Goal: Information Seeking & Learning: Learn about a topic

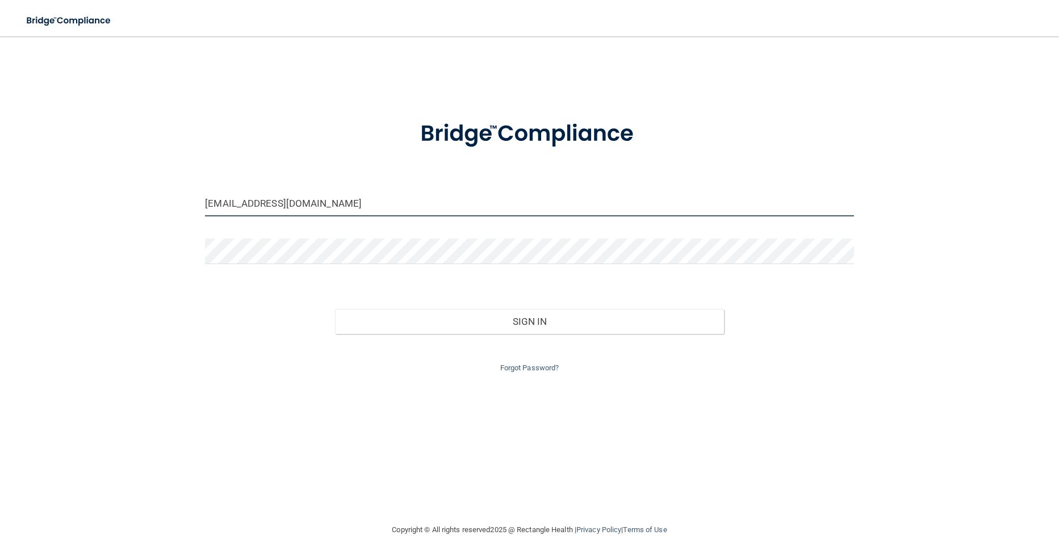
type input "[EMAIL_ADDRESS][DOMAIN_NAME]"
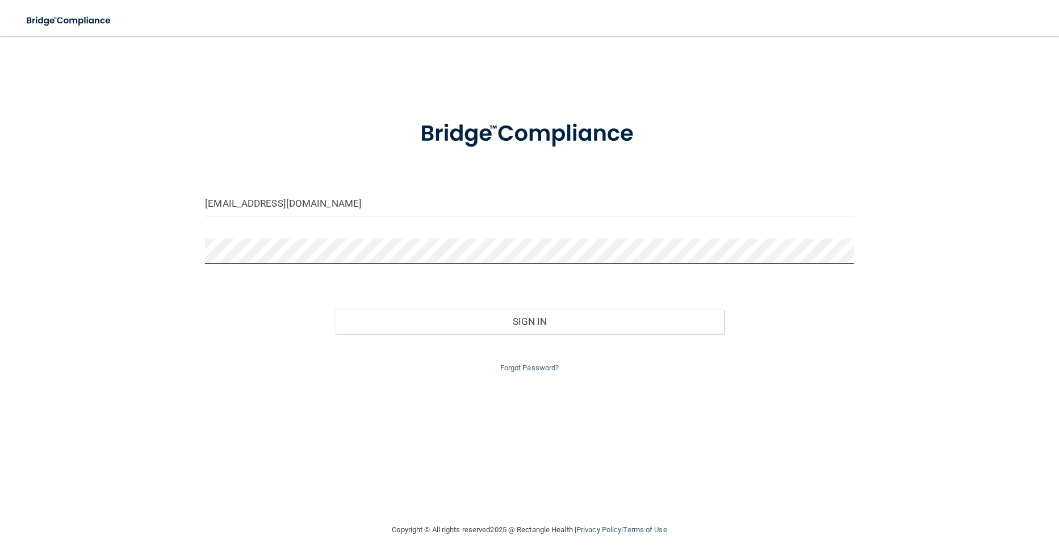
click at [529, 319] on button "Sign In" at bounding box center [529, 321] width 389 height 25
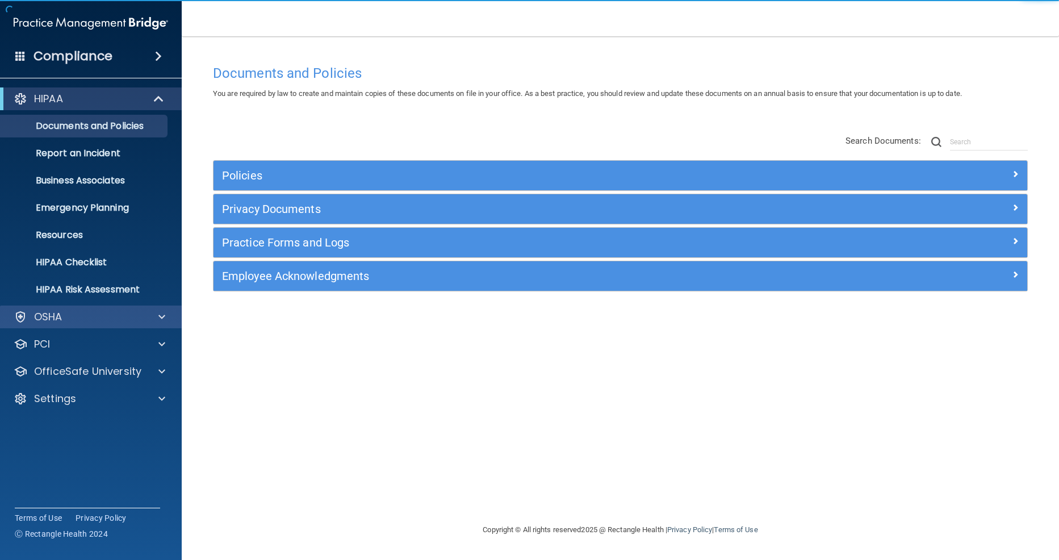
click at [111, 322] on div "OSHA" at bounding box center [75, 317] width 141 height 14
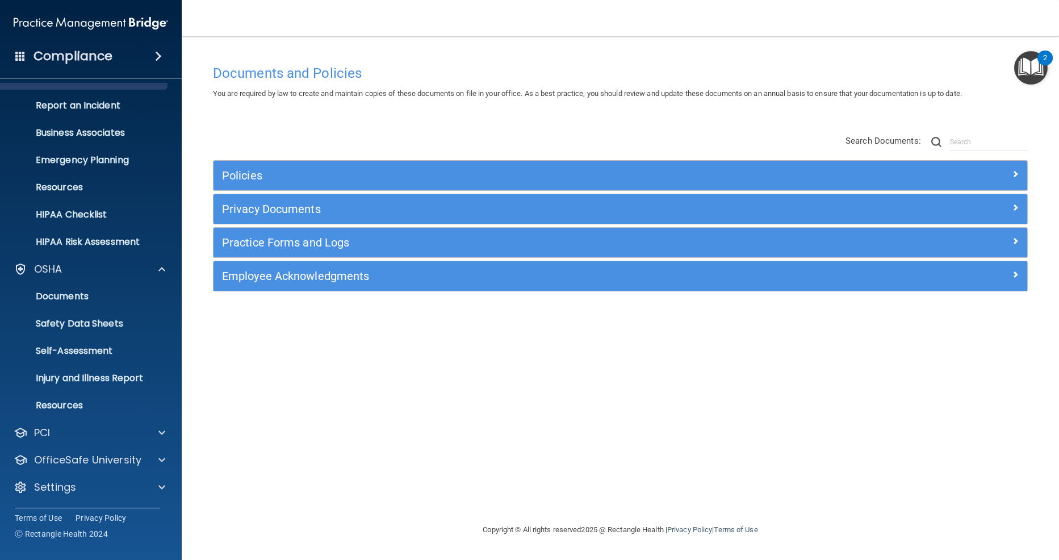
scroll to position [48, 0]
click at [132, 458] on p "OfficeSafe University" at bounding box center [87, 460] width 107 height 14
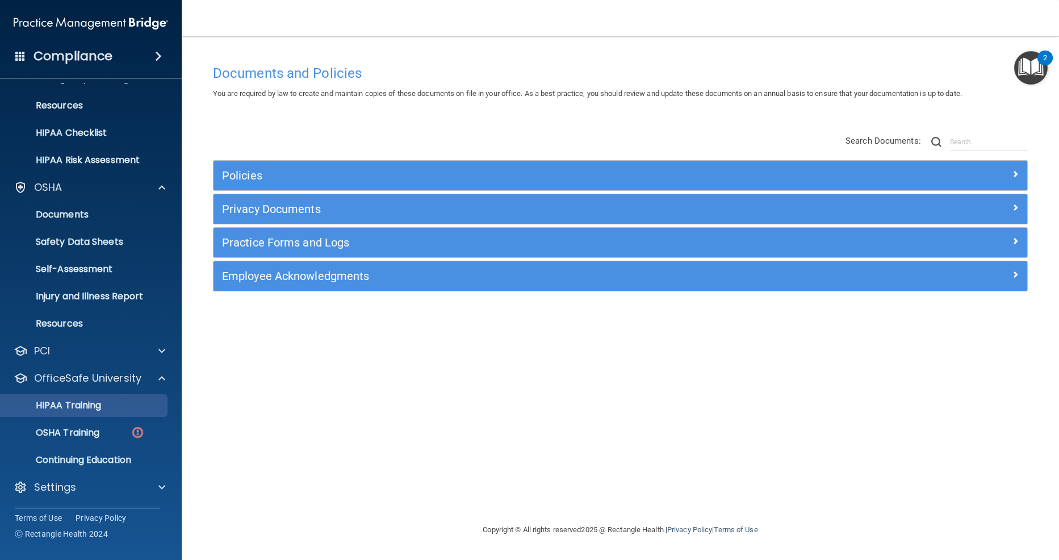
scroll to position [130, 0]
click at [101, 410] on p "HIPAA Training" at bounding box center [54, 405] width 94 height 11
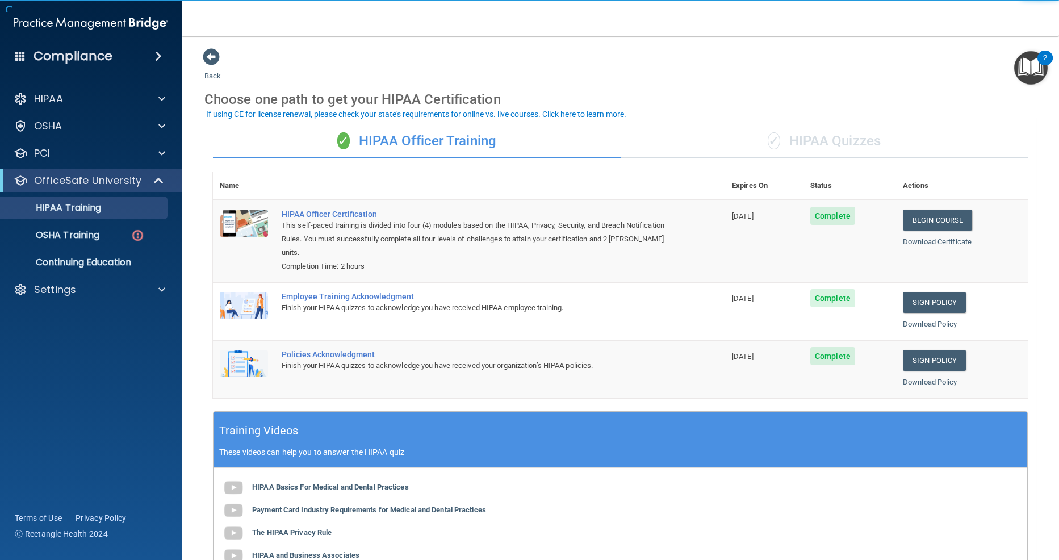
click at [834, 142] on div "✓ HIPAA Quizzes" at bounding box center [825, 141] width 408 height 34
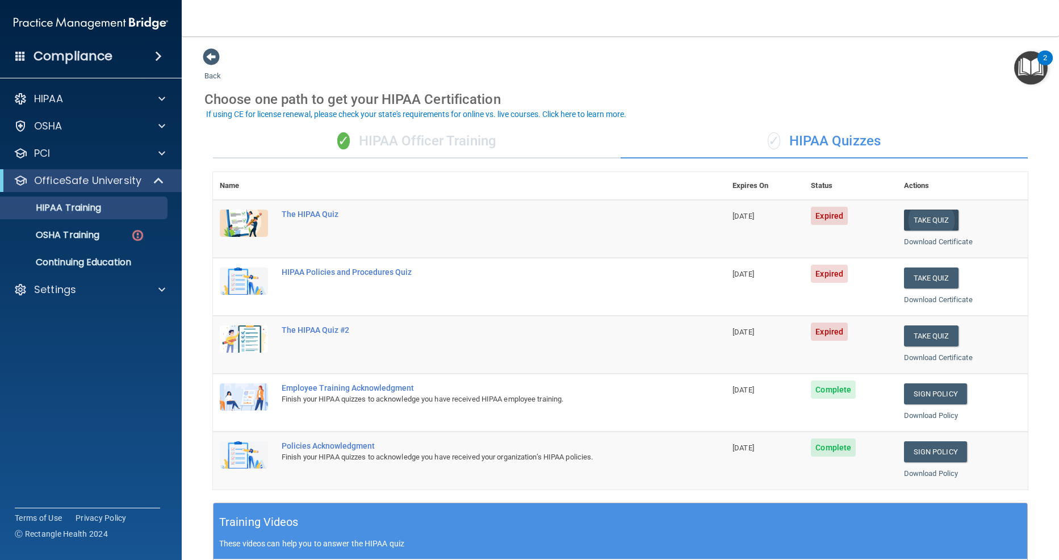
click at [929, 214] on button "Take Quiz" at bounding box center [931, 220] width 55 height 21
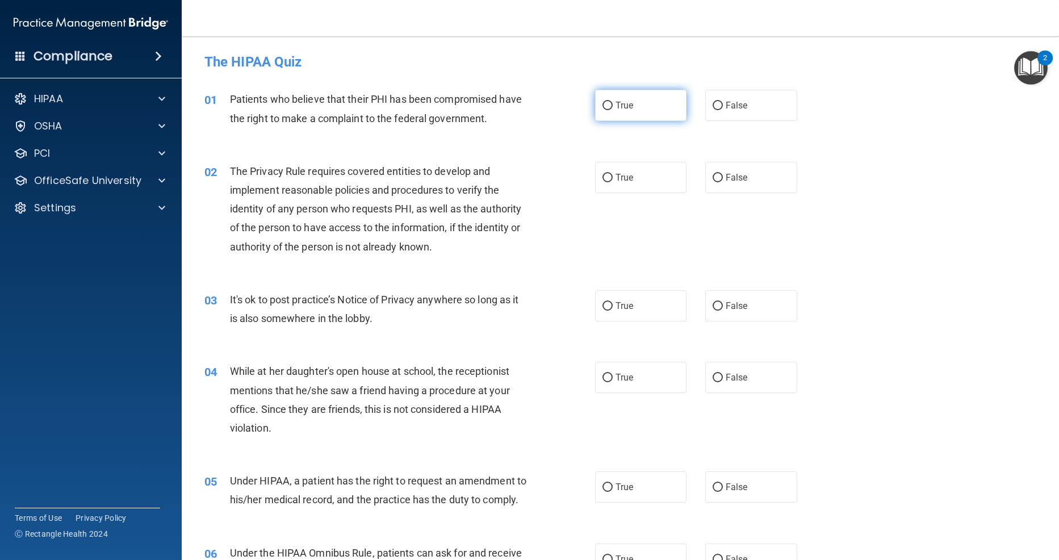
click at [610, 107] on input "True" at bounding box center [608, 106] width 10 height 9
radio input "true"
drag, startPoint x: 608, startPoint y: 178, endPoint x: 608, endPoint y: 188, distance: 9.7
click at [608, 178] on input "True" at bounding box center [608, 178] width 10 height 9
radio input "true"
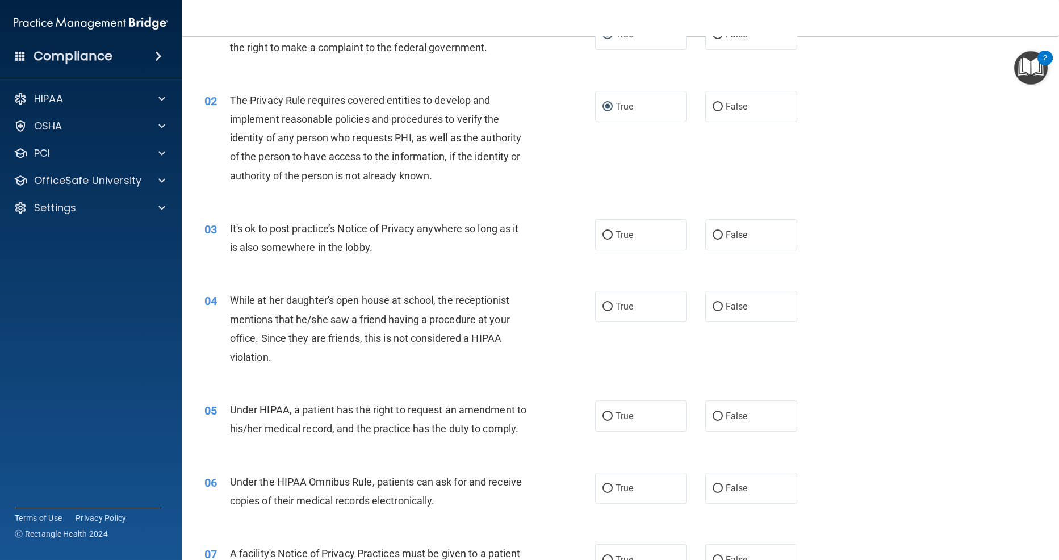
scroll to position [84, 0]
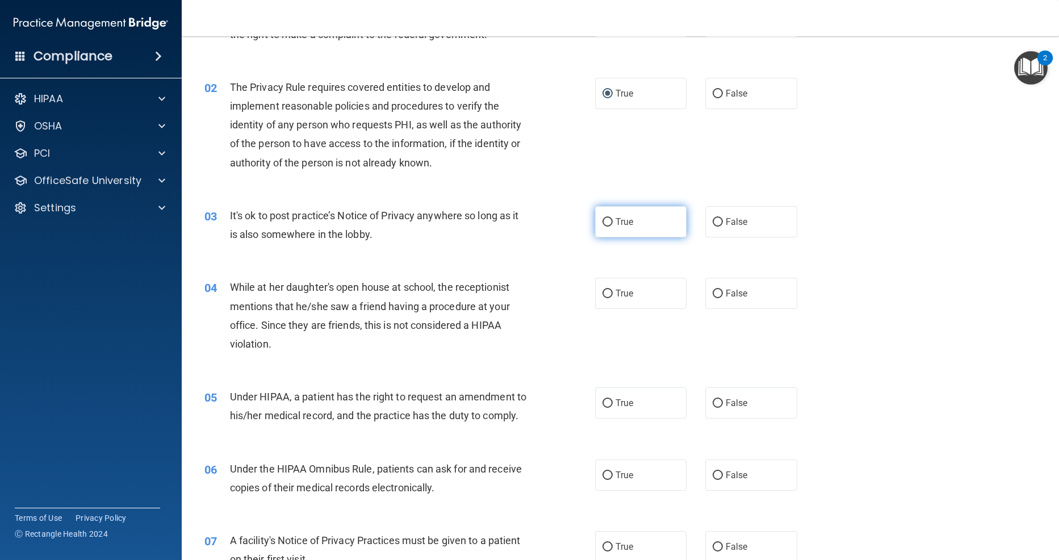
click at [606, 219] on input "True" at bounding box center [608, 222] width 10 height 9
radio input "true"
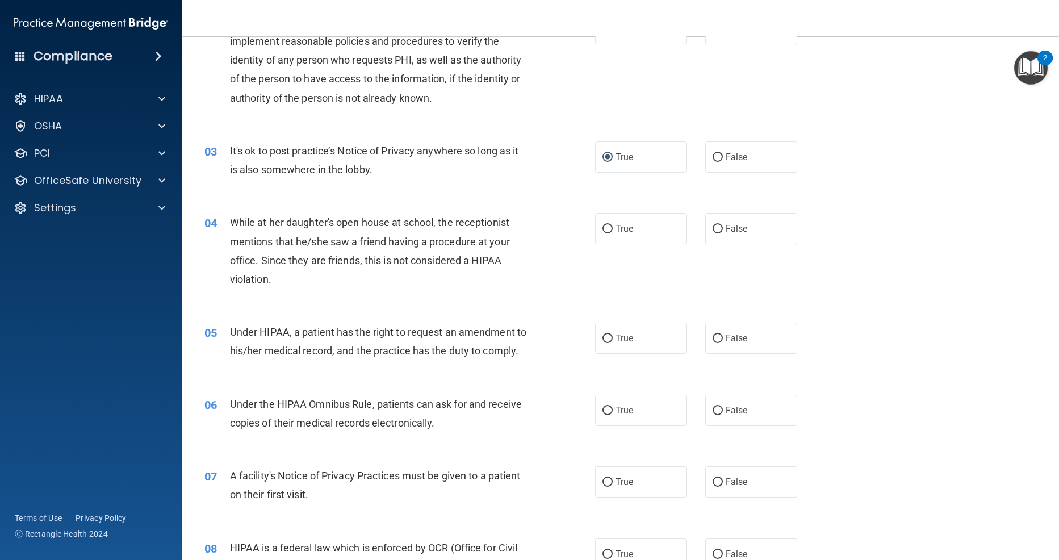
scroll to position [155, 0]
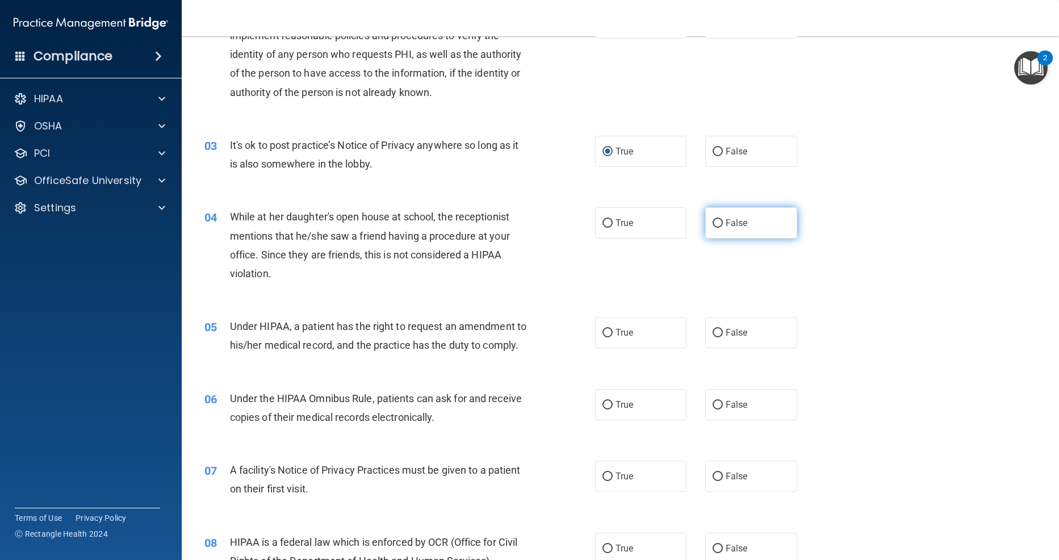
click at [723, 216] on label "False" at bounding box center [752, 222] width 92 height 31
click at [723, 219] on input "False" at bounding box center [718, 223] width 10 height 9
radio input "true"
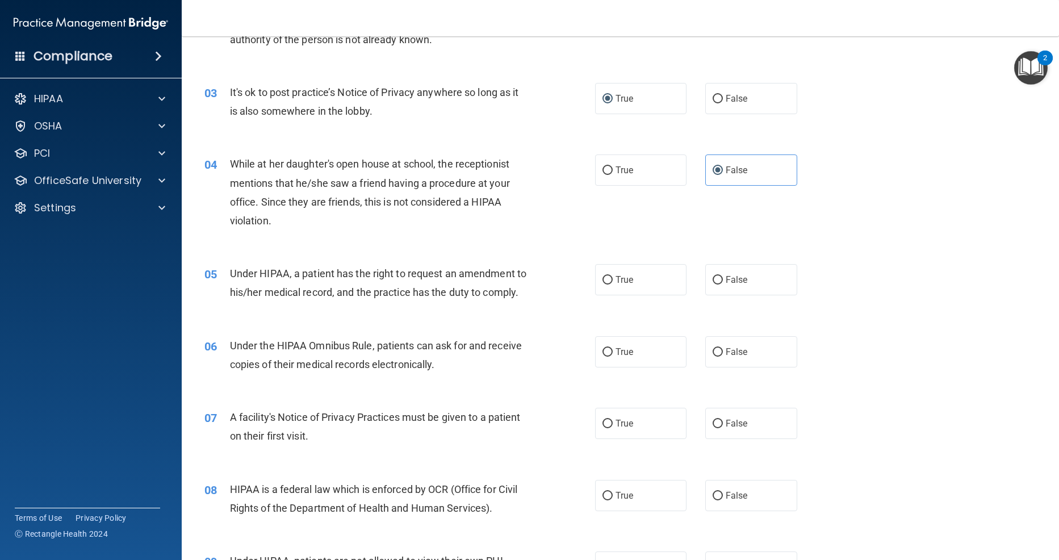
scroll to position [211, 0]
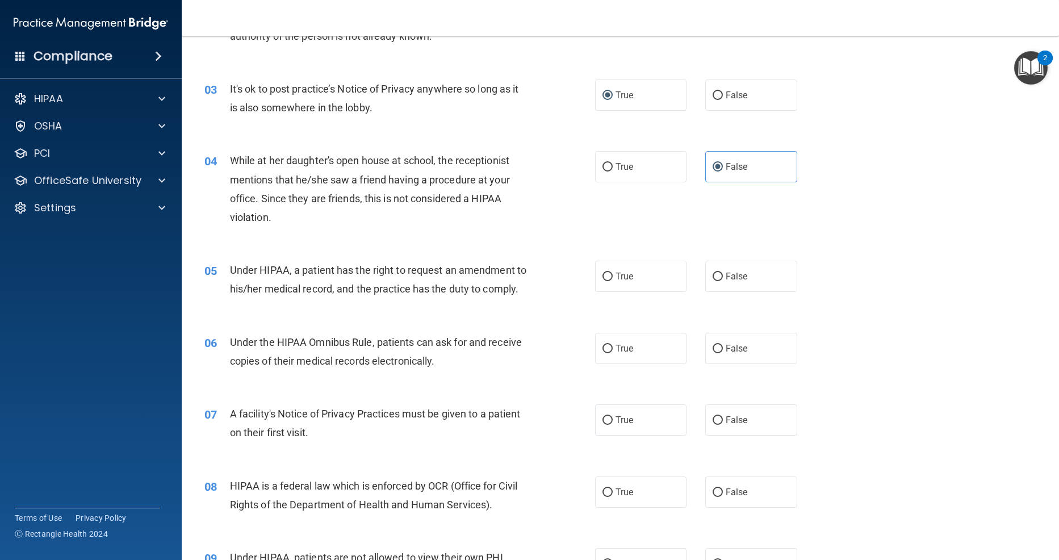
drag, startPoint x: 607, startPoint y: 274, endPoint x: 533, endPoint y: 319, distance: 86.9
click at [607, 274] on input "True" at bounding box center [608, 277] width 10 height 9
radio input "true"
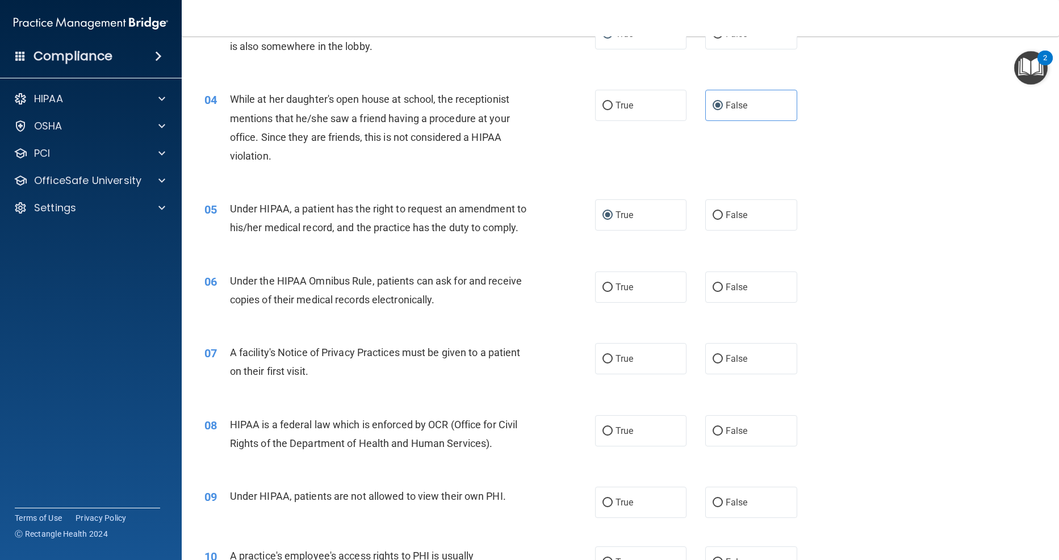
scroll to position [272, 0]
drag, startPoint x: 605, startPoint y: 286, endPoint x: 521, endPoint y: 335, distance: 97.2
click at [604, 286] on input "True" at bounding box center [608, 288] width 10 height 9
radio input "true"
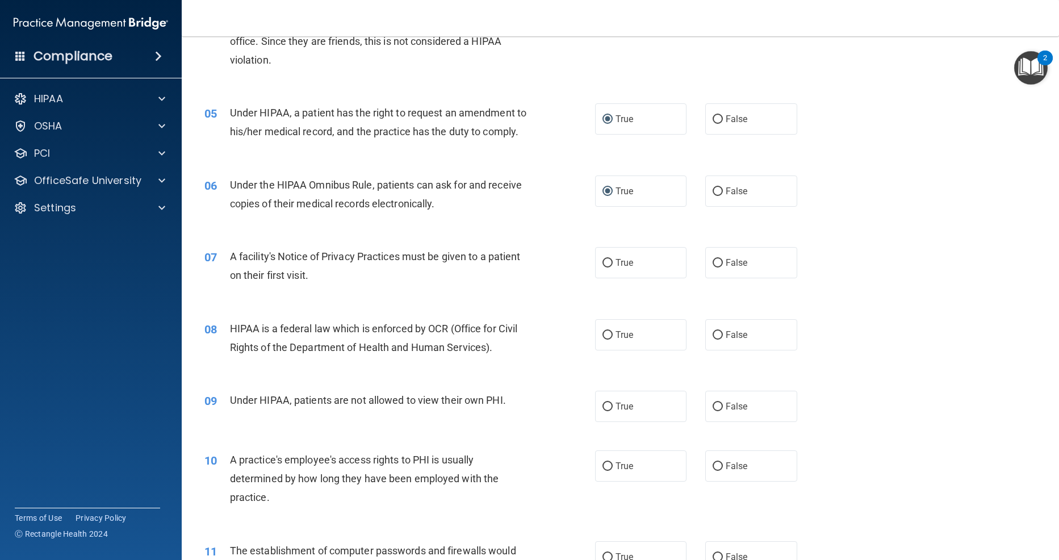
scroll to position [378, 0]
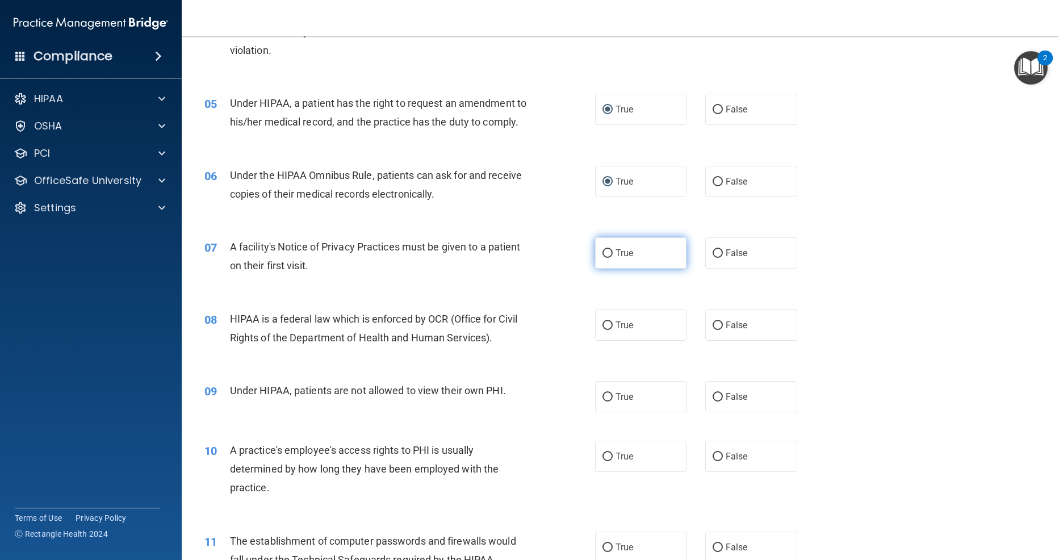
click at [607, 249] on input "True" at bounding box center [608, 253] width 10 height 9
radio input "true"
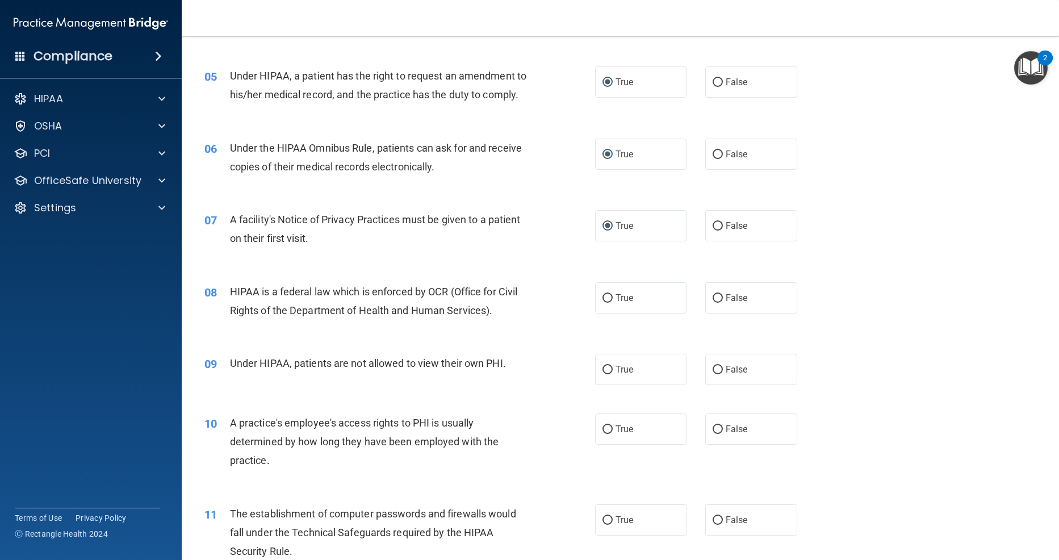
scroll to position [425, 0]
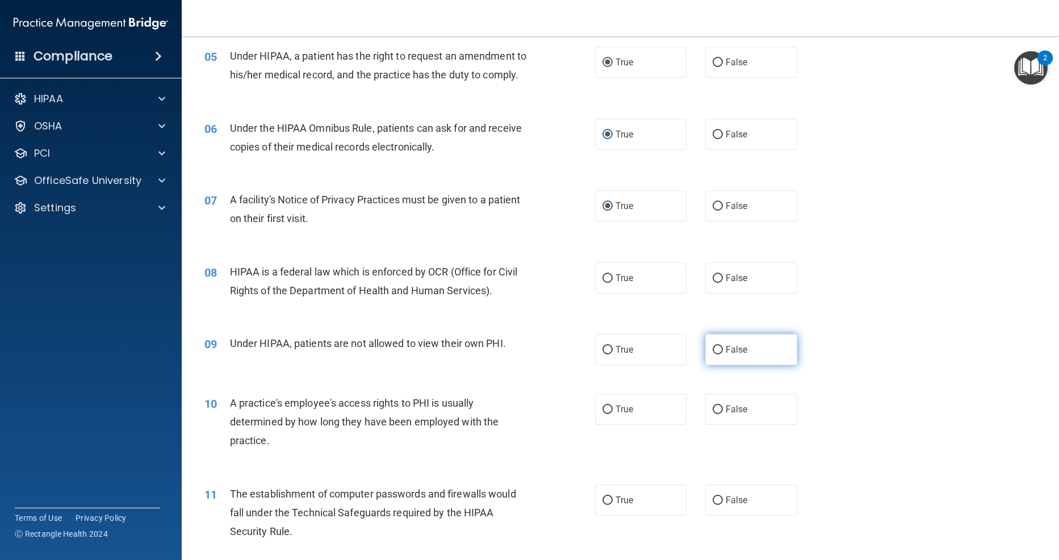
click at [722, 346] on input "False" at bounding box center [718, 350] width 10 height 9
radio input "true"
drag, startPoint x: 606, startPoint y: 273, endPoint x: 604, endPoint y: 281, distance: 7.6
click at [606, 274] on input "True" at bounding box center [608, 278] width 10 height 9
radio input "true"
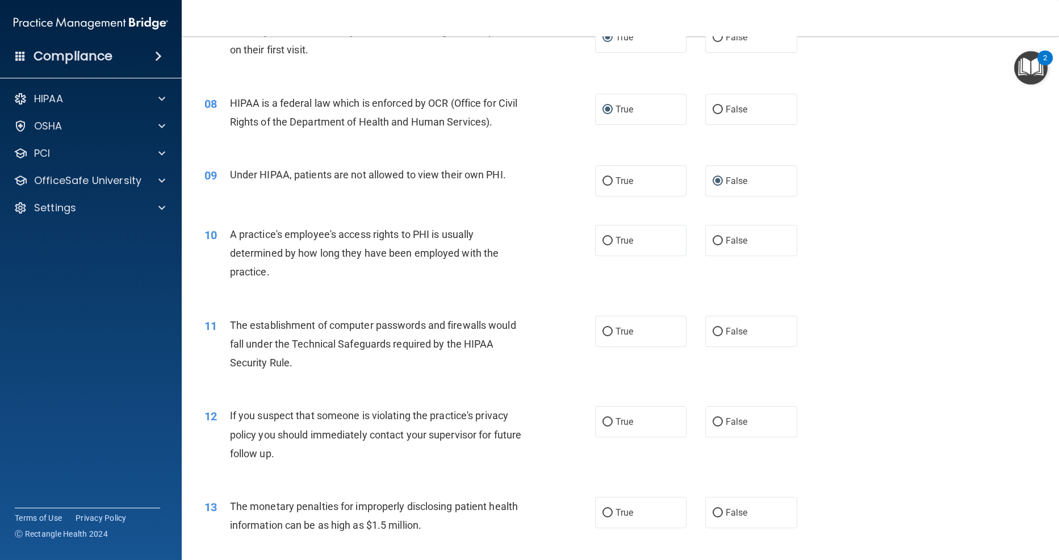
scroll to position [594, 0]
click at [719, 236] on input "False" at bounding box center [718, 240] width 10 height 9
radio input "true"
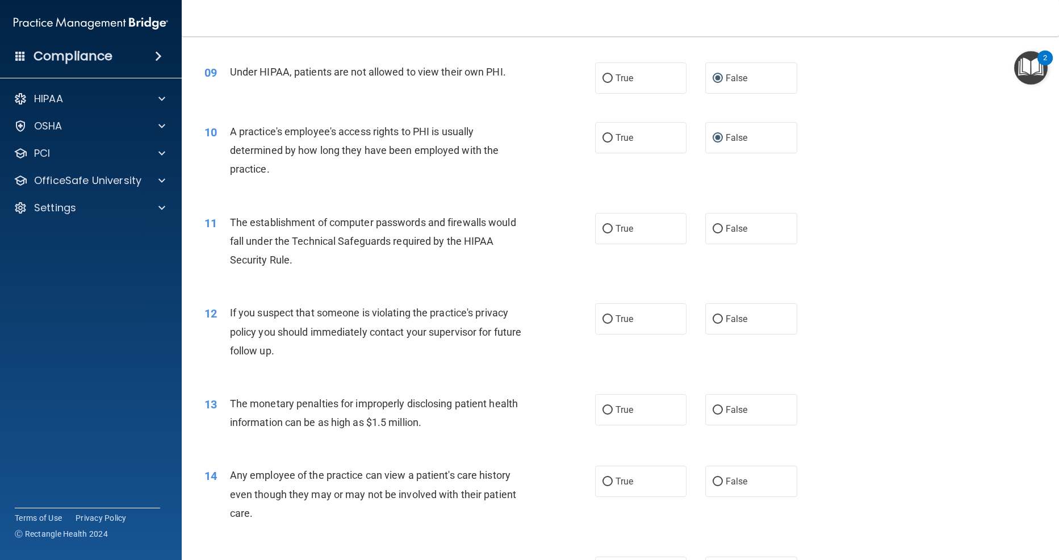
scroll to position [699, 0]
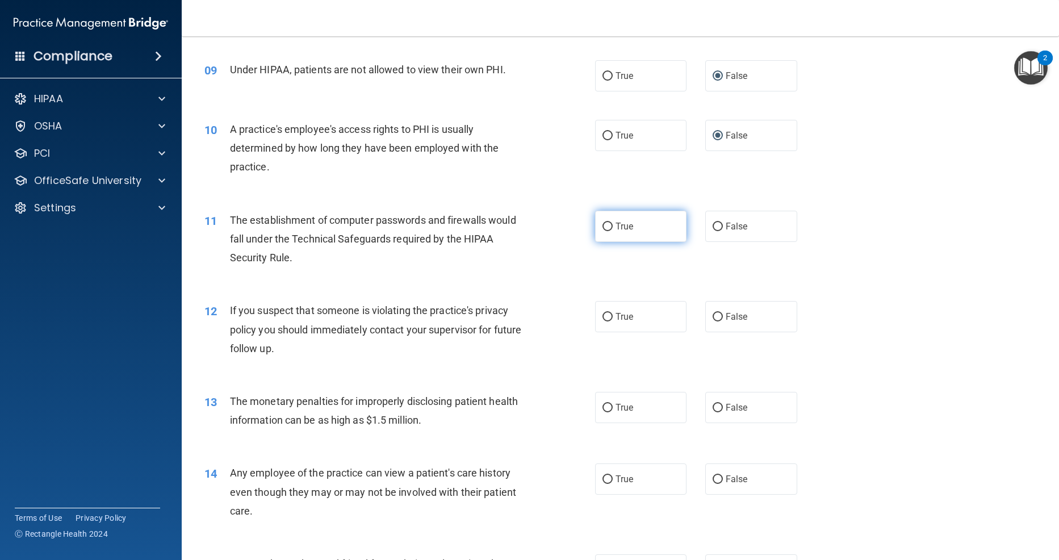
click at [615, 231] on label "True" at bounding box center [641, 226] width 92 height 31
click at [613, 231] on input "True" at bounding box center [608, 227] width 10 height 9
radio input "true"
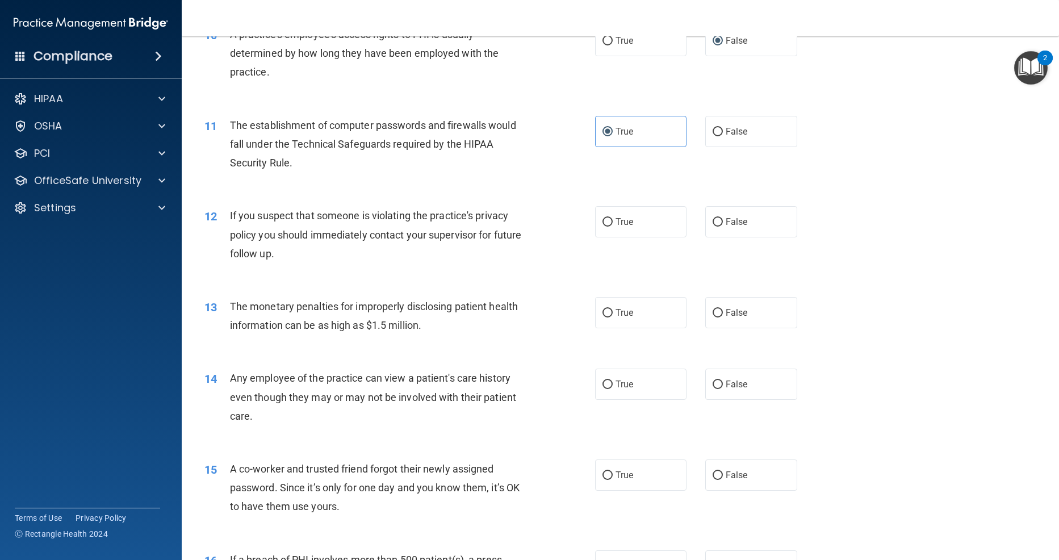
scroll to position [803, 0]
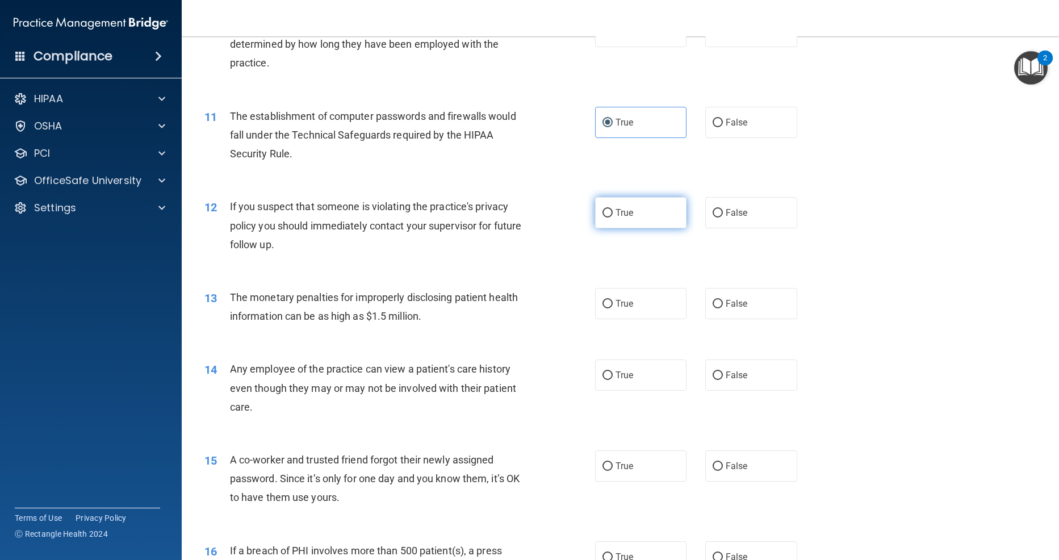
click at [606, 209] on input "True" at bounding box center [608, 213] width 10 height 9
radio input "true"
drag, startPoint x: 604, startPoint y: 302, endPoint x: 568, endPoint y: 318, distance: 39.2
click at [604, 302] on input "True" at bounding box center [608, 305] width 10 height 9
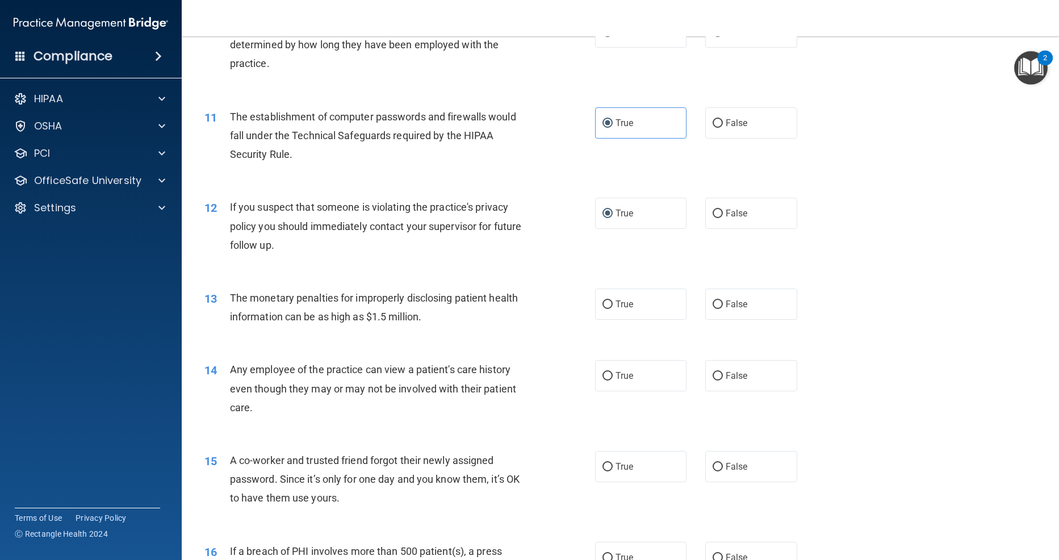
radio input "true"
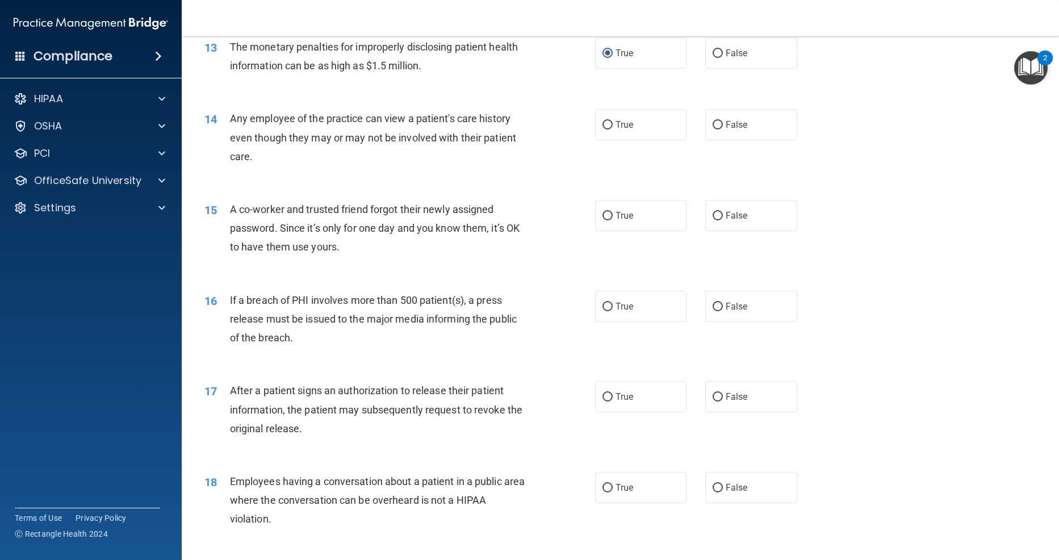
scroll to position [1052, 0]
click at [720, 123] on input "False" at bounding box center [718, 126] width 10 height 9
radio input "true"
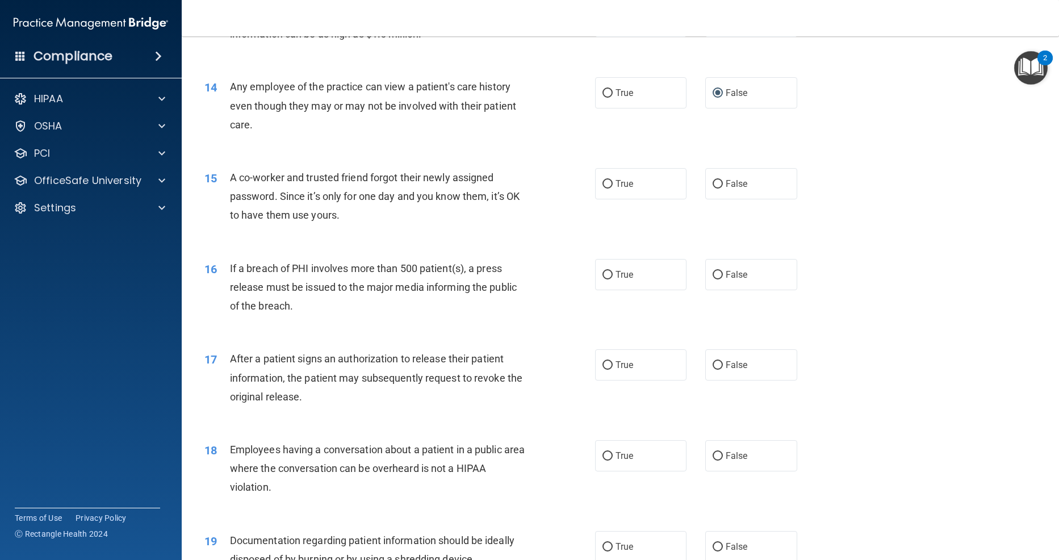
scroll to position [1084, 0]
click at [718, 181] on input "False" at bounding box center [718, 185] width 10 height 9
radio input "true"
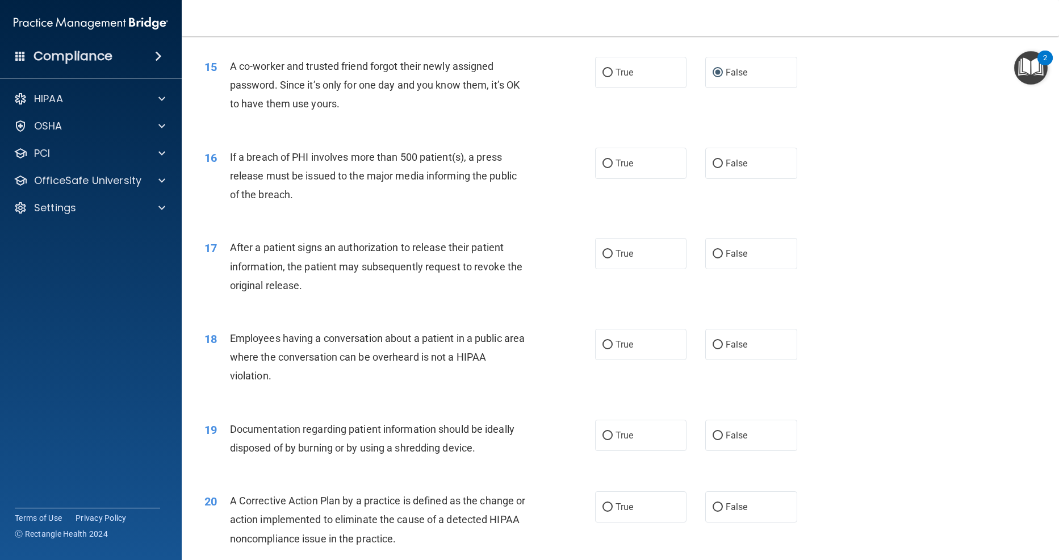
scroll to position [1204, 0]
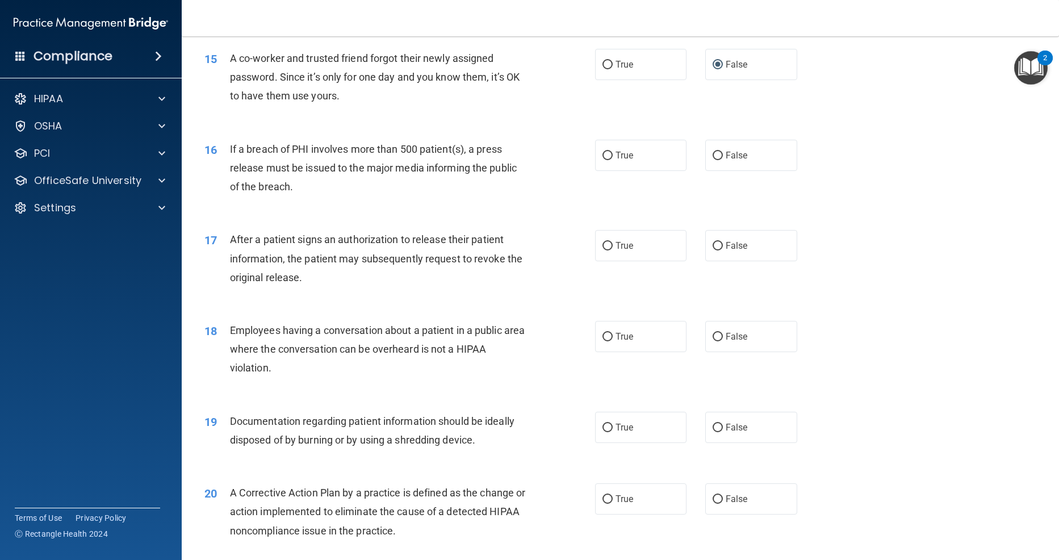
drag, startPoint x: 611, startPoint y: 152, endPoint x: 591, endPoint y: 178, distance: 33.0
click at [611, 152] on input "True" at bounding box center [608, 156] width 10 height 9
radio input "true"
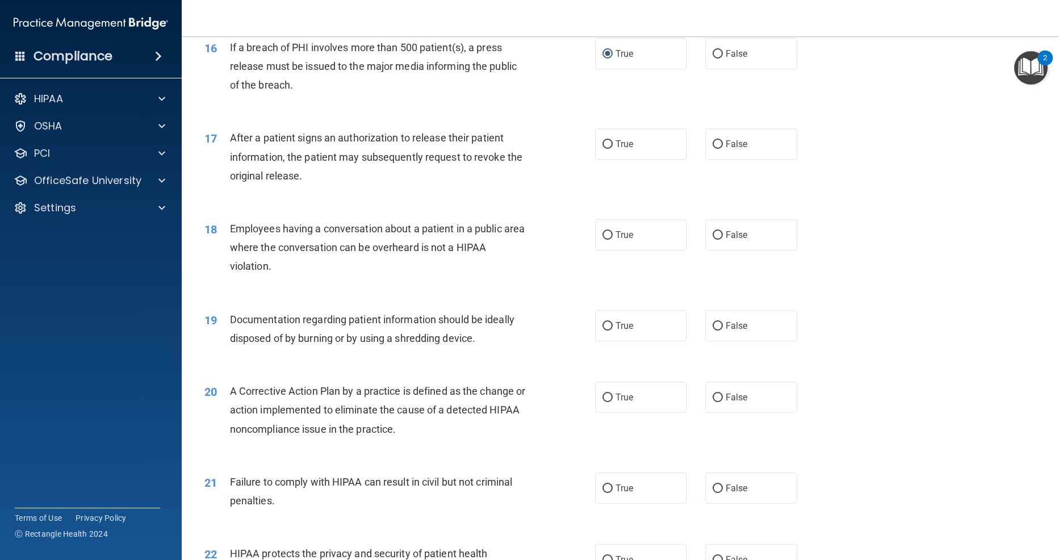
scroll to position [1330, 0]
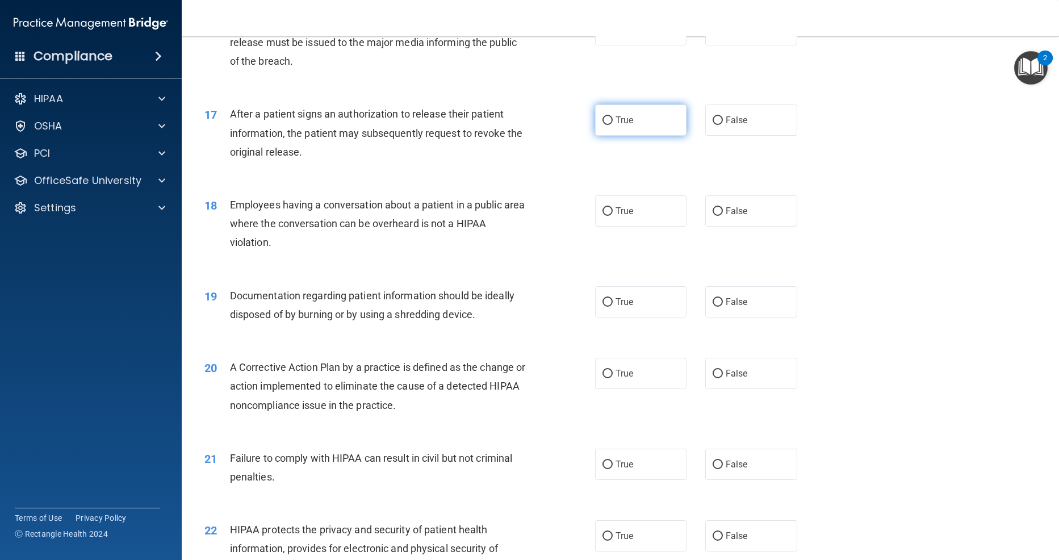
click at [603, 116] on input "True" at bounding box center [608, 120] width 10 height 9
radio input "true"
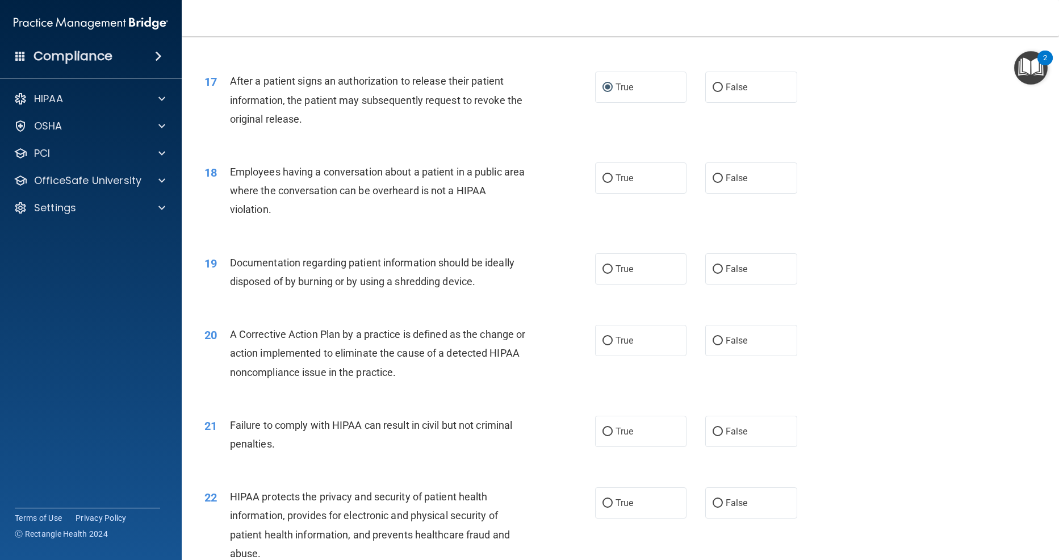
scroll to position [1370, 0]
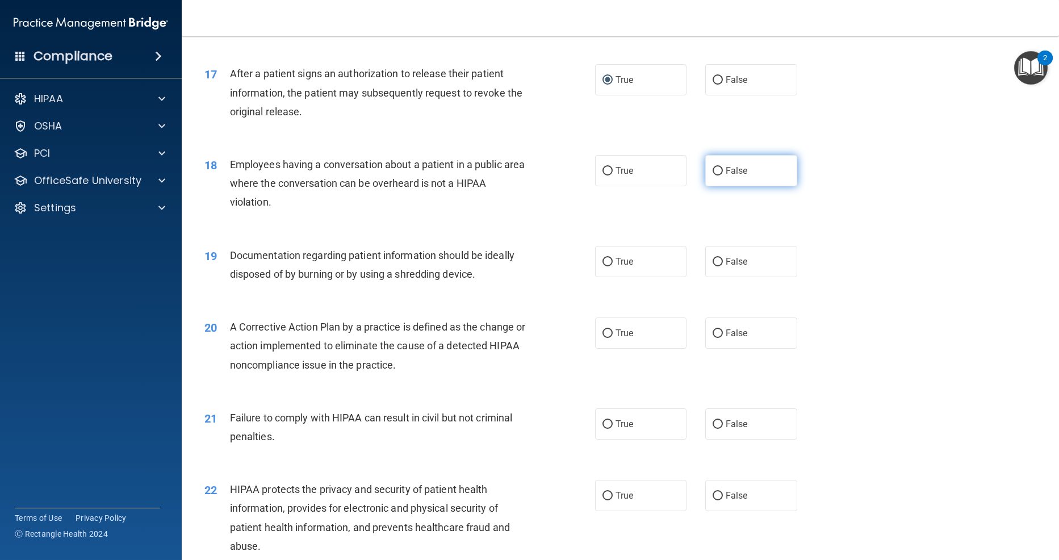
click at [716, 167] on input "False" at bounding box center [718, 171] width 10 height 9
radio input "true"
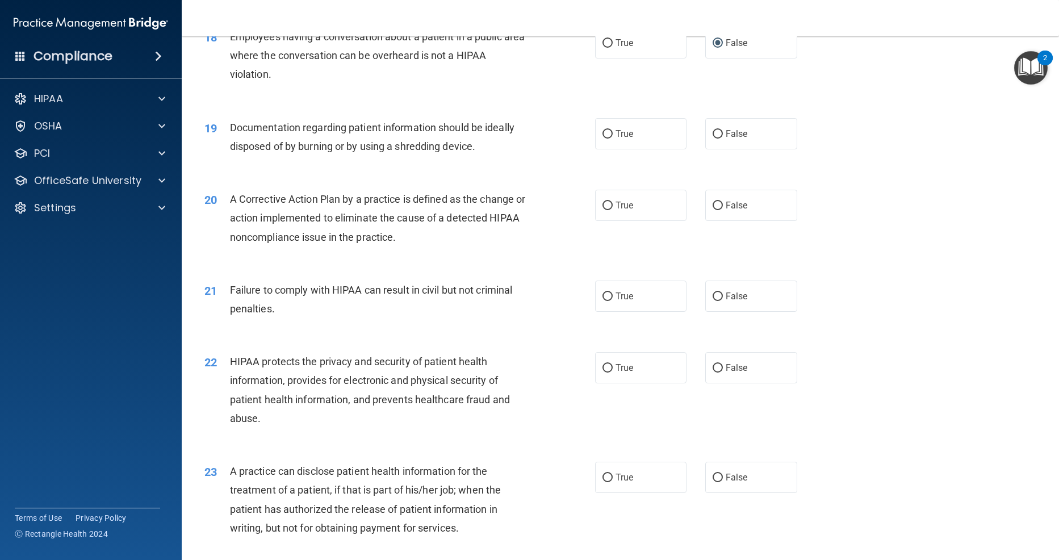
scroll to position [1500, 0]
drag, startPoint x: 604, startPoint y: 127, endPoint x: 601, endPoint y: 145, distance: 19.0
click at [604, 128] on input "True" at bounding box center [608, 132] width 10 height 9
radio input "true"
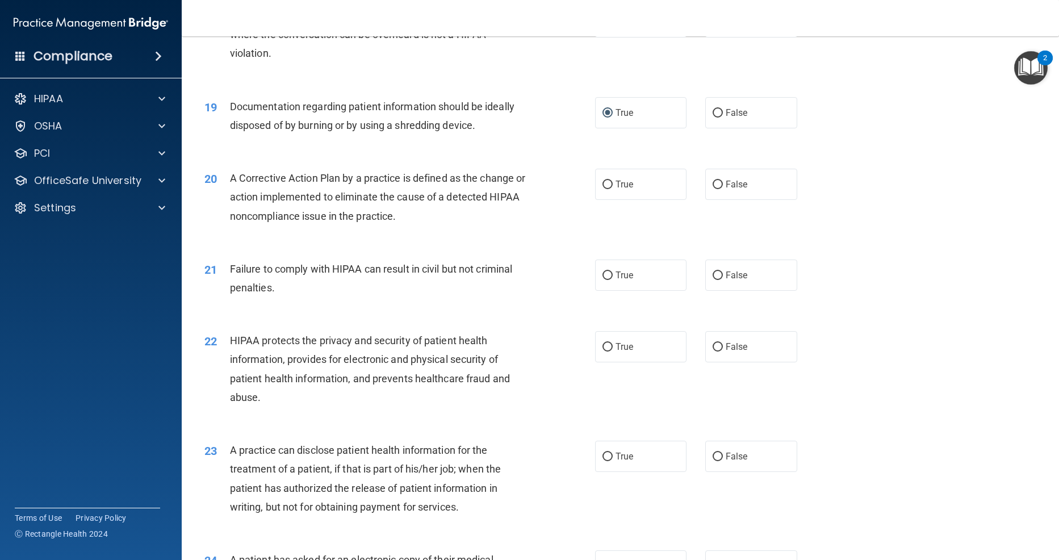
scroll to position [1521, 0]
drag, startPoint x: 604, startPoint y: 176, endPoint x: 528, endPoint y: 268, distance: 119.4
click at [604, 179] on input "True" at bounding box center [608, 183] width 10 height 9
radio input "true"
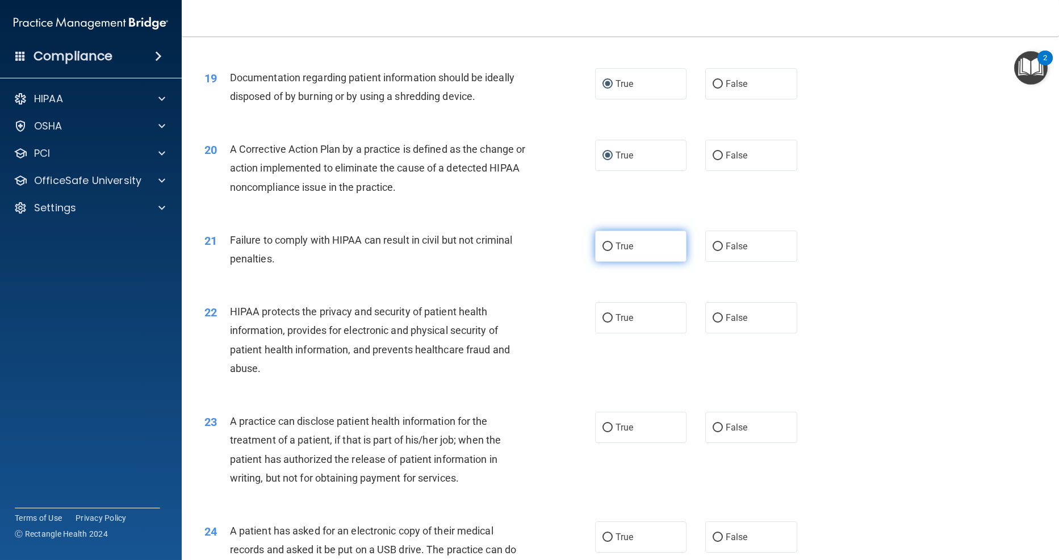
scroll to position [1549, 0]
click at [609, 242] on input "True" at bounding box center [608, 246] width 10 height 9
radio input "true"
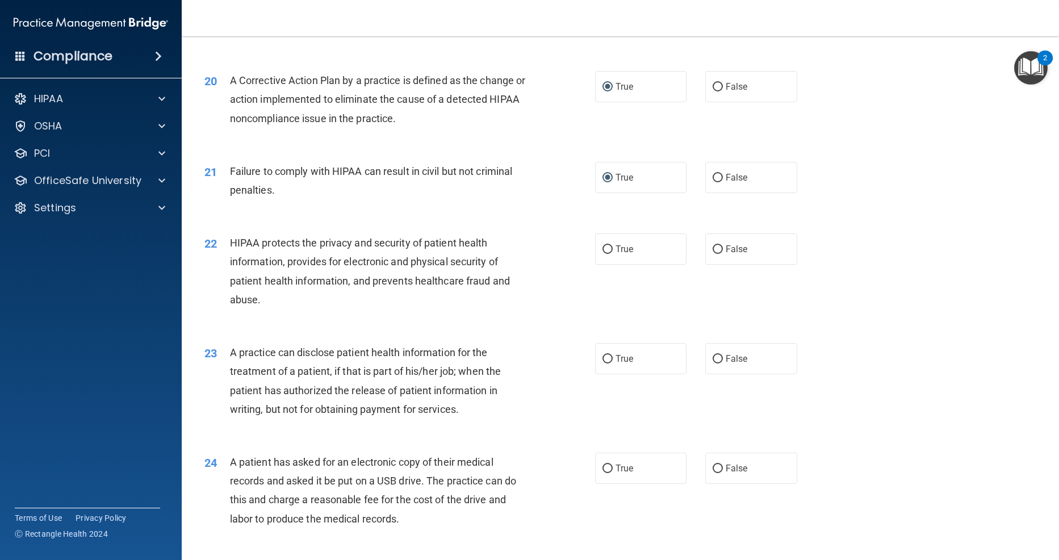
scroll to position [1616, 0]
click at [607, 246] on input "True" at bounding box center [608, 250] width 10 height 9
radio input "true"
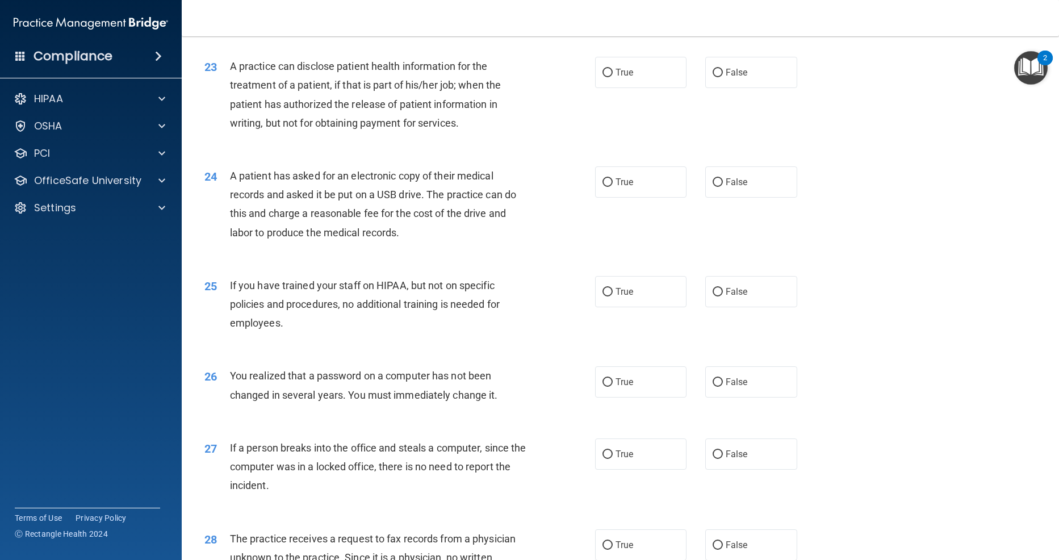
scroll to position [1905, 0]
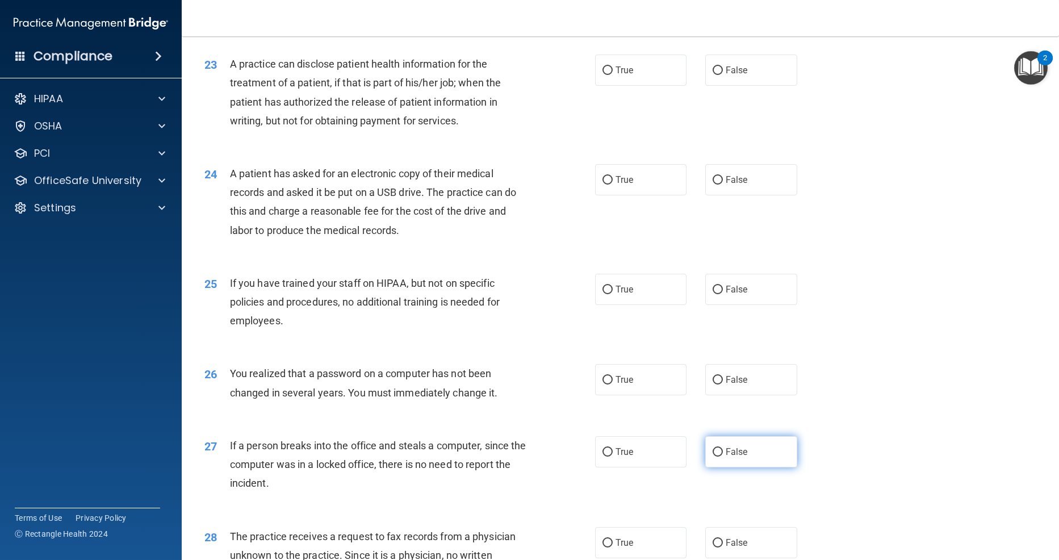
click at [721, 448] on input "False" at bounding box center [718, 452] width 10 height 9
radio input "true"
click at [608, 376] on input "True" at bounding box center [608, 380] width 10 height 9
radio input "true"
click at [720, 286] on input "False" at bounding box center [718, 290] width 10 height 9
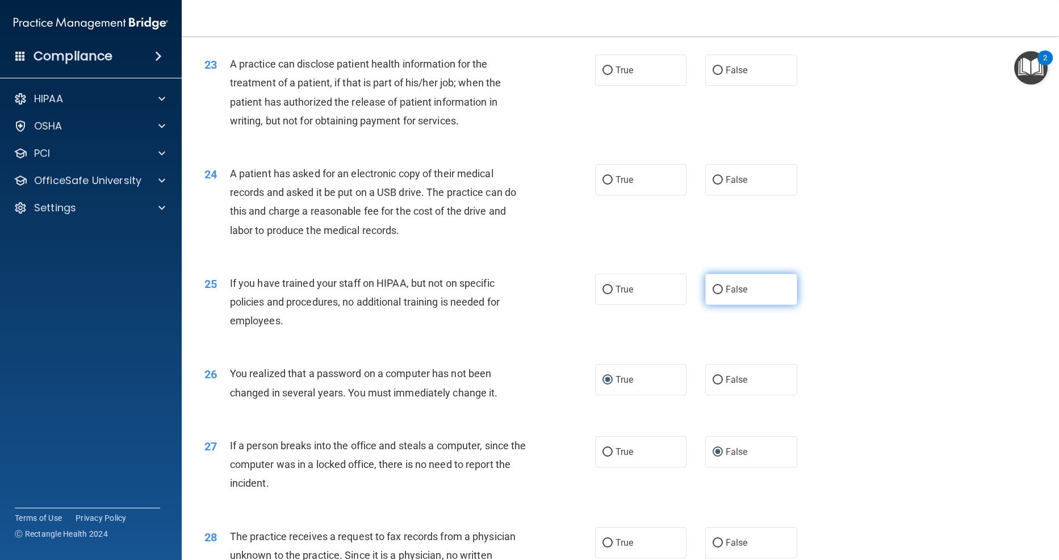
radio input "true"
click at [610, 176] on input "True" at bounding box center [608, 180] width 10 height 9
radio input "true"
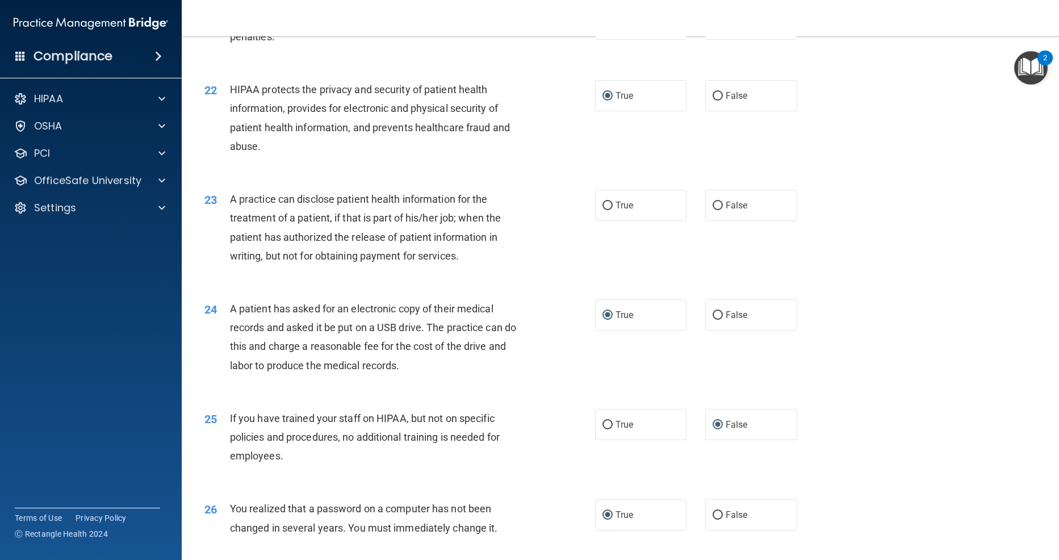
scroll to position [1768, 0]
click at [610, 203] on input "True" at bounding box center [608, 207] width 10 height 9
radio input "true"
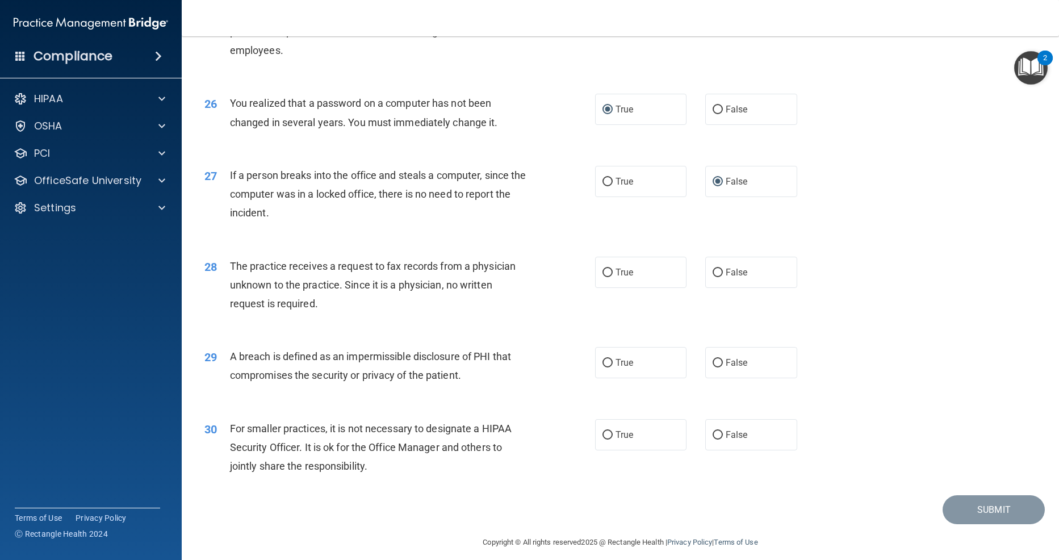
scroll to position [2175, 0]
drag, startPoint x: 604, startPoint y: 264, endPoint x: 604, endPoint y: 272, distance: 8.5
click at [604, 270] on input "True" at bounding box center [608, 274] width 10 height 9
radio input "true"
drag, startPoint x: 609, startPoint y: 354, endPoint x: 597, endPoint y: 360, distance: 13.2
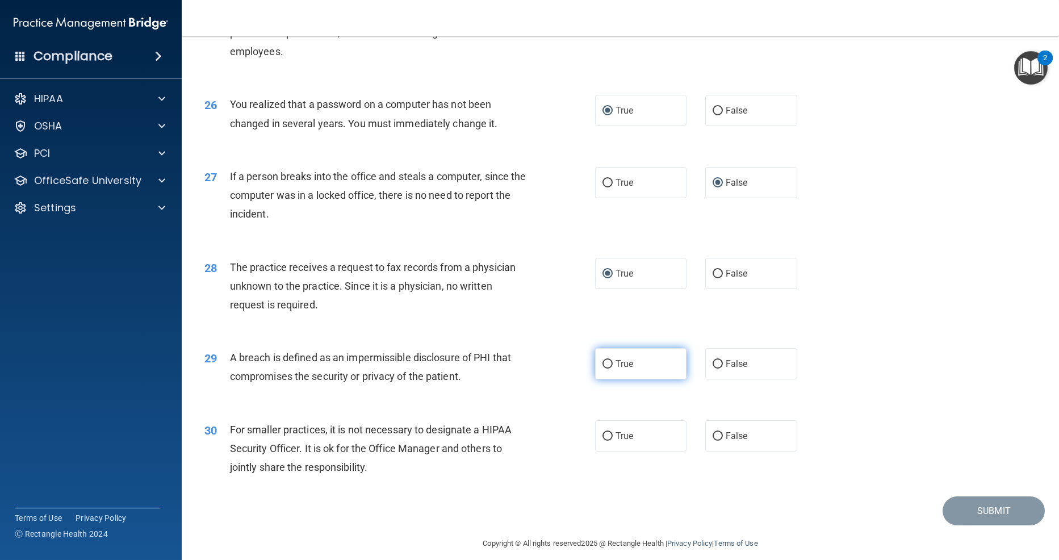
click at [609, 360] on input "True" at bounding box center [608, 364] width 10 height 9
radio input "true"
click at [610, 432] on input "True" at bounding box center [608, 436] width 10 height 9
radio input "true"
click at [970, 499] on button "Submit" at bounding box center [994, 511] width 102 height 29
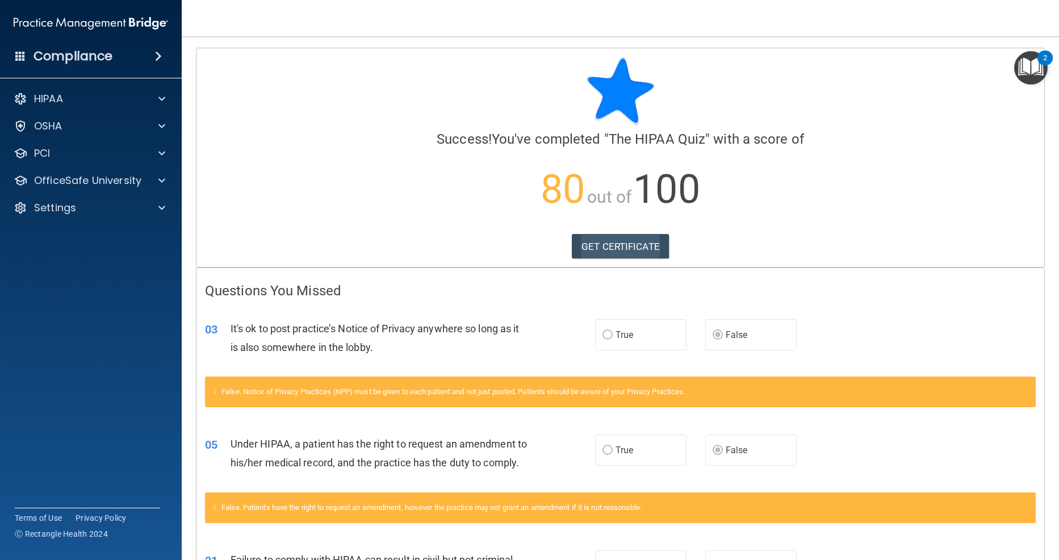
click at [628, 245] on link "GET CERTIFICATE" at bounding box center [620, 246] width 97 height 25
click at [144, 187] on div "OfficeSafe University" at bounding box center [91, 180] width 182 height 23
click at [163, 186] on span at bounding box center [161, 181] width 7 height 14
click at [106, 202] on link "HIPAA Training" at bounding box center [78, 208] width 179 height 23
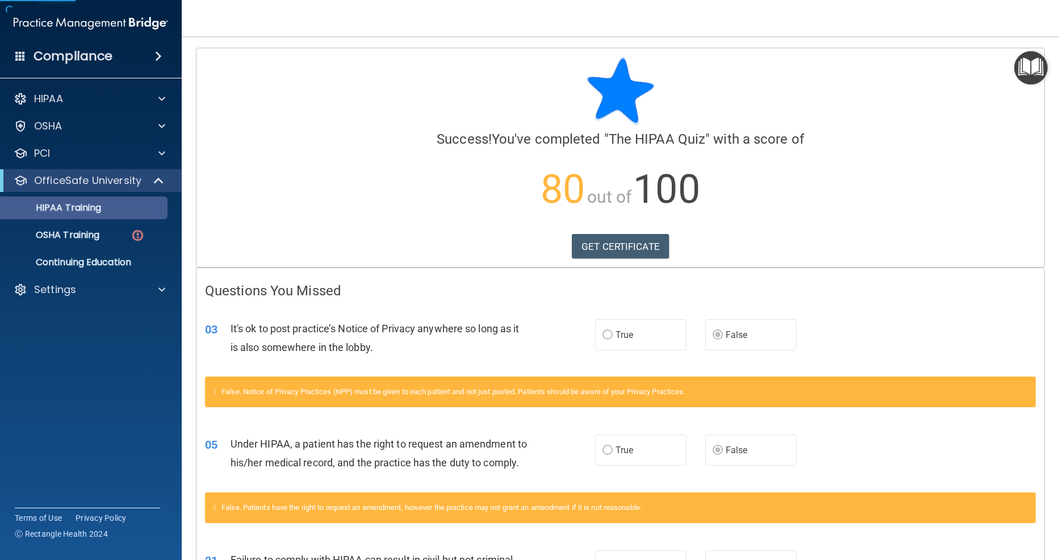
click at [101, 212] on p "HIPAA Training" at bounding box center [54, 207] width 94 height 11
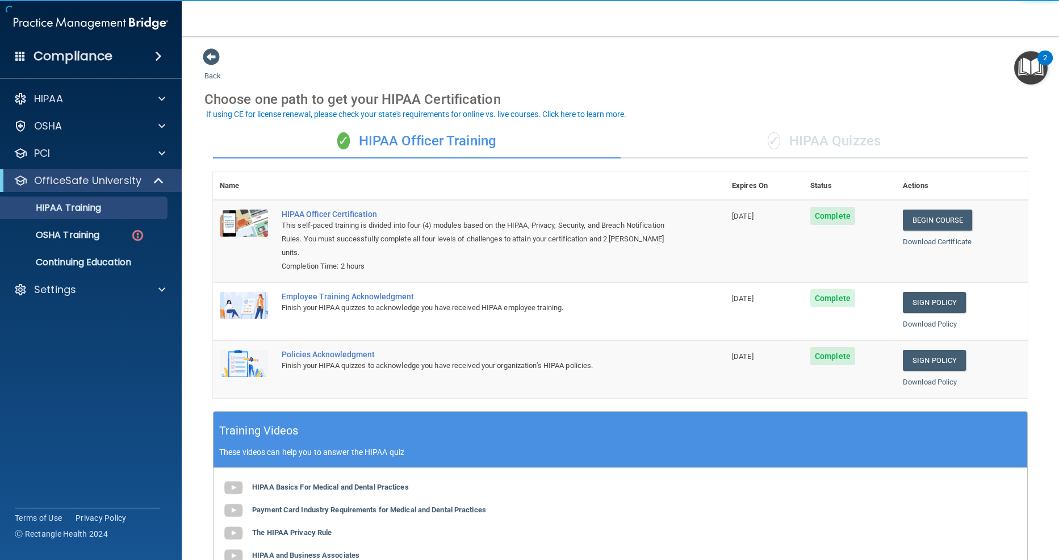
click at [784, 136] on div "✓ HIPAA Quizzes" at bounding box center [825, 141] width 408 height 34
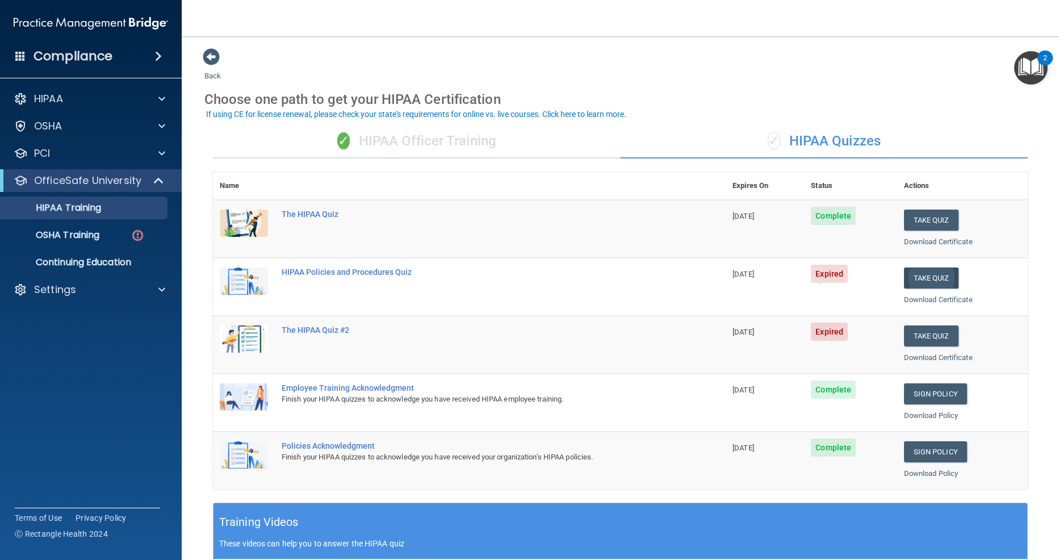
click at [932, 281] on button "Take Quiz" at bounding box center [931, 278] width 55 height 21
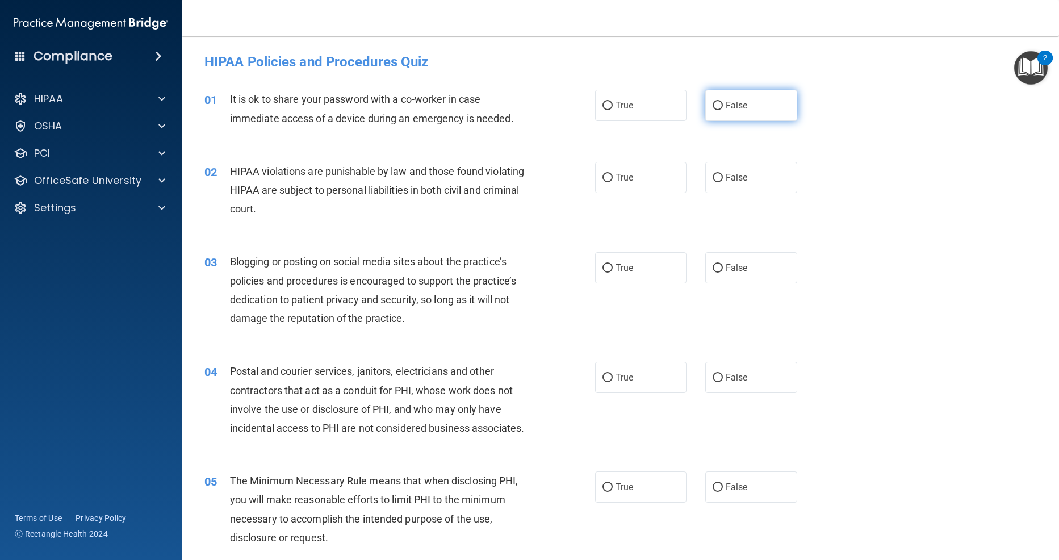
drag, startPoint x: 719, startPoint y: 107, endPoint x: 713, endPoint y: 112, distance: 8.4
click at [719, 107] on input "False" at bounding box center [718, 106] width 10 height 9
radio input "true"
click at [606, 180] on input "True" at bounding box center [608, 178] width 10 height 9
radio input "true"
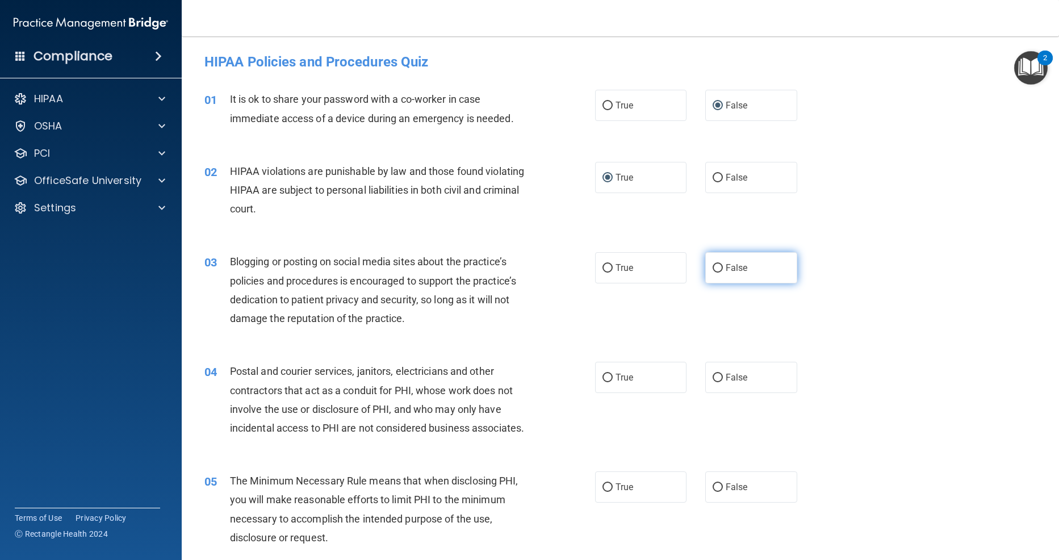
click at [717, 269] on input "False" at bounding box center [718, 268] width 10 height 9
radio input "true"
click at [609, 374] on input "True" at bounding box center [608, 378] width 10 height 9
radio input "true"
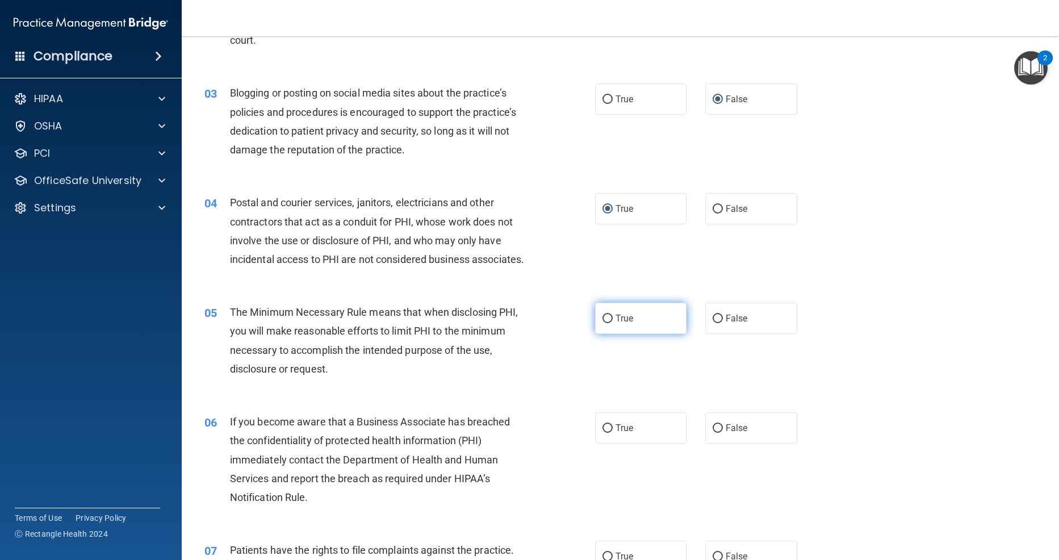
scroll to position [171, 0]
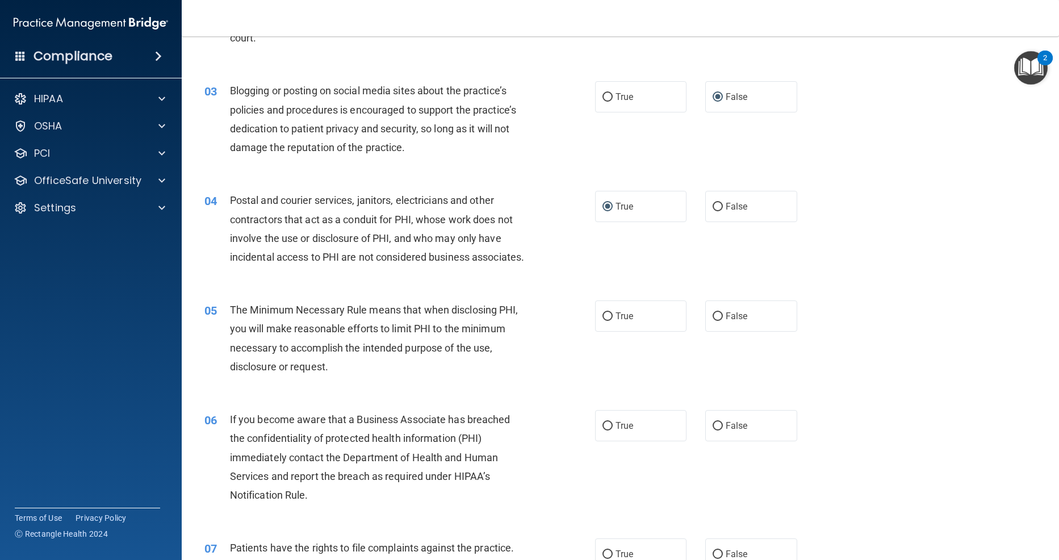
drag, startPoint x: 609, startPoint y: 333, endPoint x: 628, endPoint y: 357, distance: 29.9
click at [610, 321] on input "True" at bounding box center [608, 316] width 10 height 9
radio input "true"
click at [720, 431] on input "False" at bounding box center [718, 426] width 10 height 9
radio input "true"
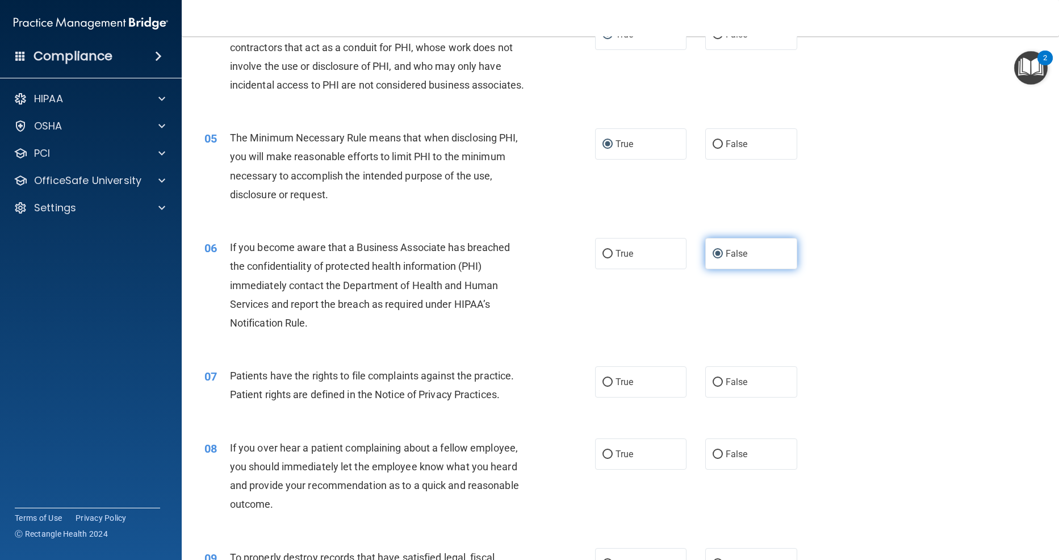
scroll to position [353, 0]
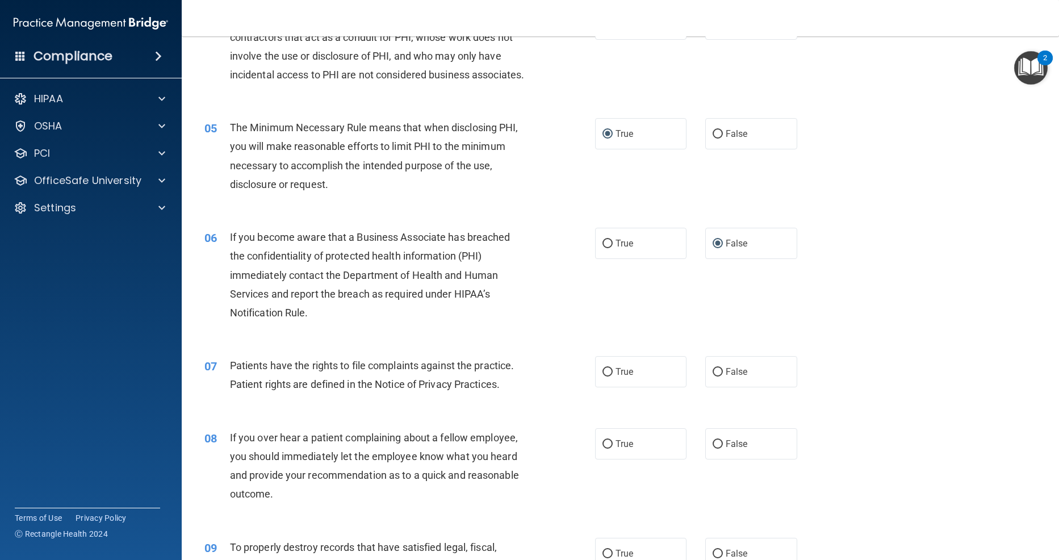
drag, startPoint x: 608, startPoint y: 387, endPoint x: 658, endPoint y: 442, distance: 73.6
click at [608, 377] on input "True" at bounding box center [608, 372] width 10 height 9
radio input "true"
click at [718, 449] on input "False" at bounding box center [718, 444] width 10 height 9
radio input "true"
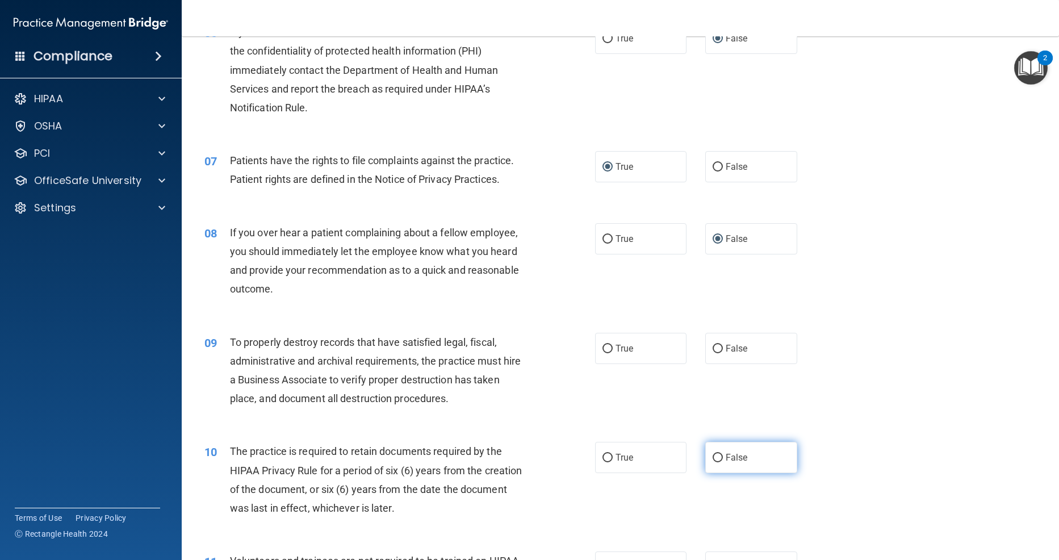
scroll to position [571, 0]
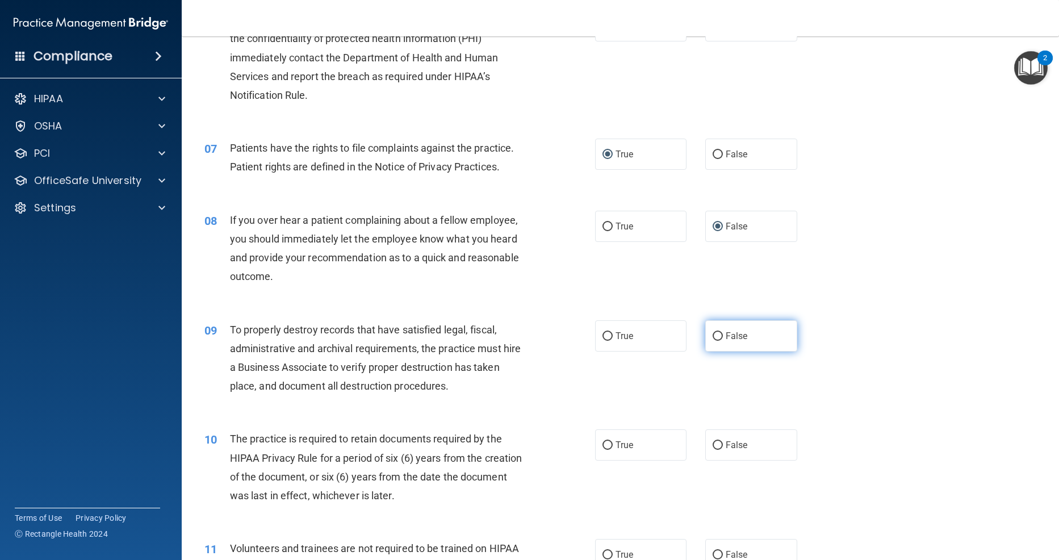
click at [718, 341] on input "False" at bounding box center [718, 336] width 10 height 9
radio input "true"
click at [609, 450] on input "True" at bounding box center [608, 445] width 10 height 9
radio input "true"
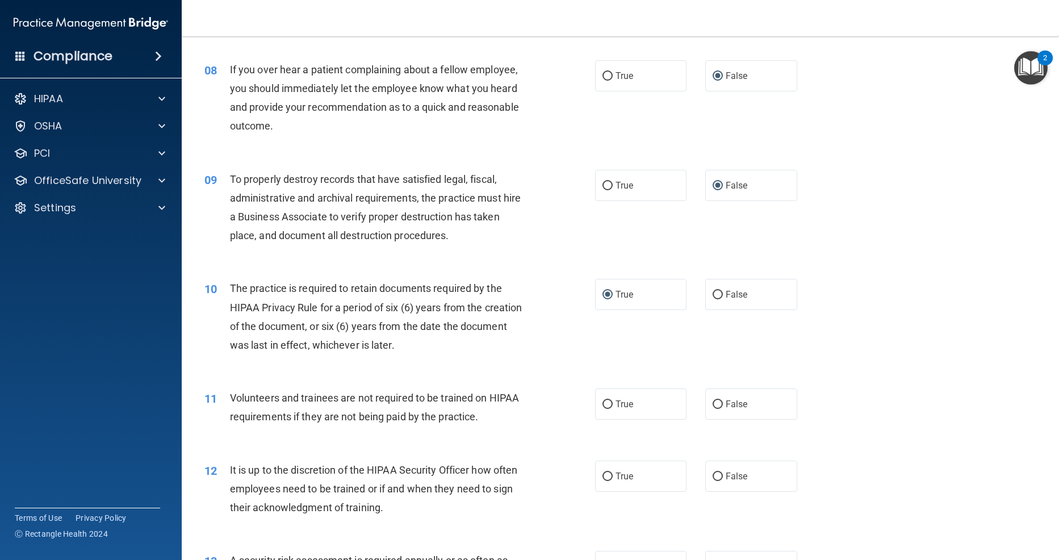
scroll to position [725, 0]
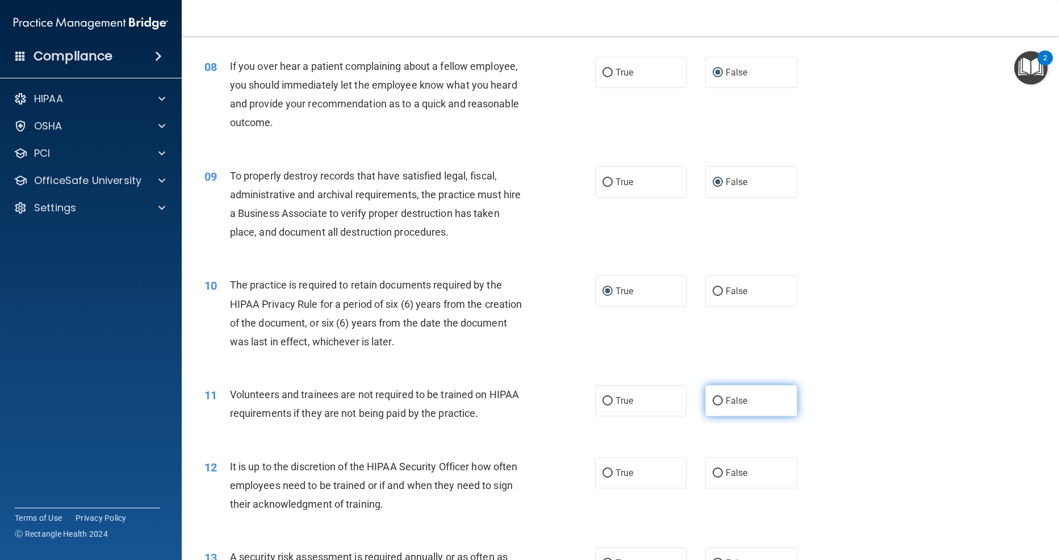
click at [720, 406] on input "False" at bounding box center [718, 401] width 10 height 9
radio input "true"
click at [719, 478] on input "False" at bounding box center [718, 473] width 10 height 9
radio input "true"
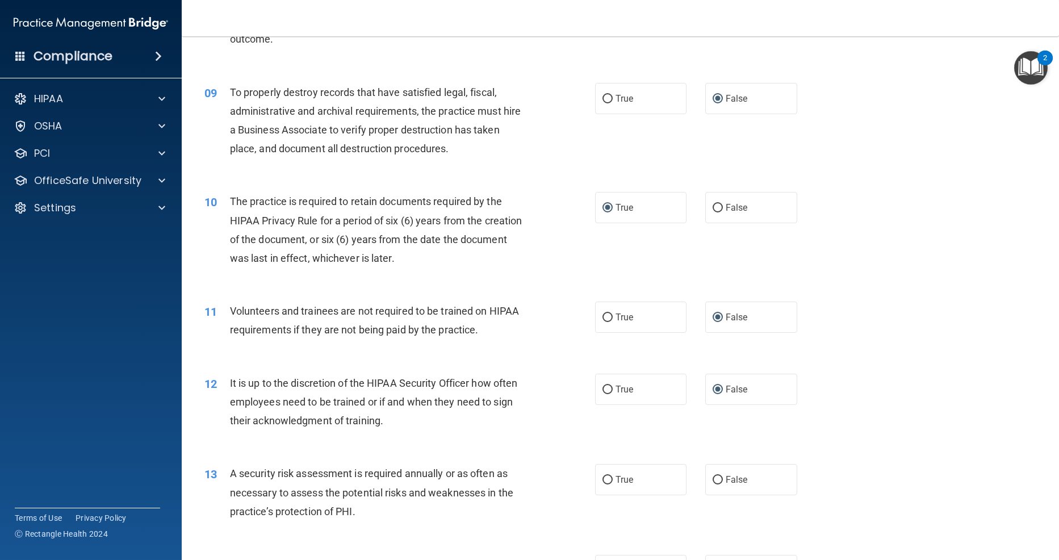
scroll to position [808, 0]
click at [605, 485] on input "True" at bounding box center [608, 481] width 10 height 9
radio input "true"
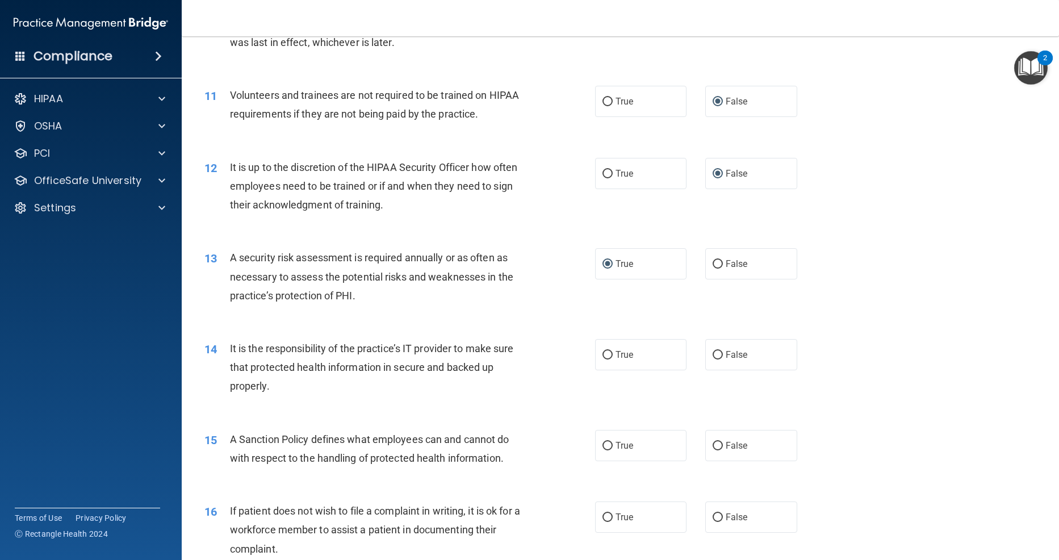
scroll to position [1028, 0]
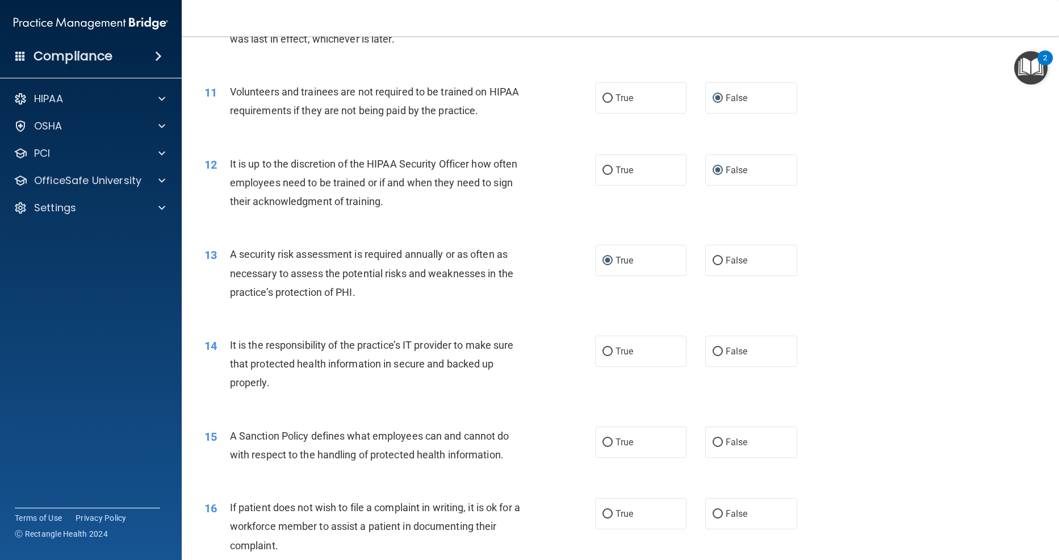
drag, startPoint x: 718, startPoint y: 365, endPoint x: 719, endPoint y: 420, distance: 55.1
click at [718, 356] on input "False" at bounding box center [718, 352] width 10 height 9
radio input "true"
click at [718, 447] on input "False" at bounding box center [718, 443] width 10 height 9
radio input "true"
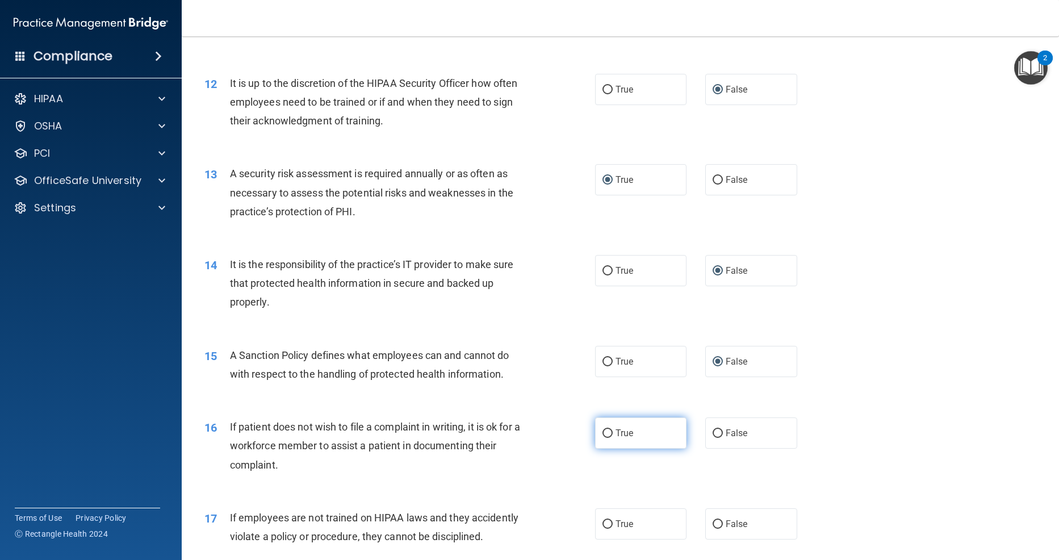
scroll to position [1113, 0]
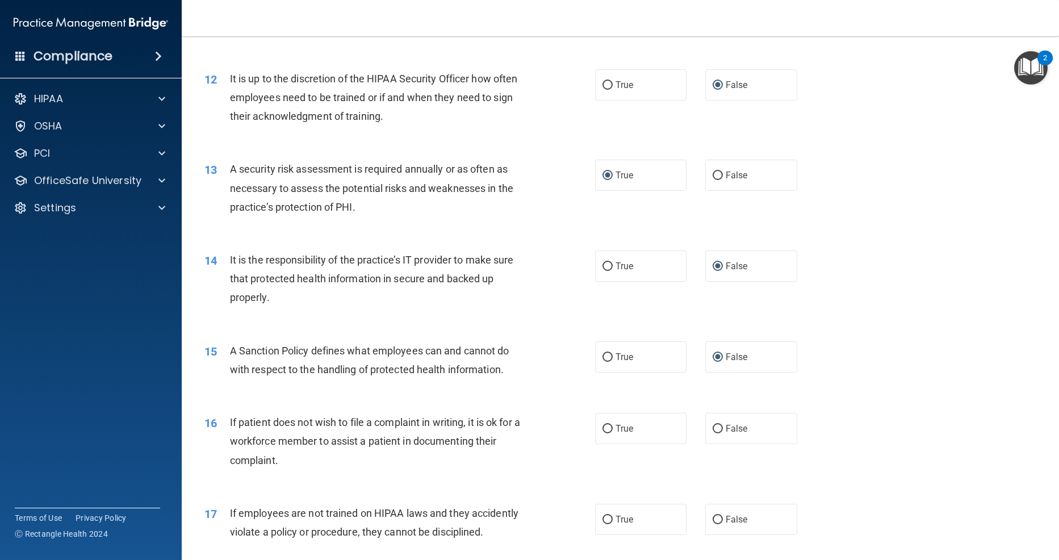
drag, startPoint x: 611, startPoint y: 445, endPoint x: 693, endPoint y: 481, distance: 89.1
click at [612, 444] on label "True" at bounding box center [641, 428] width 92 height 31
click at [612, 433] on input "True" at bounding box center [608, 429] width 10 height 9
radio input "true"
click at [719, 524] on input "False" at bounding box center [718, 520] width 10 height 9
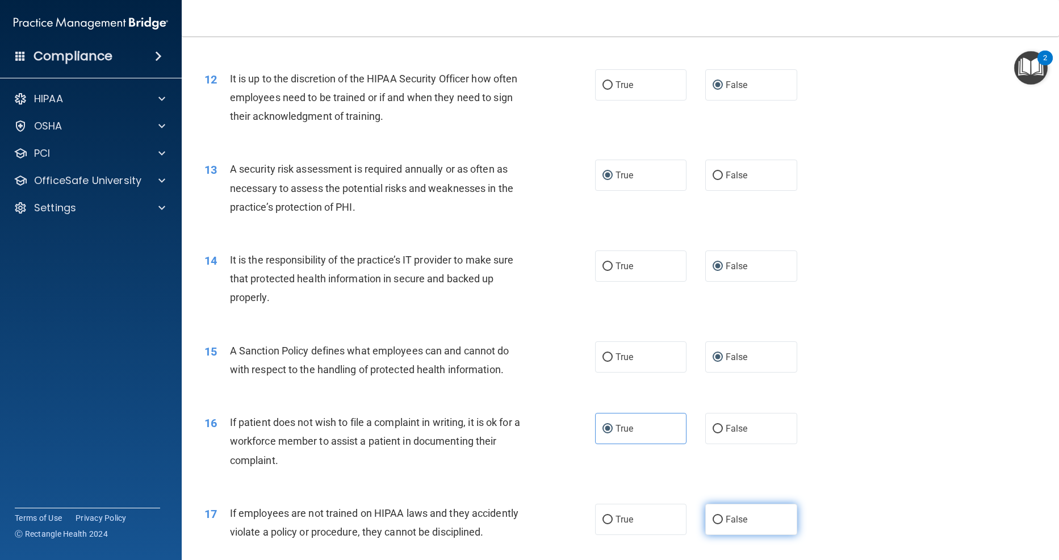
radio input "true"
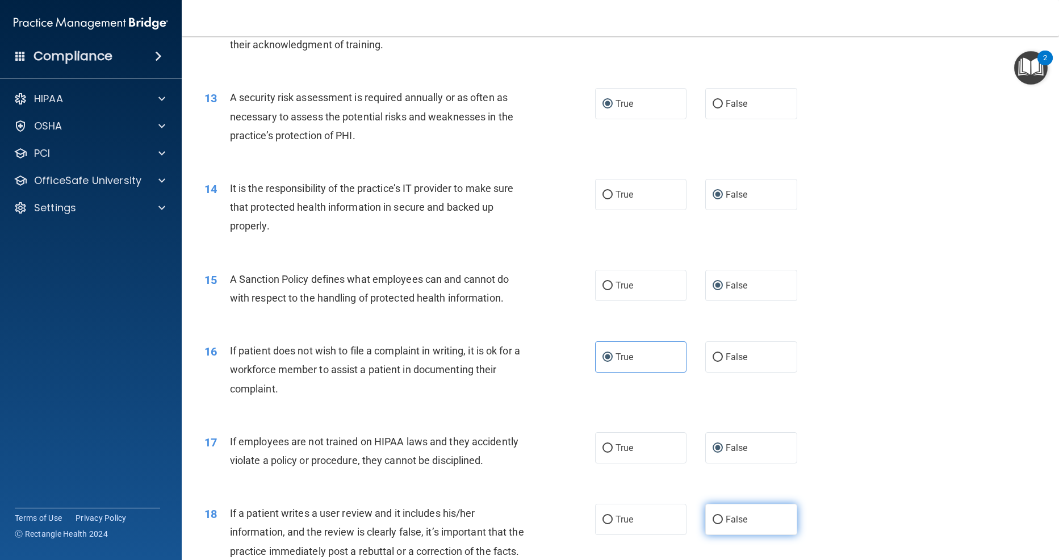
scroll to position [1190, 0]
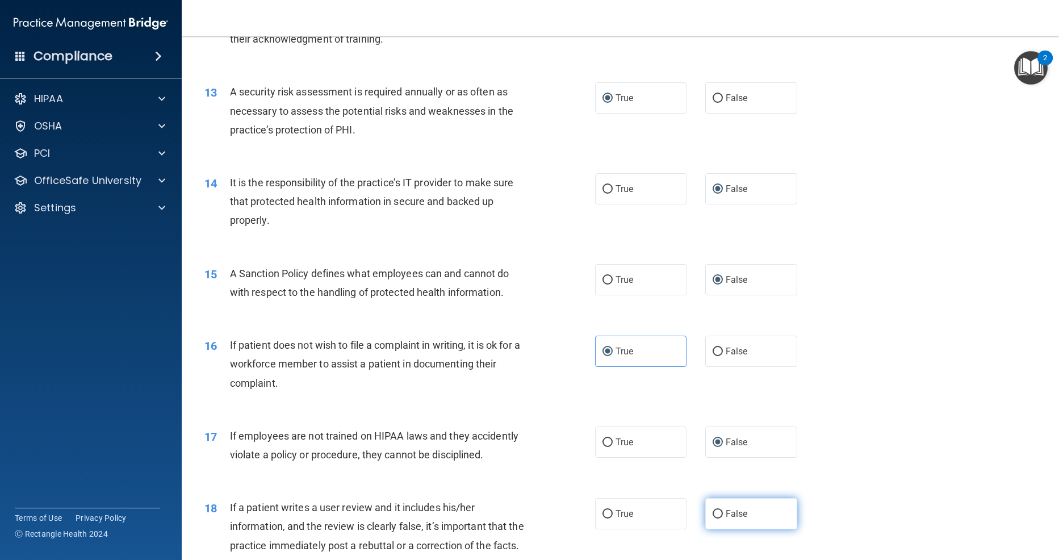
click at [721, 519] on input "False" at bounding box center [718, 514] width 10 height 9
radio input "true"
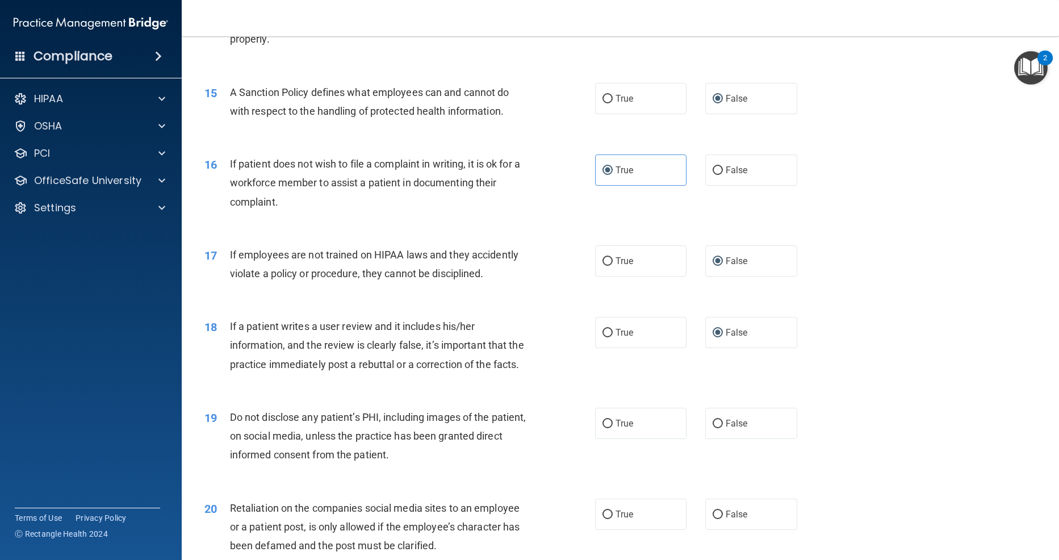
scroll to position [1374, 0]
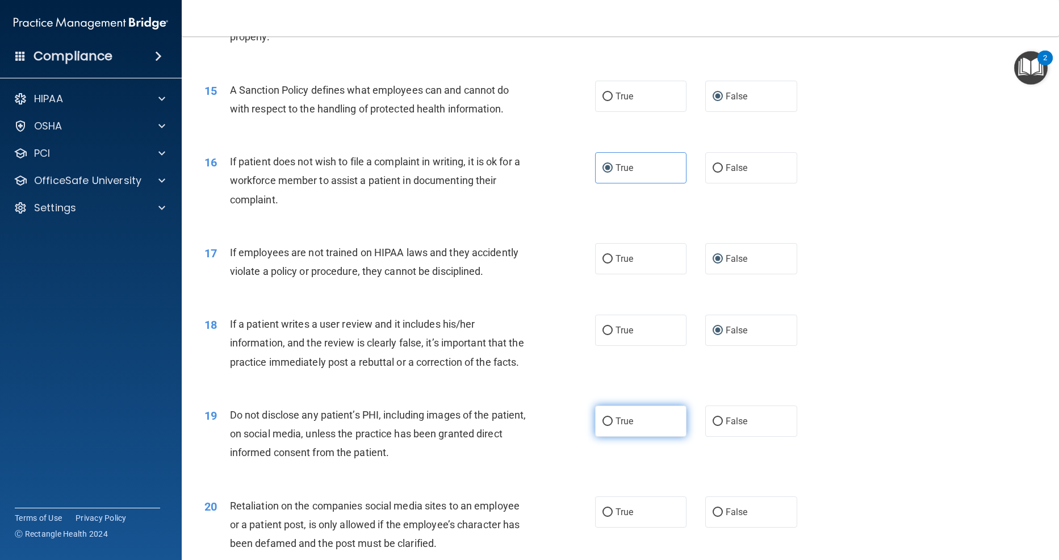
drag, startPoint x: 608, startPoint y: 433, endPoint x: 612, endPoint y: 442, distance: 9.7
click at [608, 426] on input "True" at bounding box center [608, 422] width 10 height 9
radio input "true"
click at [717, 517] on input "False" at bounding box center [718, 512] width 10 height 9
radio input "true"
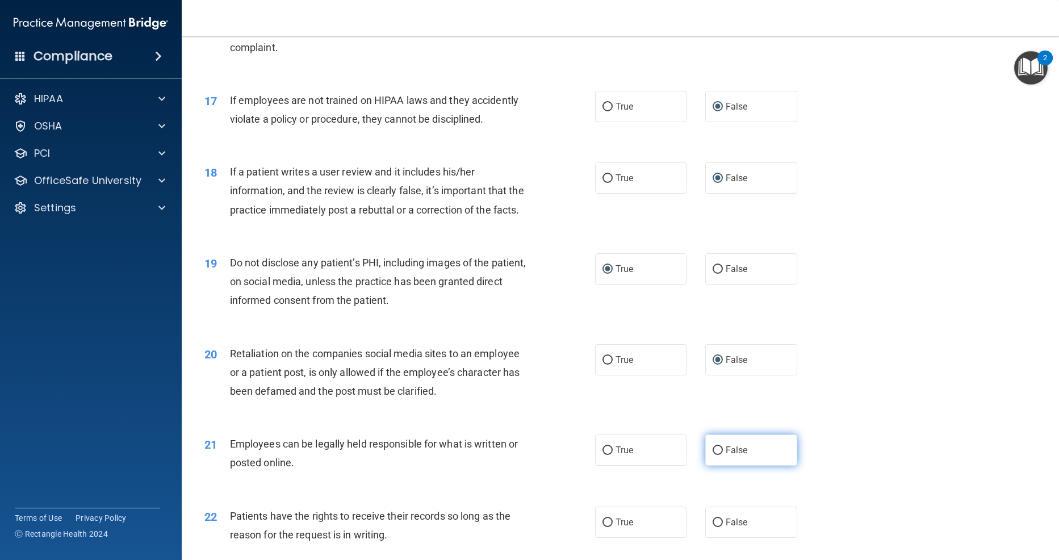
scroll to position [1583, 0]
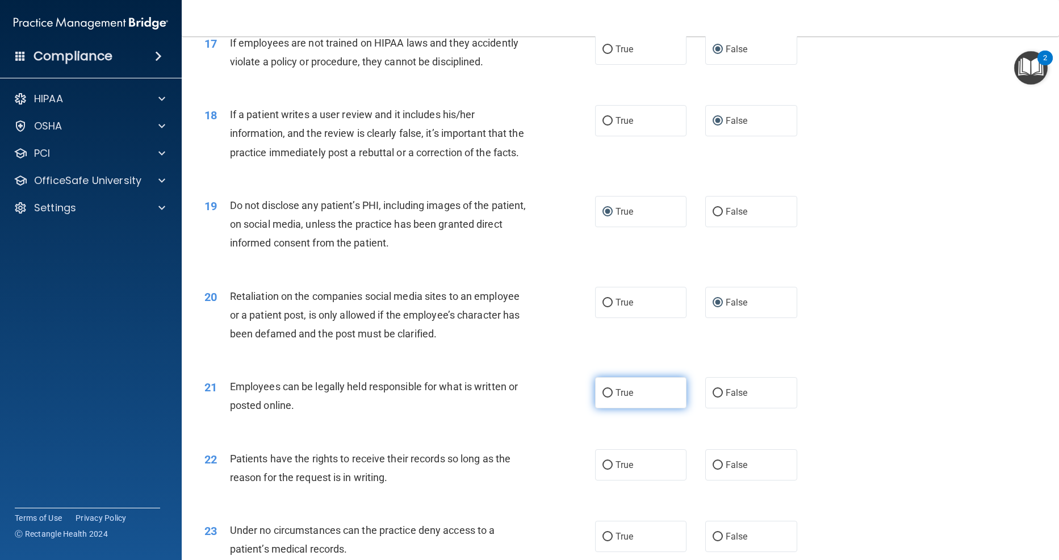
click at [610, 398] on input "True" at bounding box center [608, 393] width 10 height 9
radio input "true"
drag, startPoint x: 719, startPoint y: 474, endPoint x: 718, endPoint y: 486, distance: 11.4
click at [719, 470] on input "False" at bounding box center [718, 465] width 10 height 9
radio input "true"
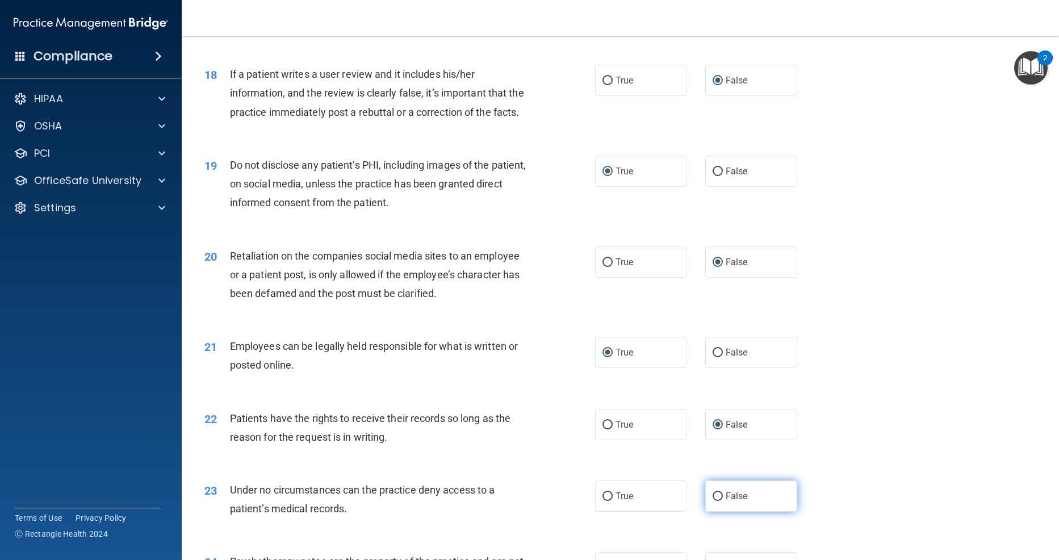
scroll to position [1634, 0]
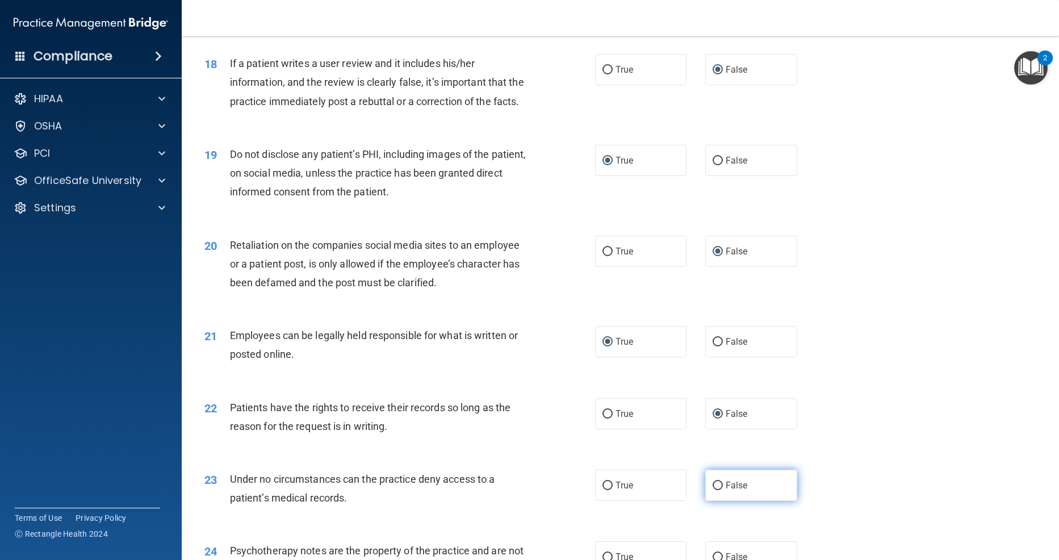
click at [719, 490] on input "False" at bounding box center [718, 486] width 10 height 9
radio input "true"
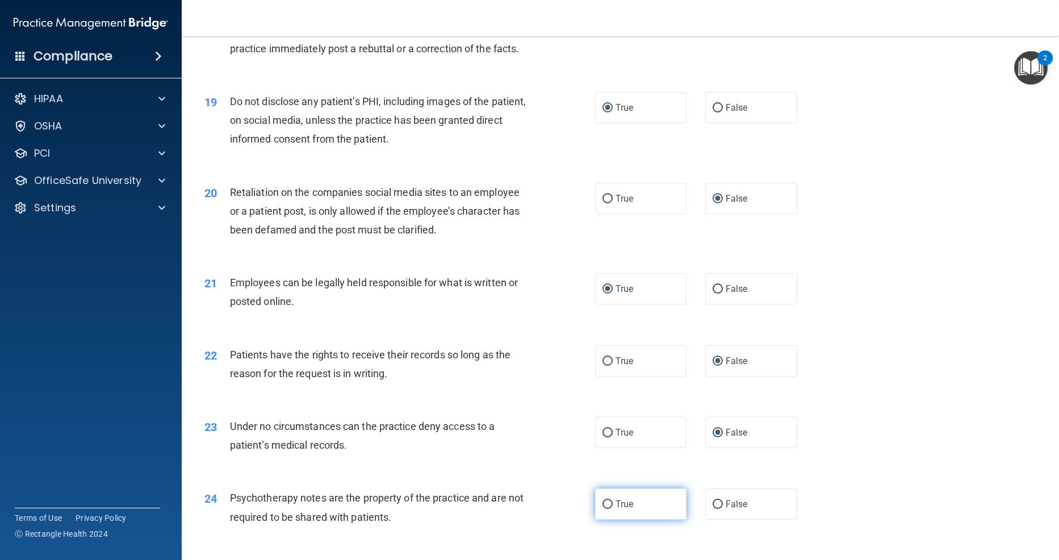
drag, startPoint x: 608, startPoint y: 512, endPoint x: 623, endPoint y: 511, distance: 14.2
click at [608, 509] on input "True" at bounding box center [608, 504] width 10 height 9
radio input "true"
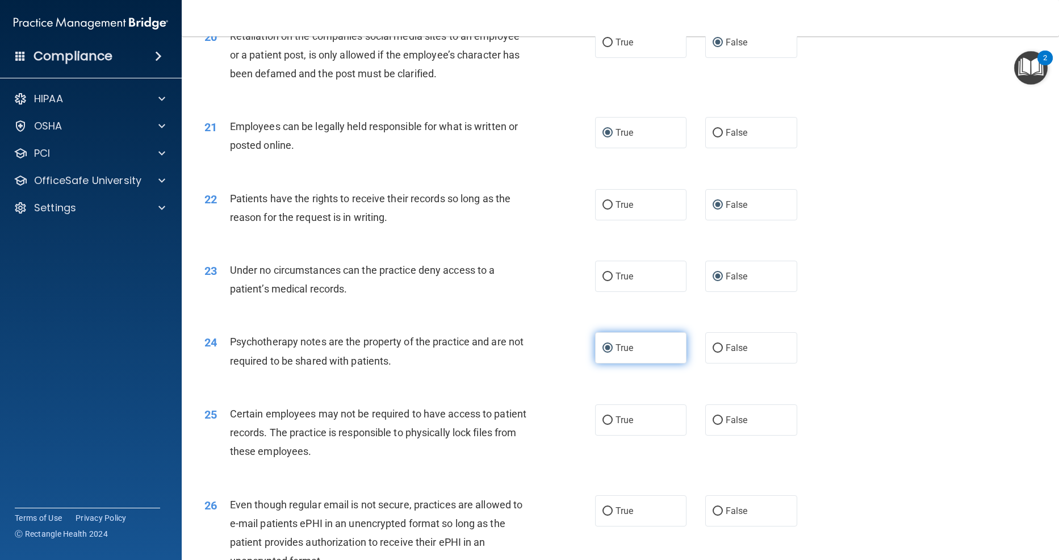
scroll to position [1844, 0]
click at [606, 424] on input "True" at bounding box center [608, 420] width 10 height 9
radio input "true"
drag, startPoint x: 608, startPoint y: 516, endPoint x: 638, endPoint y: 510, distance: 30.2
click at [608, 515] on input "True" at bounding box center [608, 511] width 10 height 9
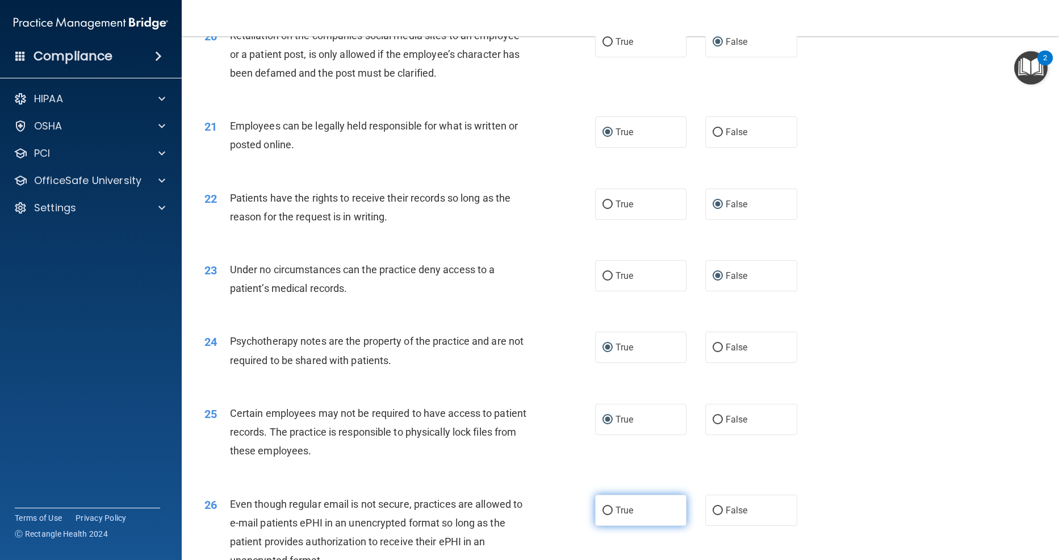
radio input "true"
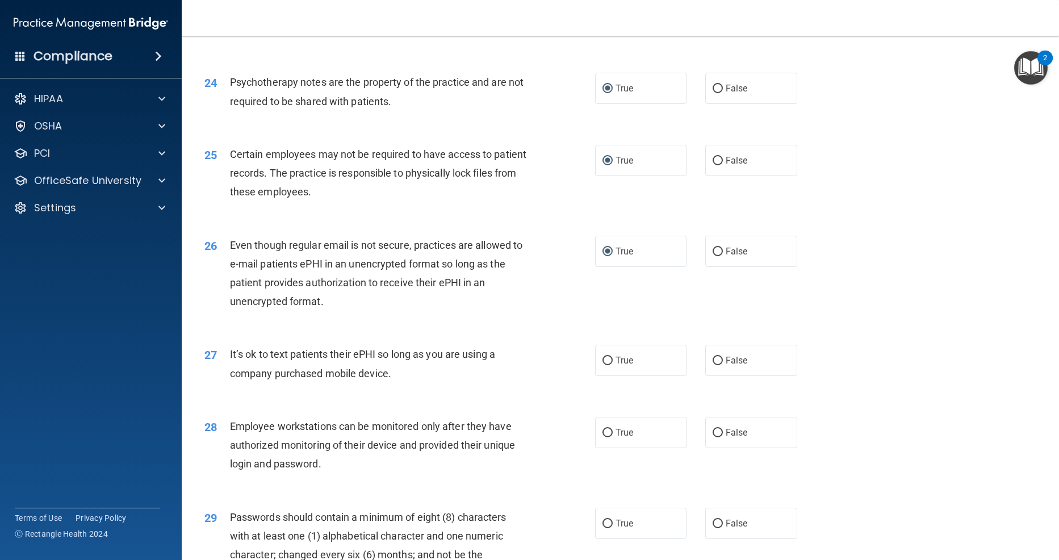
scroll to position [2106, 0]
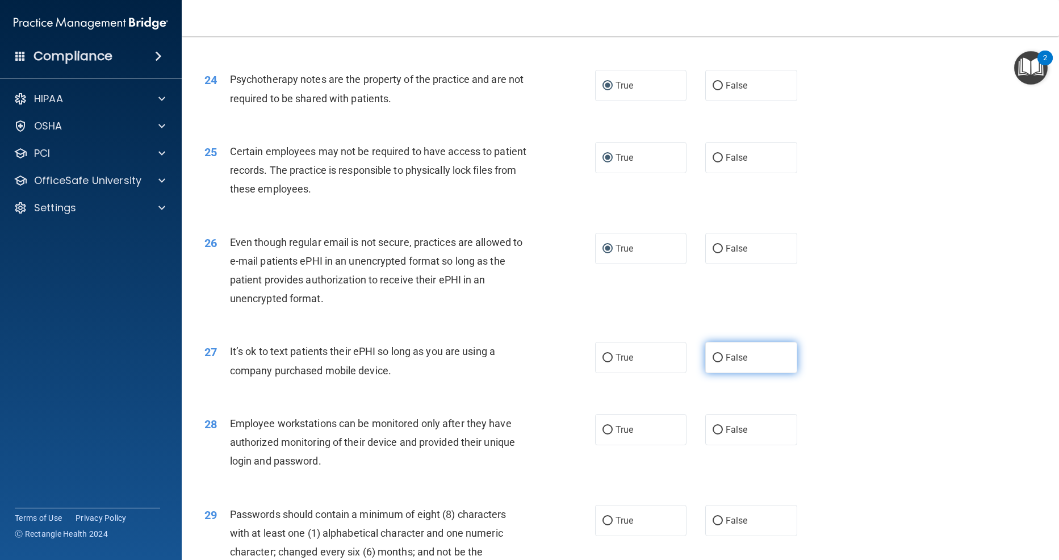
click at [718, 362] on input "False" at bounding box center [718, 358] width 10 height 9
radio input "true"
click at [721, 435] on input "False" at bounding box center [718, 430] width 10 height 9
radio input "true"
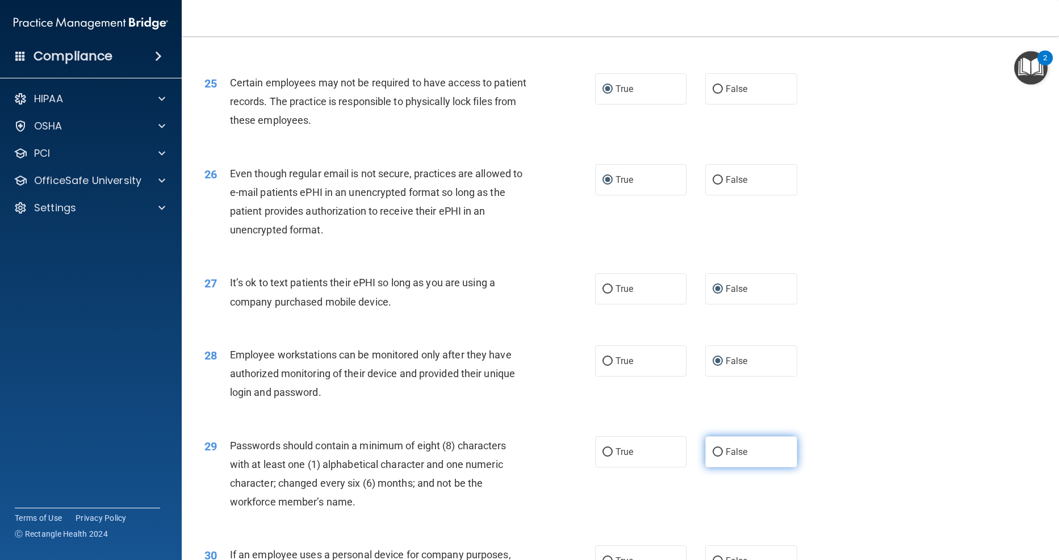
scroll to position [2176, 0]
click at [721, 456] on input "False" at bounding box center [718, 451] width 10 height 9
radio input "true"
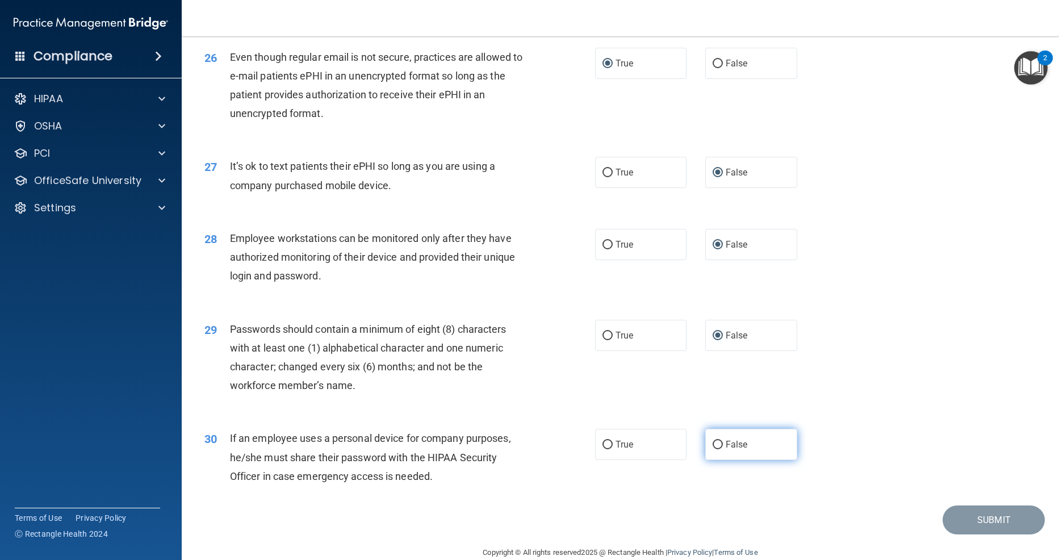
scroll to position [2298, 0]
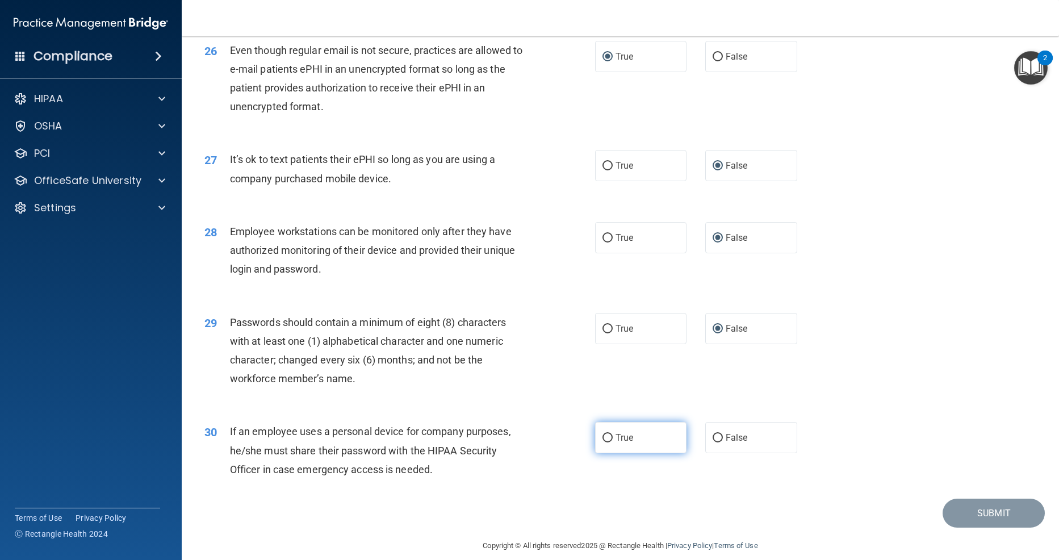
drag, startPoint x: 606, startPoint y: 447, endPoint x: 611, endPoint y: 444, distance: 5.8
click at [606, 443] on input "True" at bounding box center [608, 438] width 10 height 9
radio input "true"
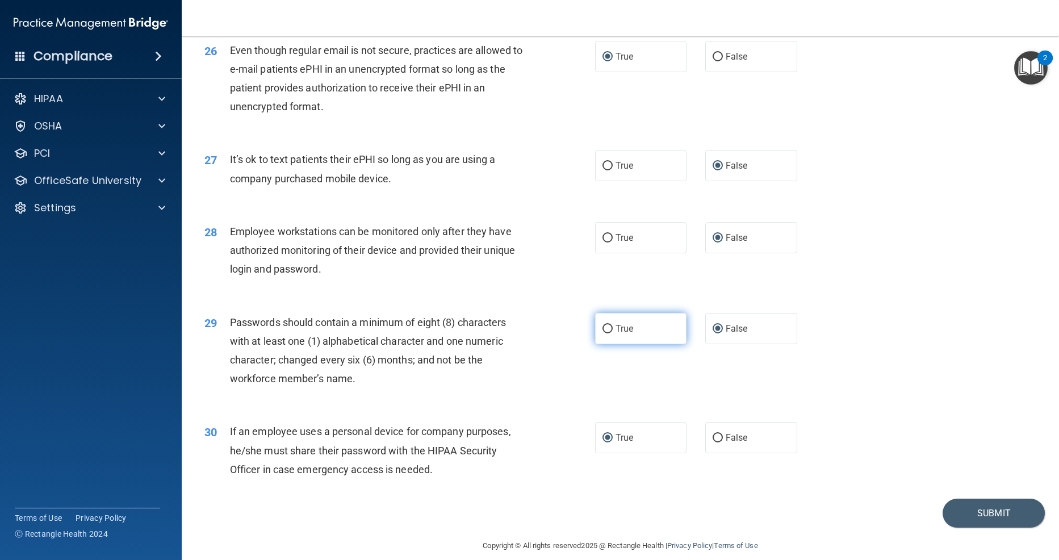
click at [607, 333] on input "True" at bounding box center [608, 329] width 10 height 9
radio input "true"
radio input "false"
click at [975, 524] on button "Submit" at bounding box center [994, 513] width 102 height 29
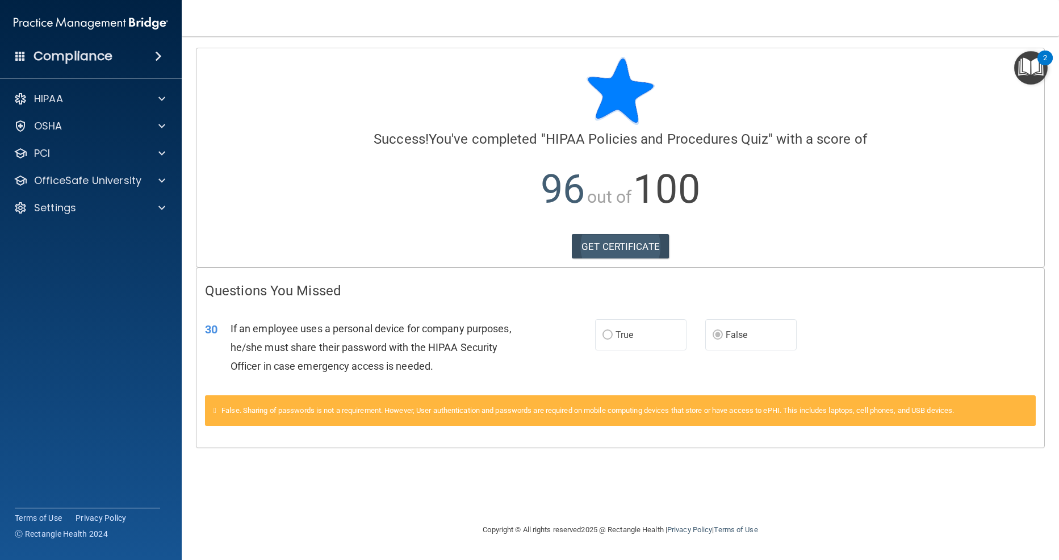
click at [608, 248] on link "GET CERTIFICATE" at bounding box center [620, 246] width 97 height 25
click at [124, 181] on p "OfficeSafe University" at bounding box center [87, 181] width 107 height 14
drag, startPoint x: 125, startPoint y: 215, endPoint x: 166, endPoint y: 211, distance: 41.0
click at [125, 215] on link "HIPAA Training" at bounding box center [78, 208] width 179 height 23
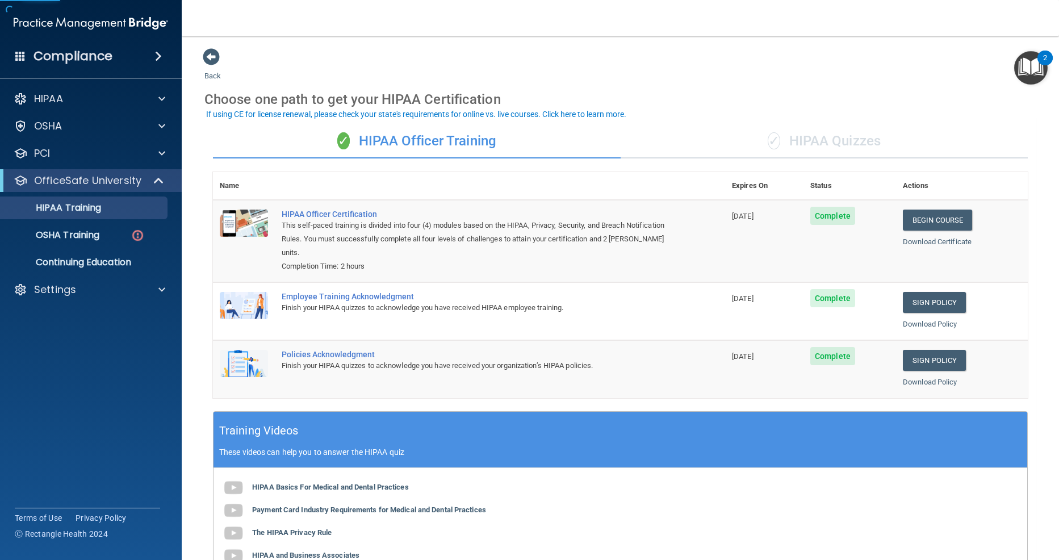
click at [857, 135] on div "✓ HIPAA Quizzes" at bounding box center [825, 141] width 408 height 34
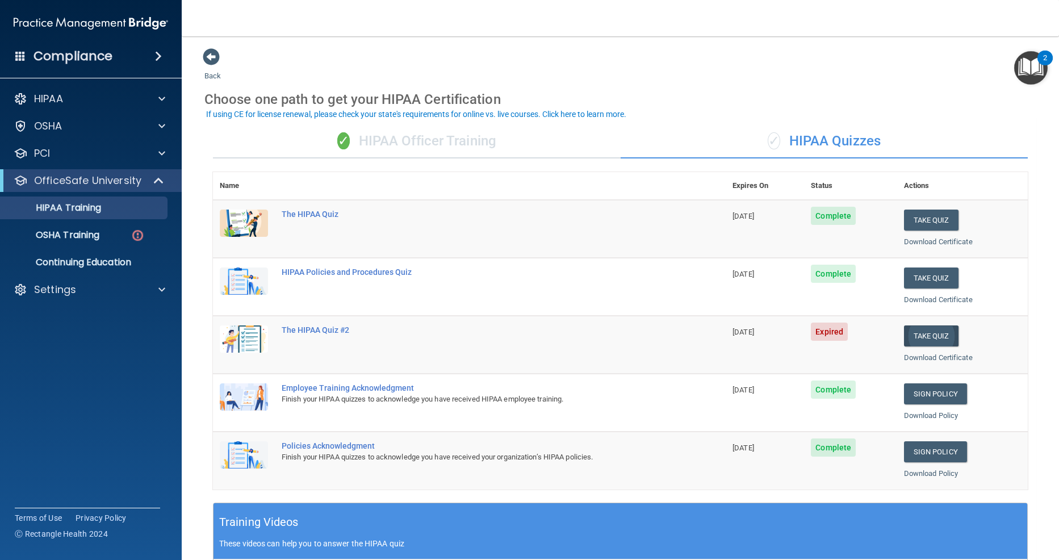
drag, startPoint x: 929, startPoint y: 331, endPoint x: 919, endPoint y: 336, distance: 12.2
click at [929, 331] on button "Take Quiz" at bounding box center [931, 336] width 55 height 21
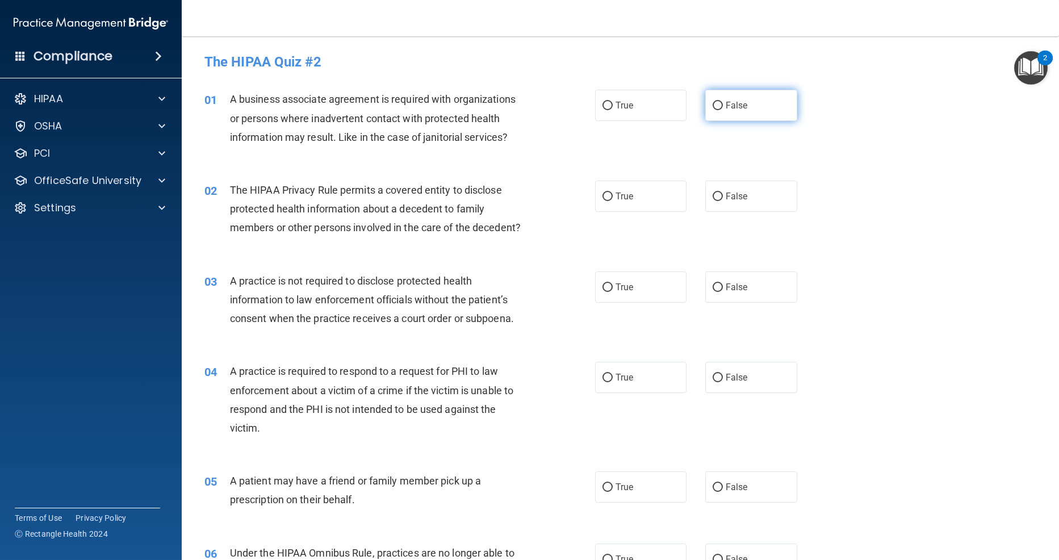
drag, startPoint x: 718, startPoint y: 104, endPoint x: 715, endPoint y: 114, distance: 10.2
click at [719, 104] on input "False" at bounding box center [718, 106] width 10 height 9
radio input "true"
click at [608, 194] on input "True" at bounding box center [608, 197] width 10 height 9
radio input "true"
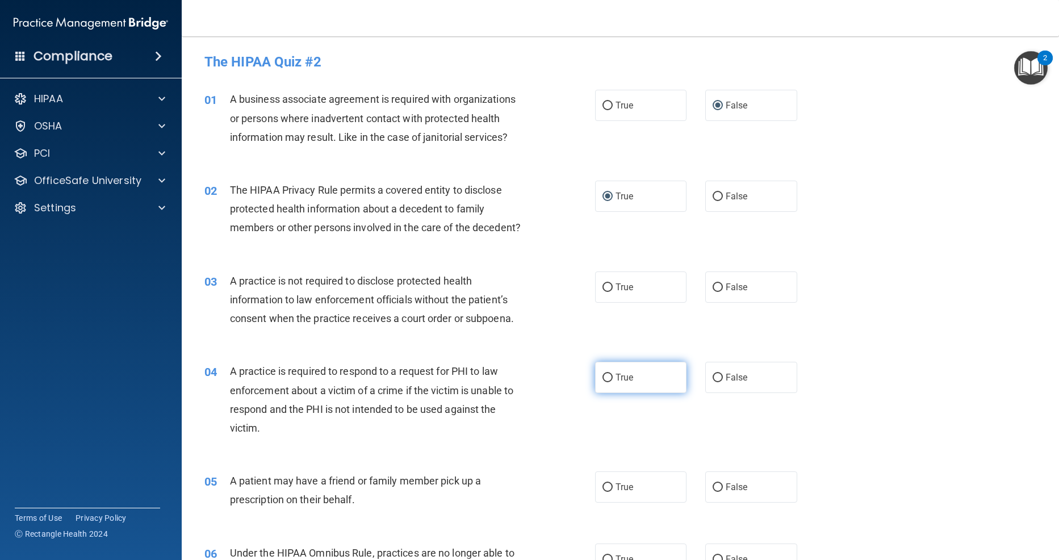
drag, startPoint x: 720, startPoint y: 285, endPoint x: 685, endPoint y: 361, distance: 84.6
click at [720, 287] on input "False" at bounding box center [718, 287] width 10 height 9
radio input "true"
click at [604, 378] on input "True" at bounding box center [608, 378] width 10 height 9
radio input "true"
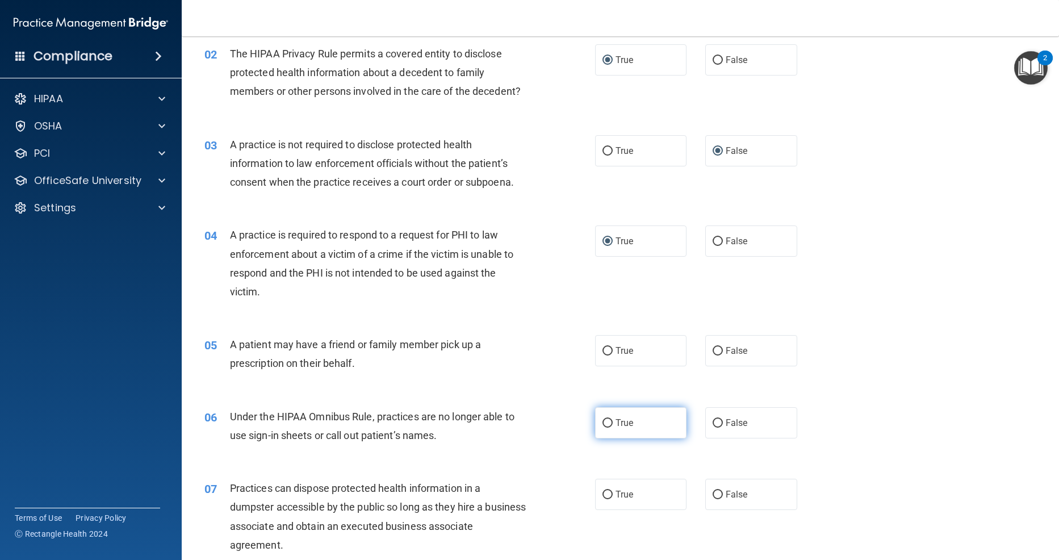
scroll to position [136, 0]
drag, startPoint x: 608, startPoint y: 349, endPoint x: 609, endPoint y: 356, distance: 6.9
click at [608, 349] on input "True" at bounding box center [608, 351] width 10 height 9
radio input "true"
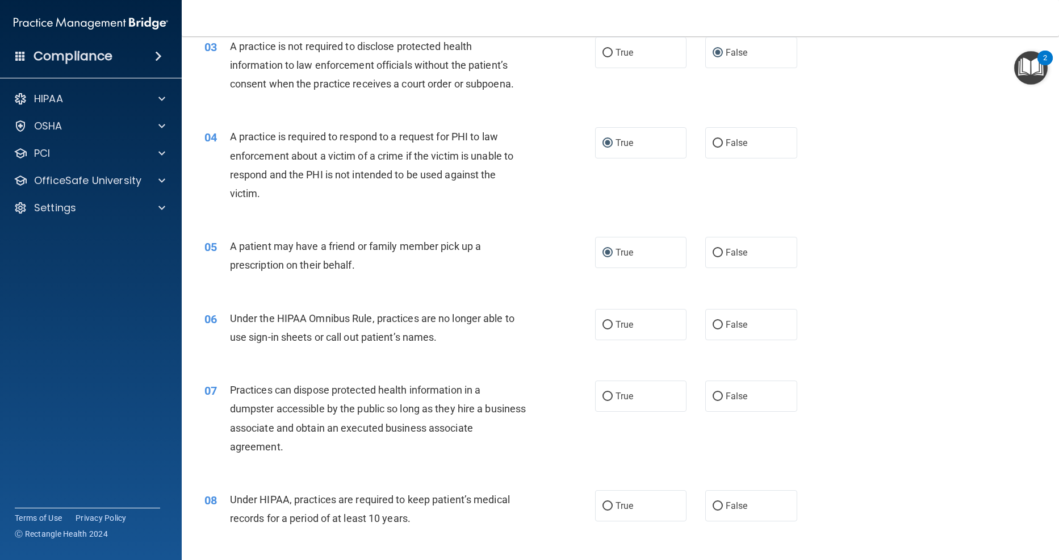
scroll to position [241, 0]
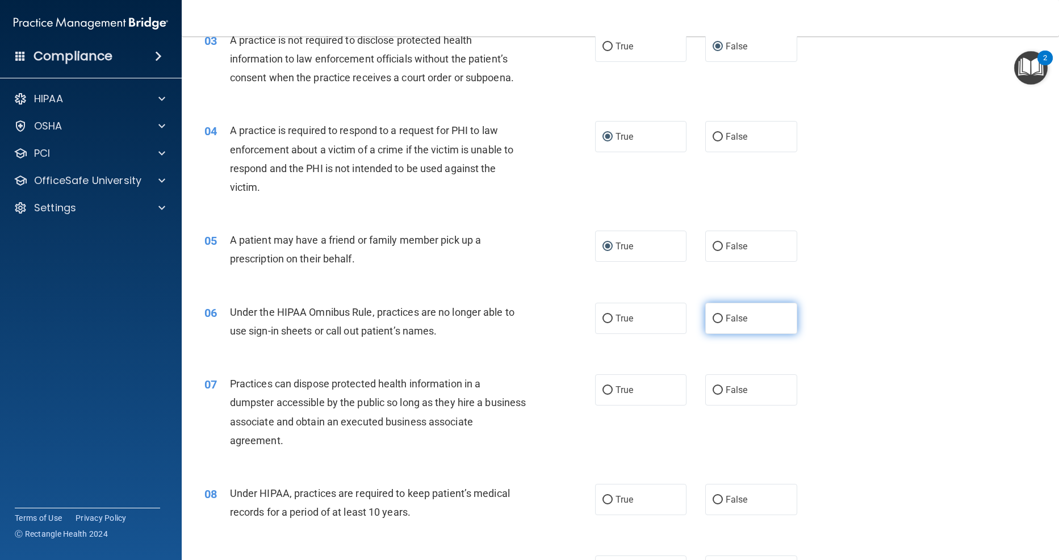
click at [715, 315] on input "False" at bounding box center [718, 319] width 10 height 9
radio input "true"
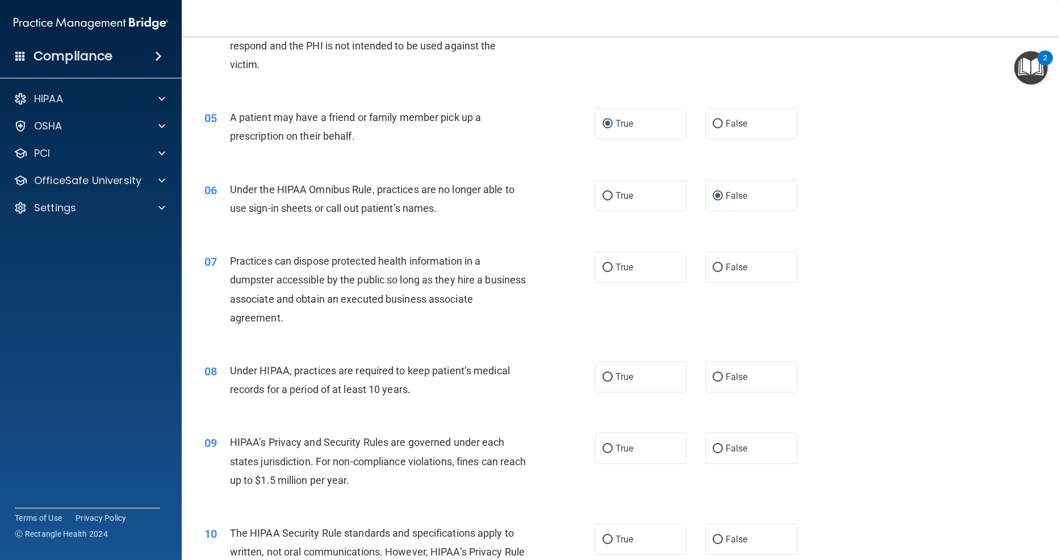
scroll to position [369, 0]
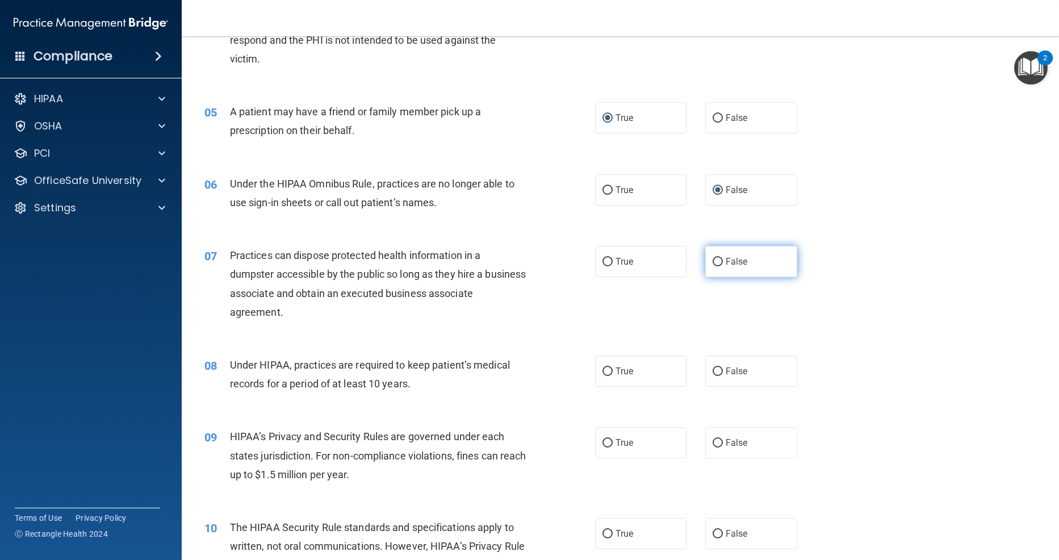
click at [718, 259] on input "False" at bounding box center [718, 262] width 10 height 9
radio input "true"
click at [719, 440] on input "False" at bounding box center [718, 443] width 10 height 9
radio input "true"
drag, startPoint x: 718, startPoint y: 365, endPoint x: 636, endPoint y: 374, distance: 81.7
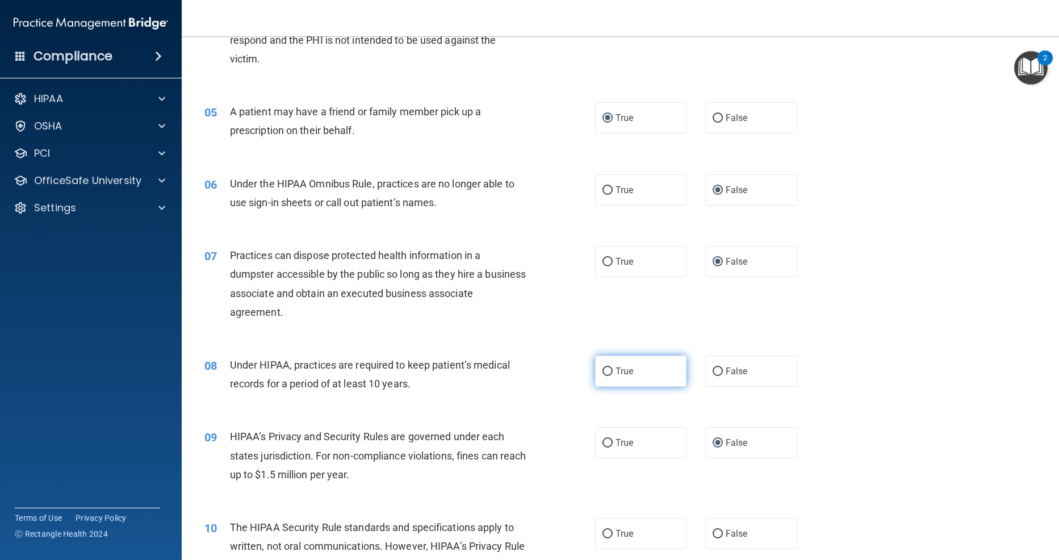
click at [717, 368] on input "False" at bounding box center [718, 372] width 10 height 9
radio input "true"
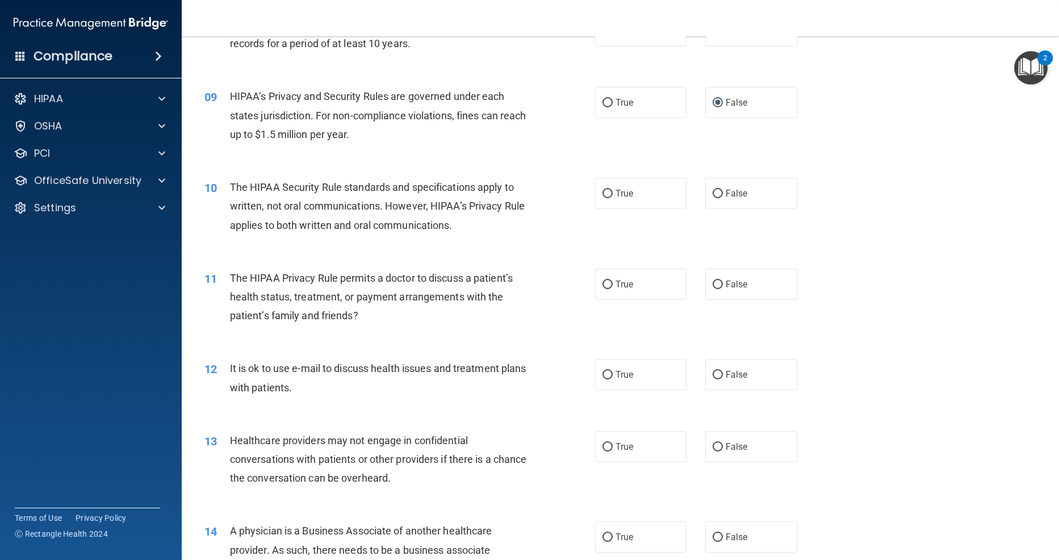
scroll to position [712, 0]
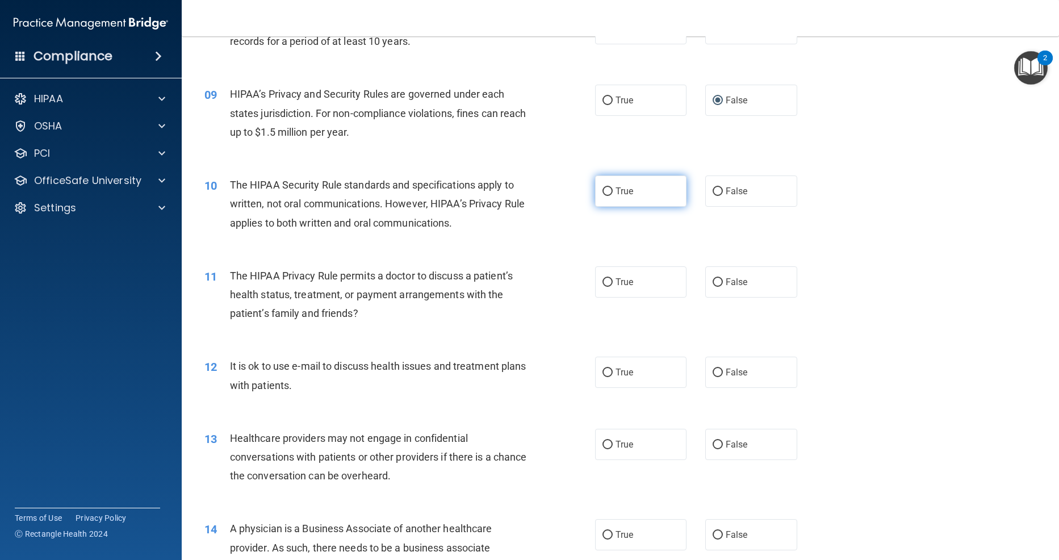
click at [606, 190] on input "True" at bounding box center [608, 191] width 10 height 9
radio input "true"
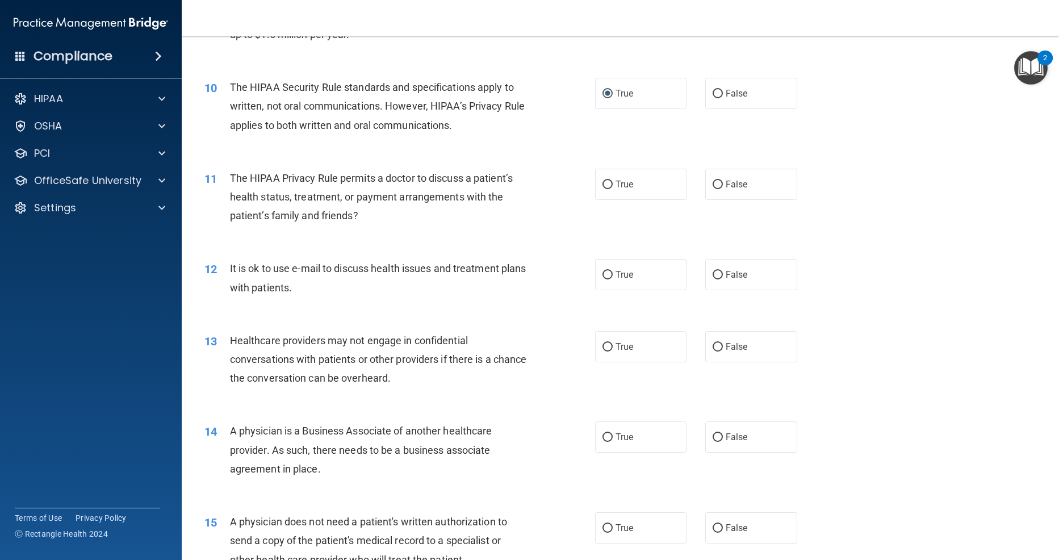
scroll to position [809, 0]
click at [719, 182] on input "False" at bounding box center [718, 185] width 10 height 9
radio input "true"
click at [608, 181] on input "True" at bounding box center [608, 185] width 10 height 9
radio input "true"
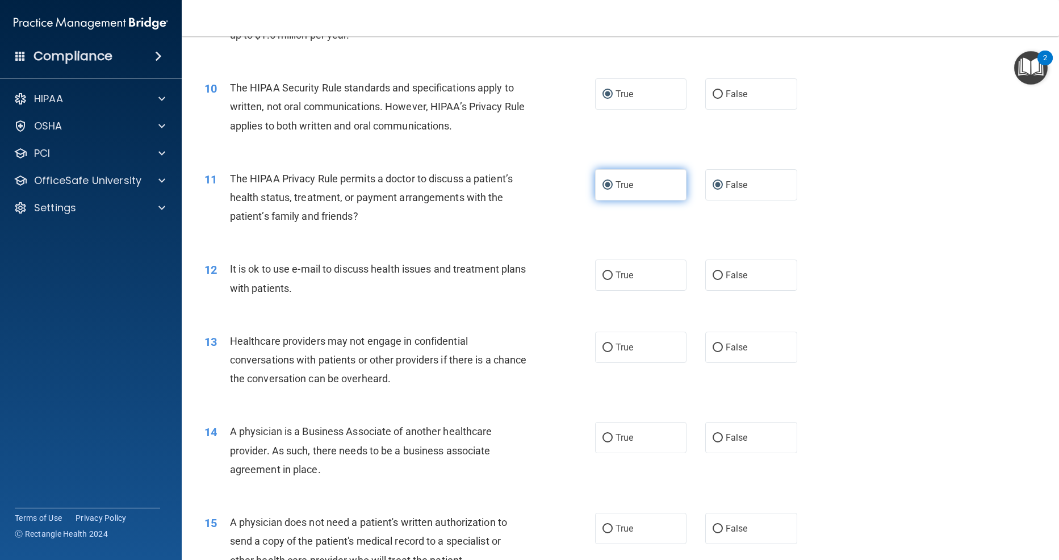
radio input "false"
click at [607, 273] on input "True" at bounding box center [608, 276] width 10 height 9
radio input "true"
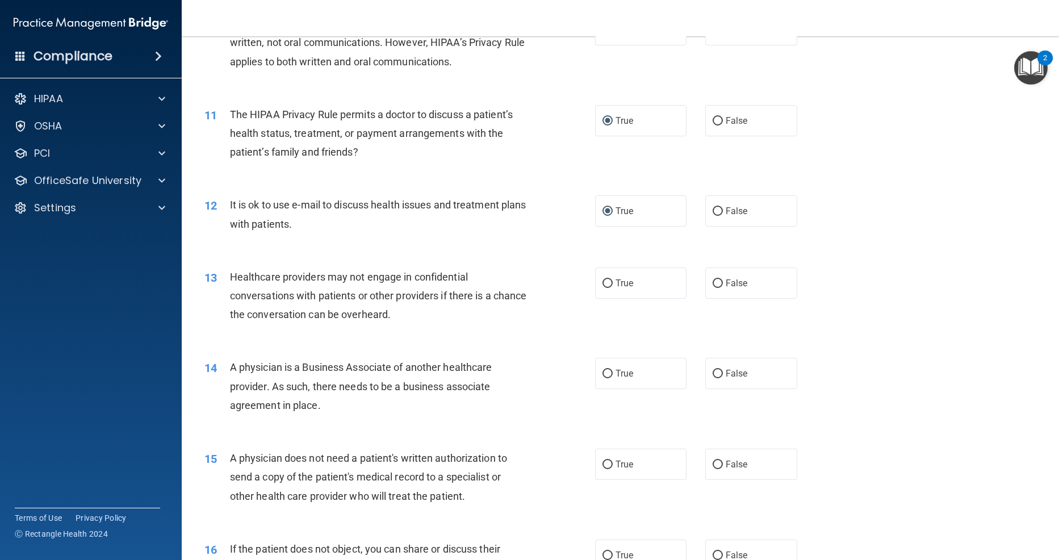
scroll to position [874, 0]
click at [715, 279] on input "False" at bounding box center [718, 283] width 10 height 9
radio input "true"
drag, startPoint x: 716, startPoint y: 370, endPoint x: 681, endPoint y: 382, distance: 37.2
click at [716, 370] on input "False" at bounding box center [718, 373] width 10 height 9
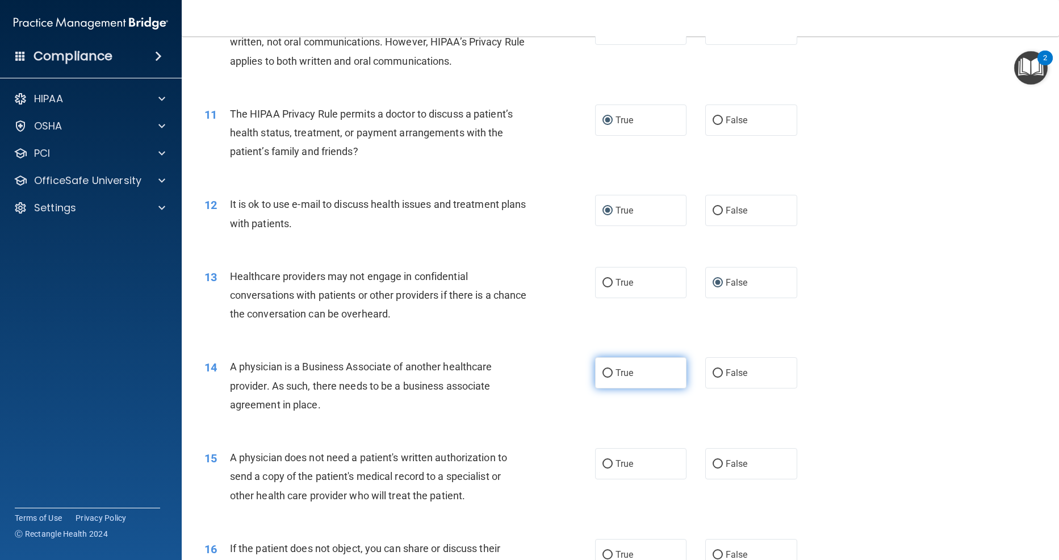
radio input "true"
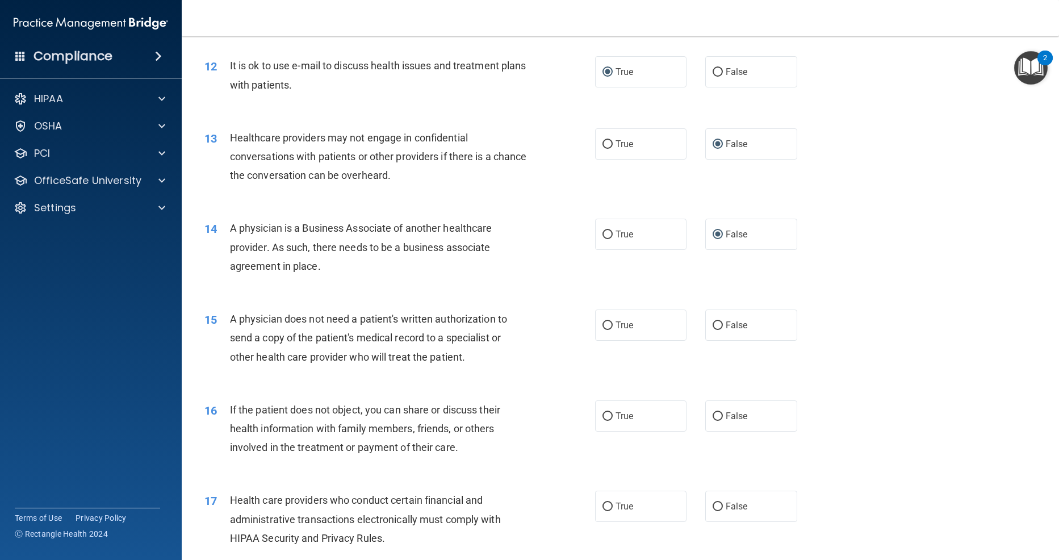
scroll to position [1013, 0]
click at [609, 321] on input "True" at bounding box center [608, 325] width 10 height 9
radio input "true"
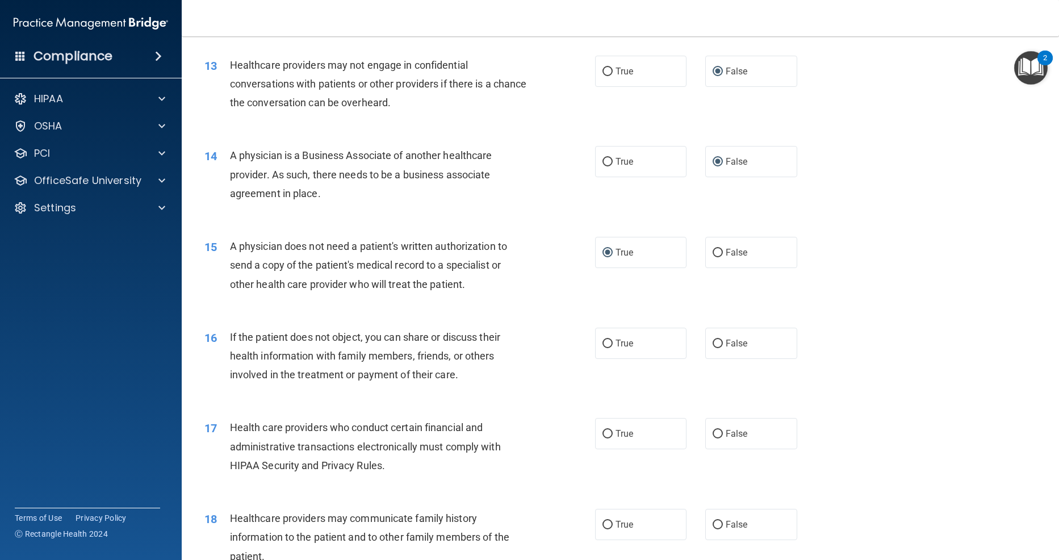
scroll to position [1083, 0]
drag, startPoint x: 609, startPoint y: 339, endPoint x: 579, endPoint y: 365, distance: 39.4
click at [608, 342] on input "True" at bounding box center [608, 346] width 10 height 9
radio input "true"
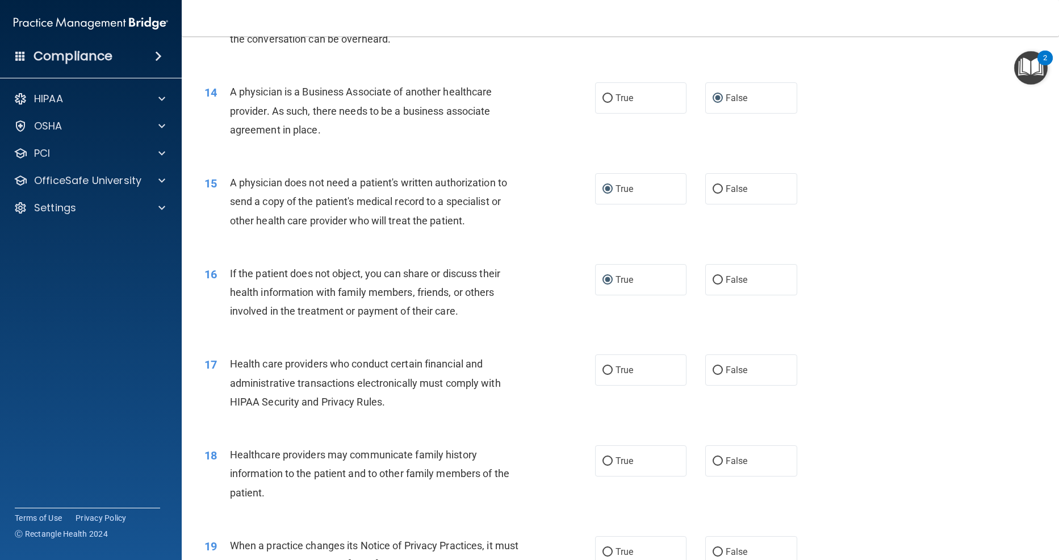
scroll to position [1148, 0]
drag, startPoint x: 612, startPoint y: 366, endPoint x: 625, endPoint y: 392, distance: 29.0
click at [612, 367] on input "True" at bounding box center [608, 371] width 10 height 9
radio input "true"
click at [718, 458] on input "False" at bounding box center [718, 462] width 10 height 9
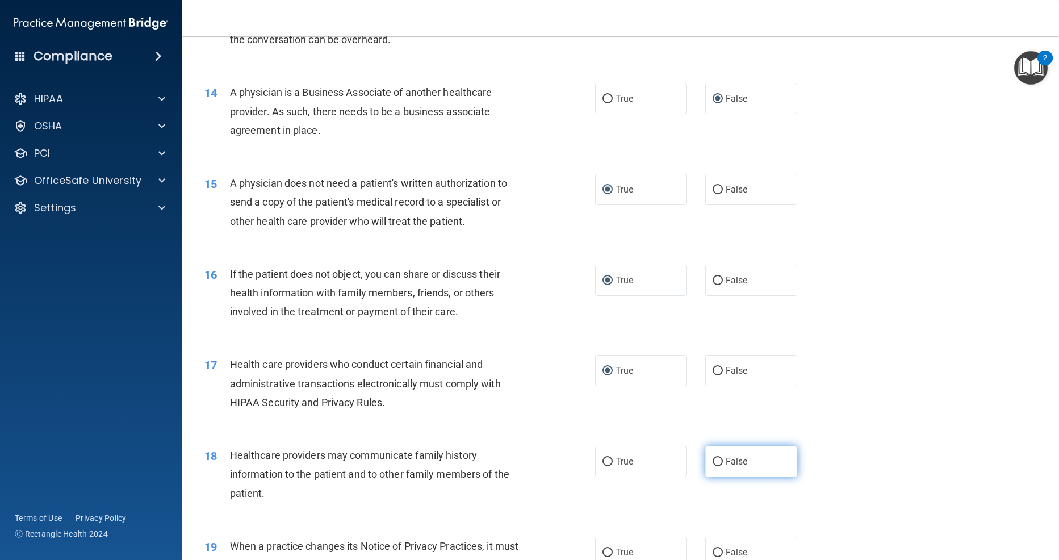
radio input "true"
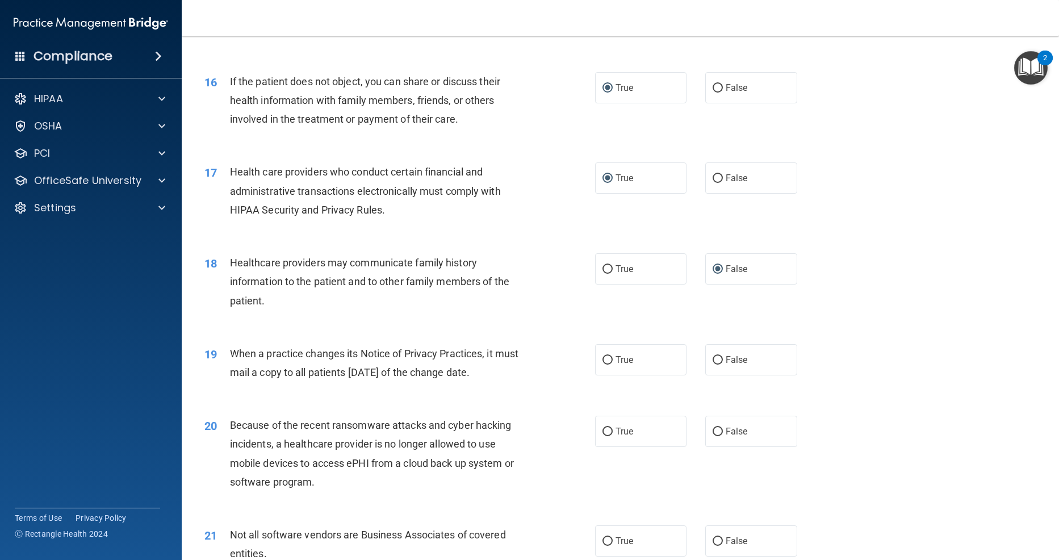
scroll to position [1350, 0]
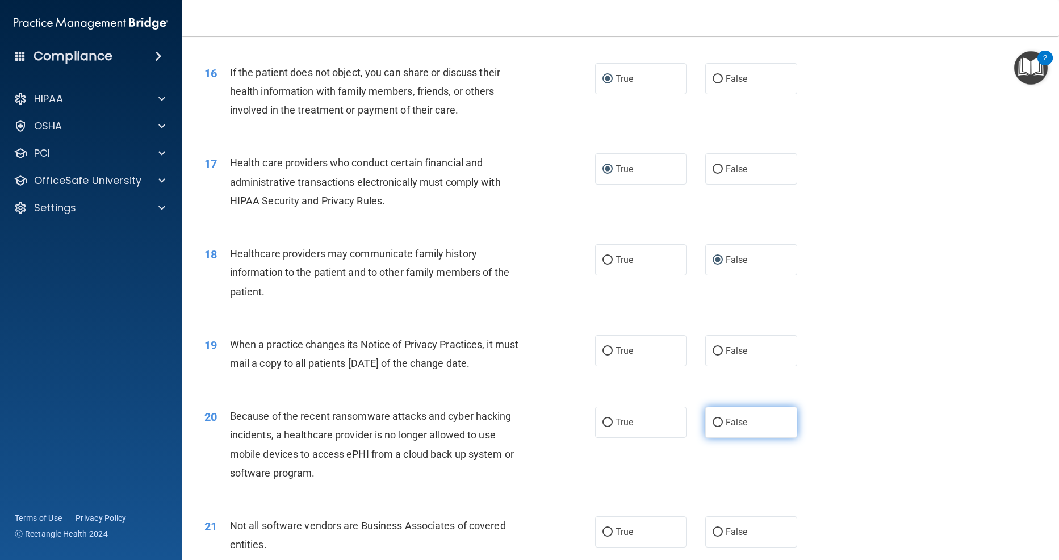
click at [719, 419] on input "False" at bounding box center [718, 423] width 10 height 9
radio input "true"
click at [606, 347] on input "True" at bounding box center [608, 351] width 10 height 9
radio input "true"
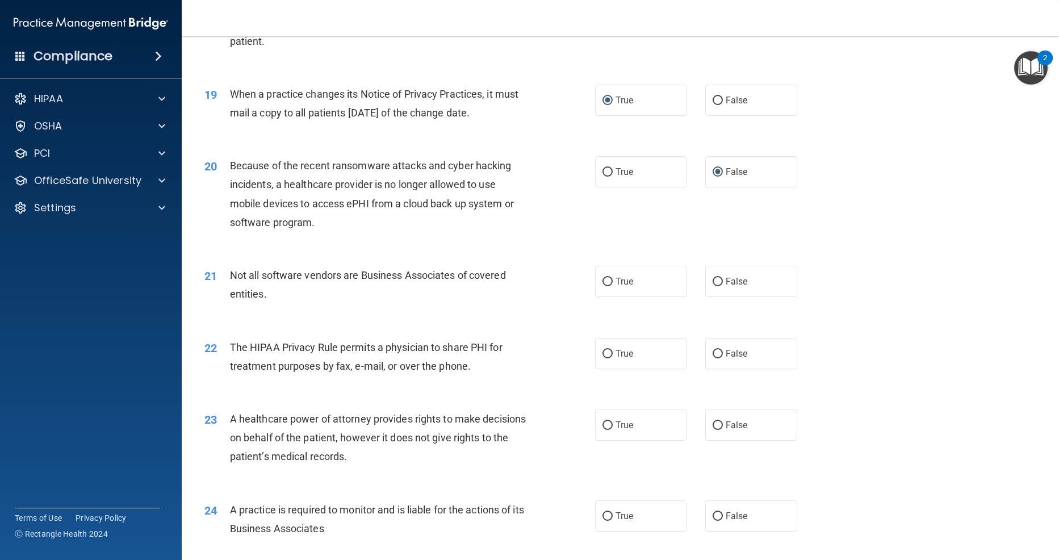
scroll to position [1601, 0]
drag, startPoint x: 721, startPoint y: 418, endPoint x: 729, endPoint y: 449, distance: 32.9
click at [721, 421] on input "False" at bounding box center [718, 425] width 10 height 9
radio input "true"
click at [716, 512] on input "False" at bounding box center [718, 516] width 10 height 9
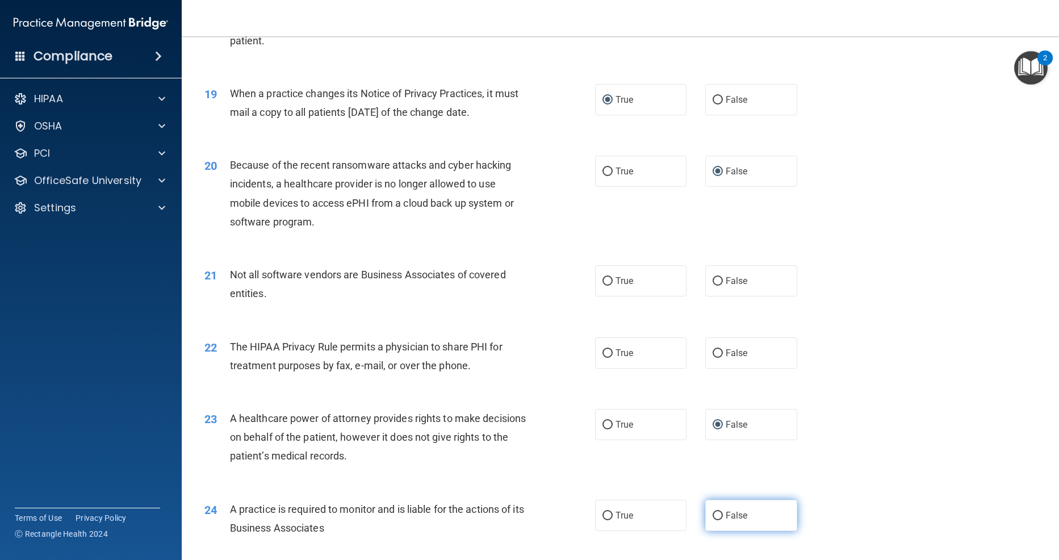
radio input "true"
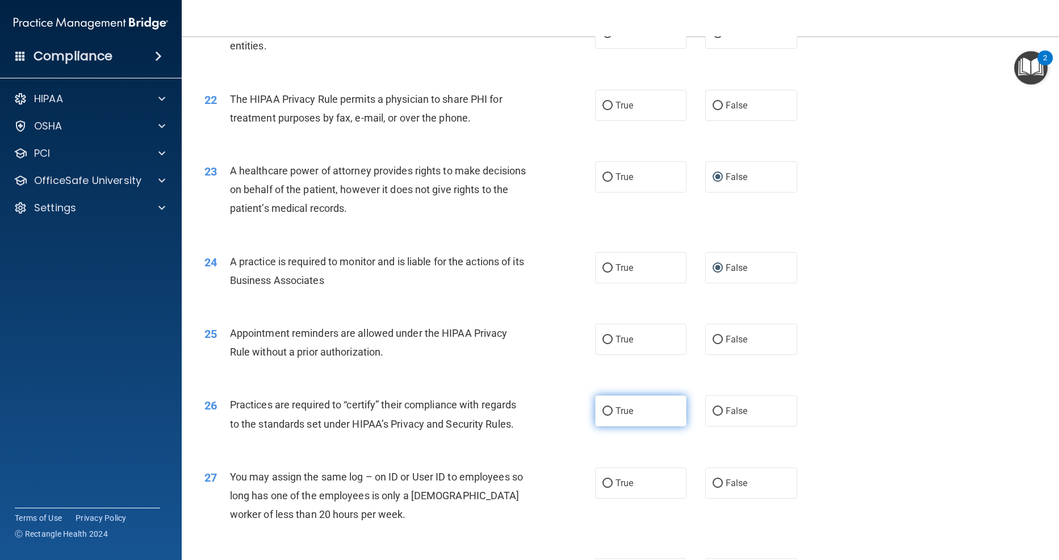
scroll to position [1850, 0]
drag, startPoint x: 719, startPoint y: 399, endPoint x: 747, endPoint y: 429, distance: 41.0
click at [719, 406] on input "False" at bounding box center [718, 410] width 10 height 9
radio input "true"
click at [716, 478] on input "False" at bounding box center [718, 482] width 10 height 9
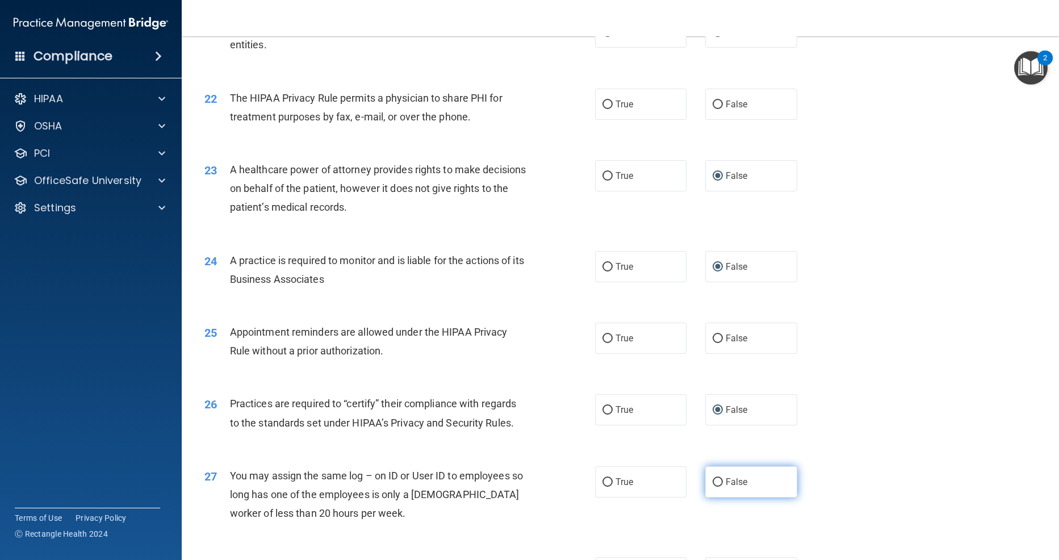
radio input "true"
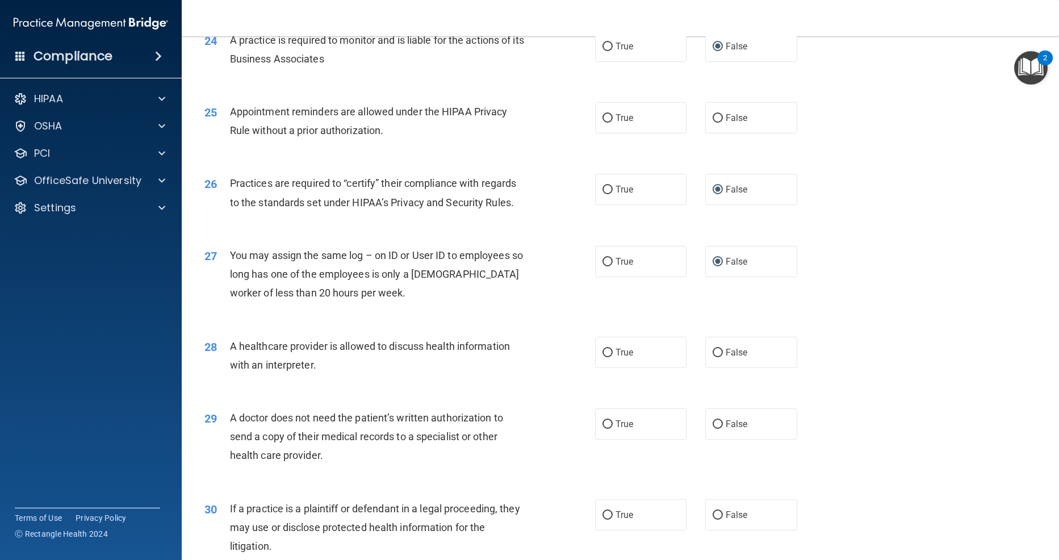
scroll to position [2075, 0]
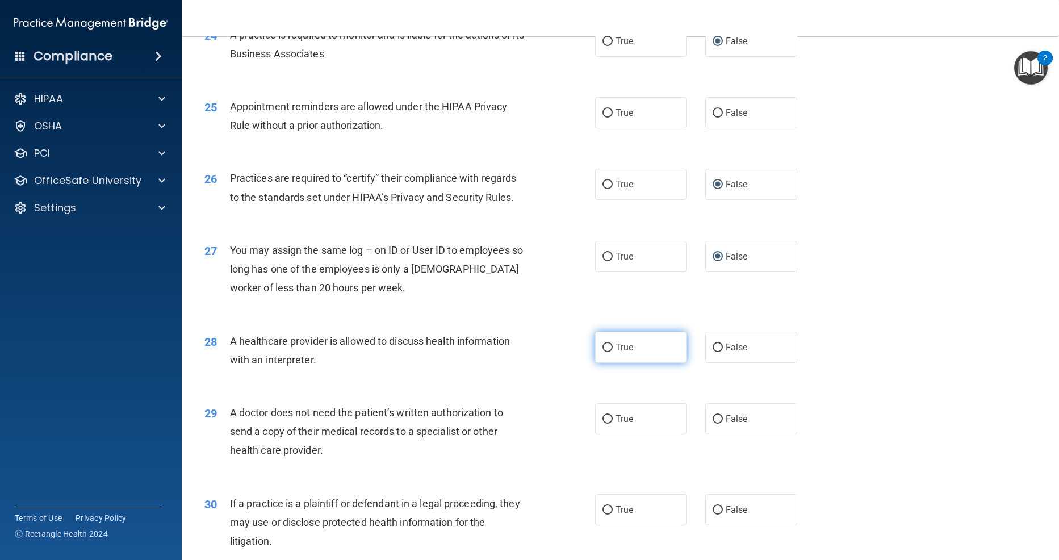
click at [611, 344] on input "True" at bounding box center [608, 348] width 10 height 9
radio input "true"
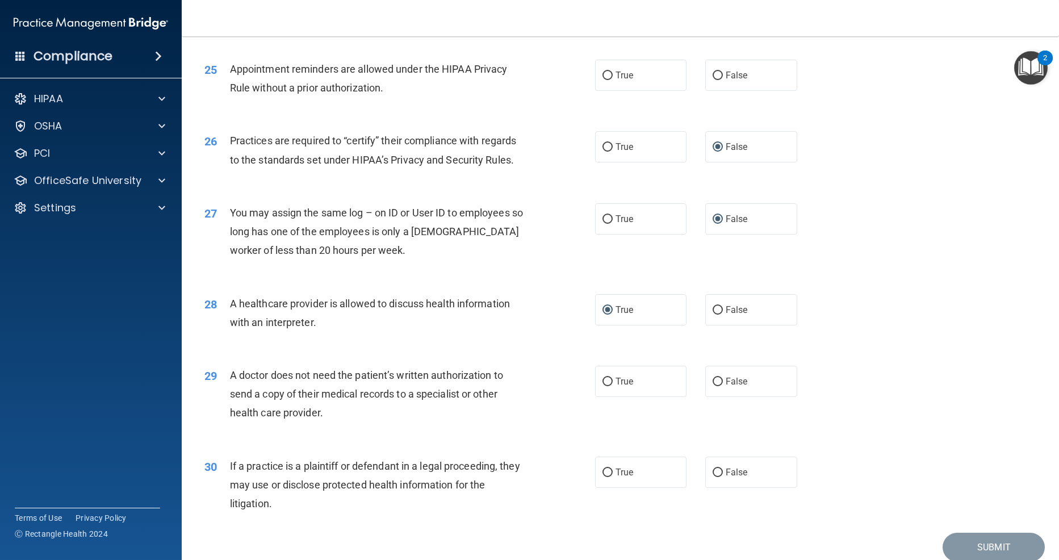
scroll to position [2112, 0]
click at [608, 379] on input "True" at bounding box center [608, 383] width 10 height 9
radio input "true"
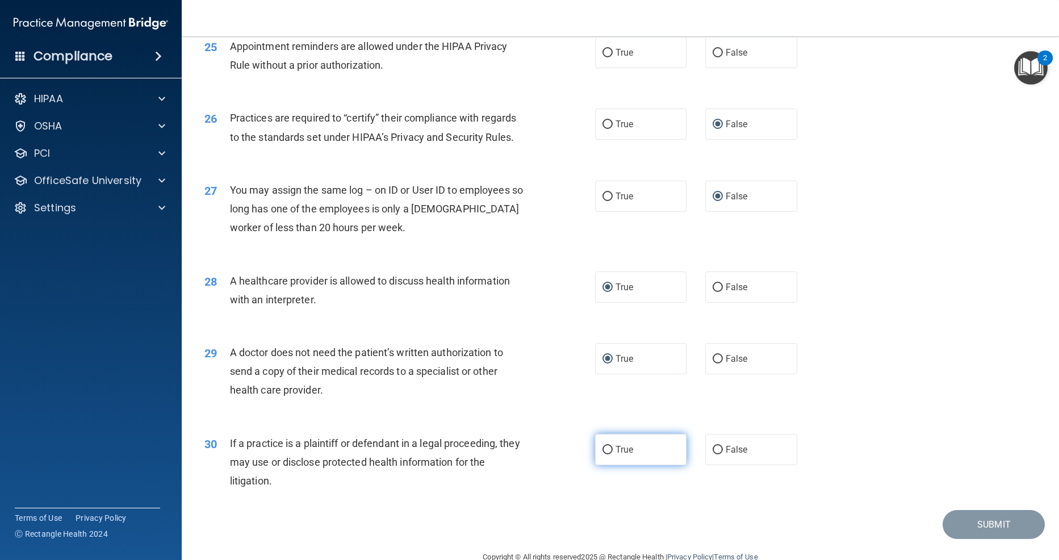
scroll to position [2143, 0]
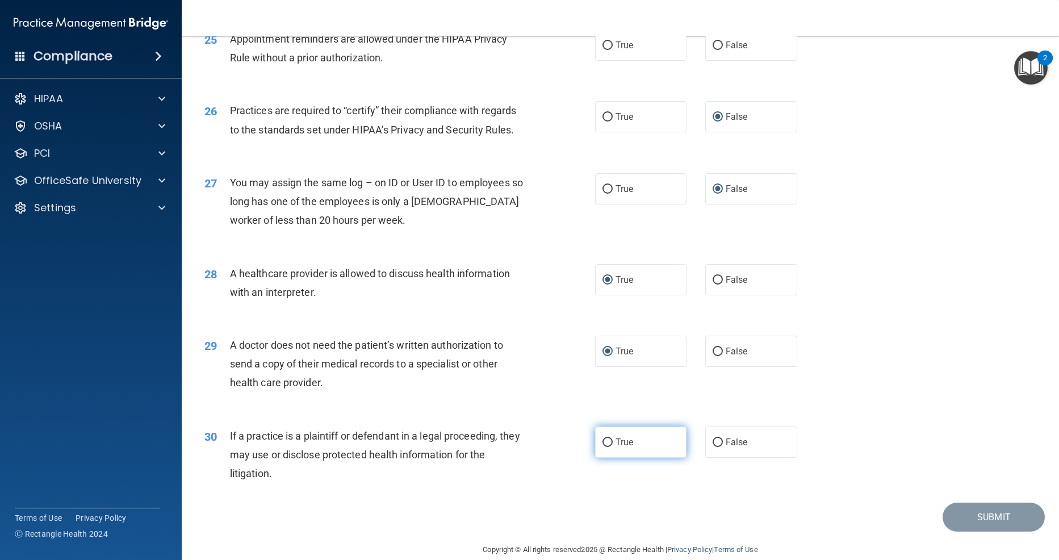
click at [609, 439] on input "True" at bounding box center [608, 443] width 10 height 9
radio input "true"
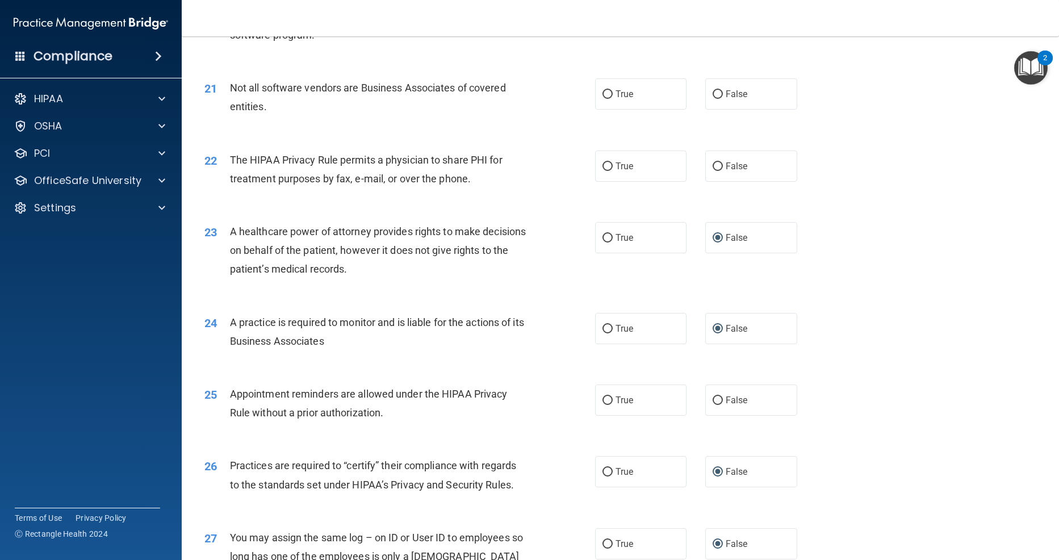
scroll to position [1784, 0]
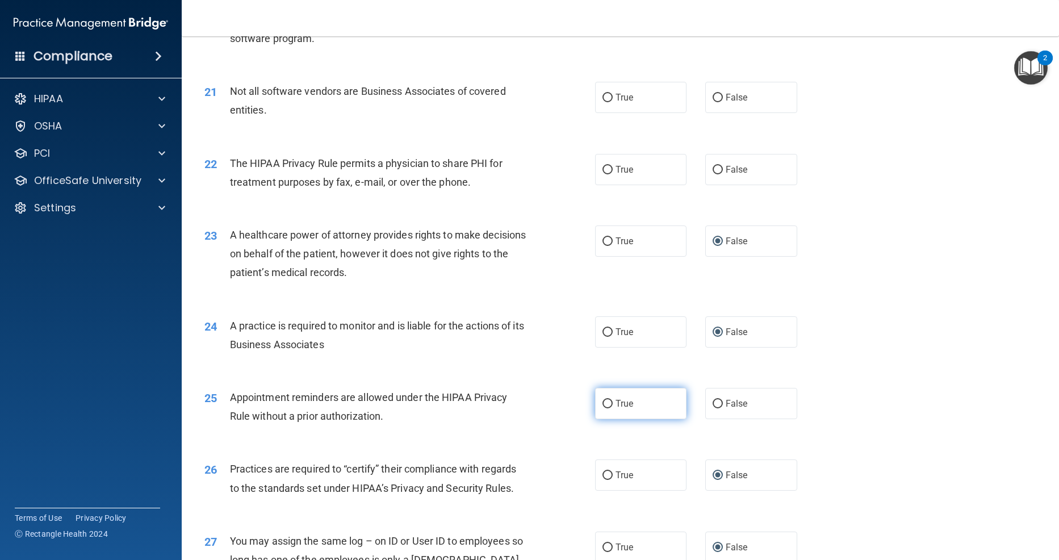
drag, startPoint x: 606, startPoint y: 394, endPoint x: 625, endPoint y: 403, distance: 20.8
click at [606, 400] on input "True" at bounding box center [608, 404] width 10 height 9
radio input "true"
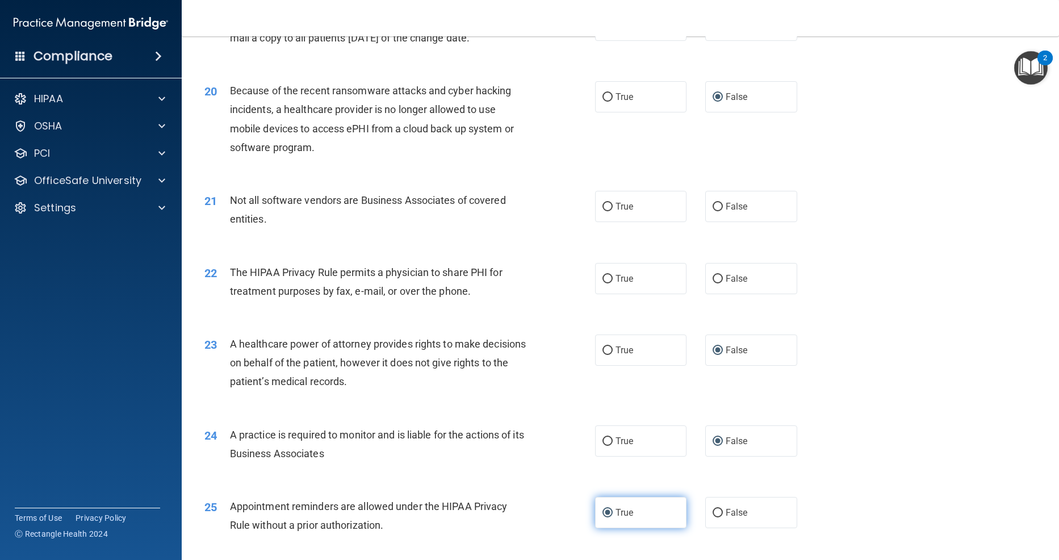
scroll to position [1674, 0]
click at [606, 276] on input "True" at bounding box center [608, 280] width 10 height 9
radio input "true"
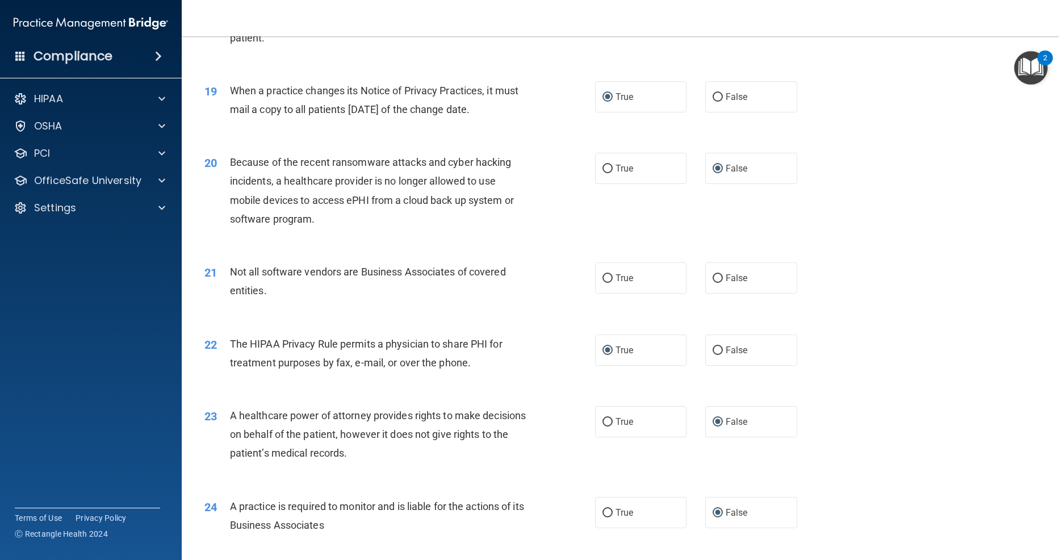
scroll to position [1601, 0]
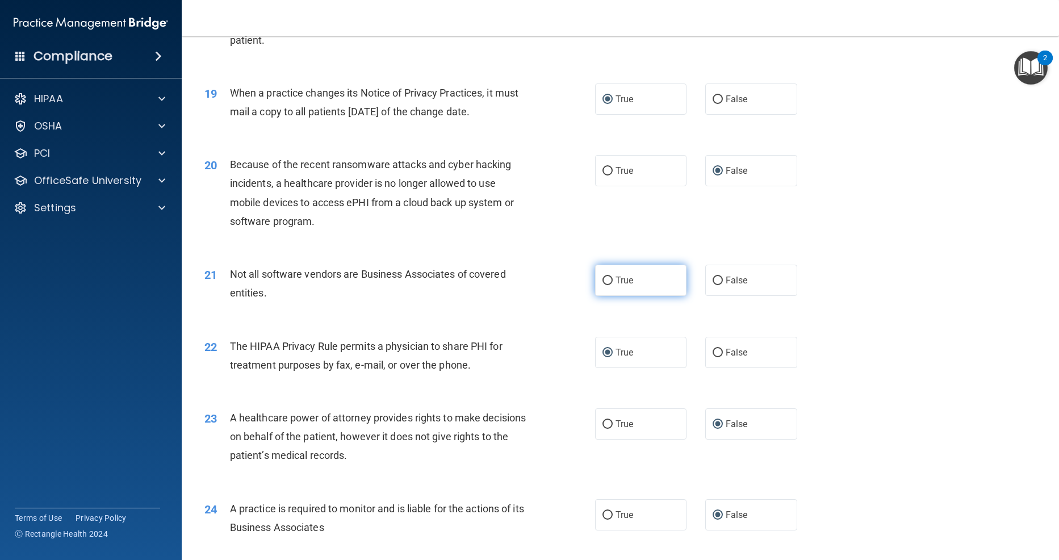
click at [604, 277] on input "True" at bounding box center [608, 281] width 10 height 9
radio input "true"
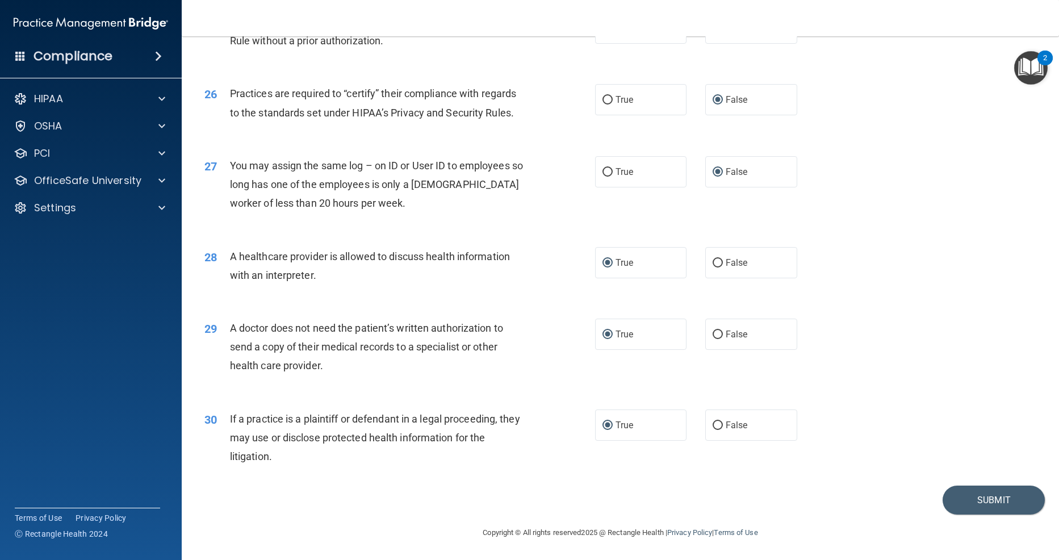
scroll to position [2149, 0]
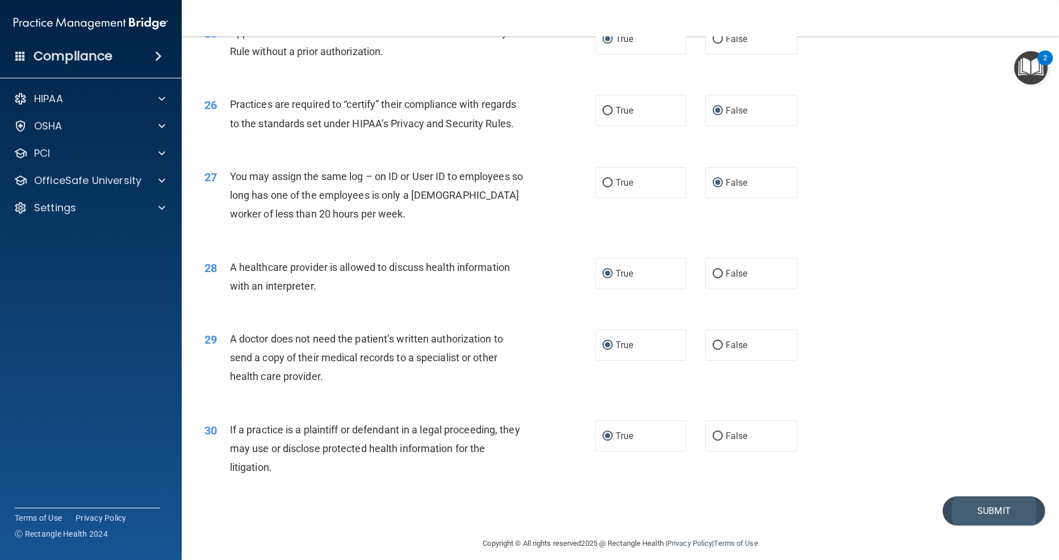
click at [975, 497] on button "Submit" at bounding box center [994, 511] width 102 height 29
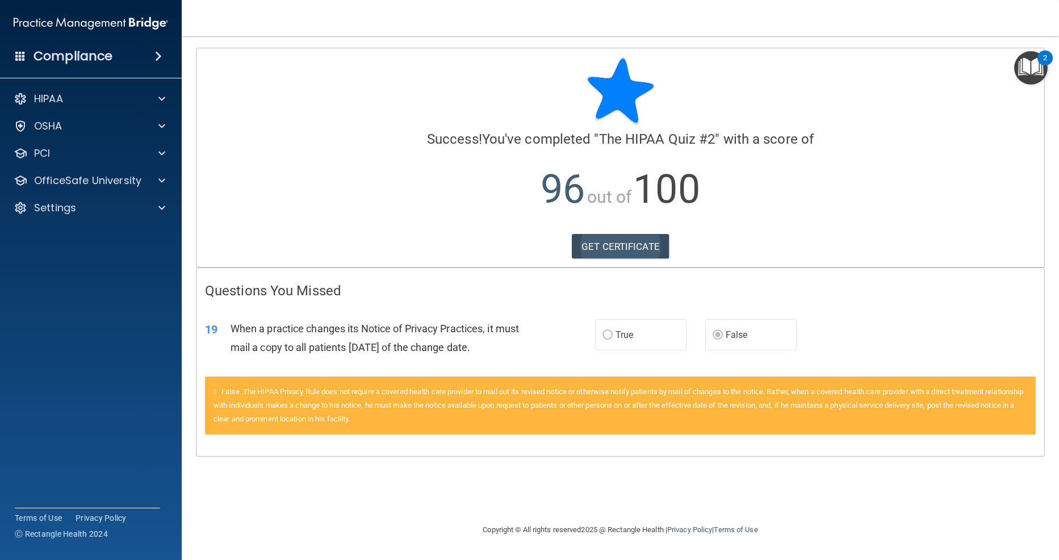
click at [625, 249] on link "GET CERTIFICATE" at bounding box center [620, 246] width 97 height 25
click at [136, 183] on p "OfficeSafe University" at bounding box center [87, 181] width 107 height 14
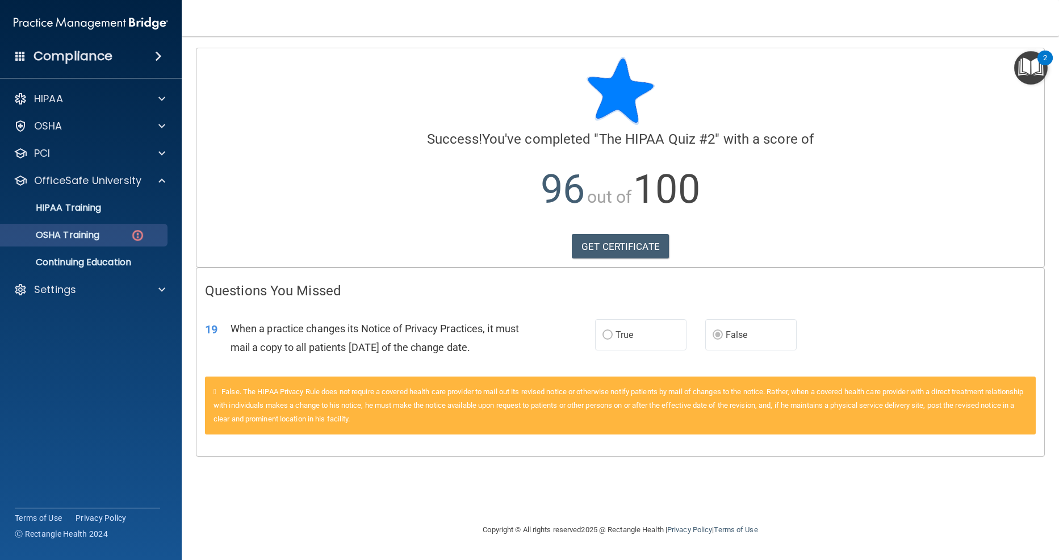
click at [124, 243] on link "OSHA Training" at bounding box center [78, 235] width 179 height 23
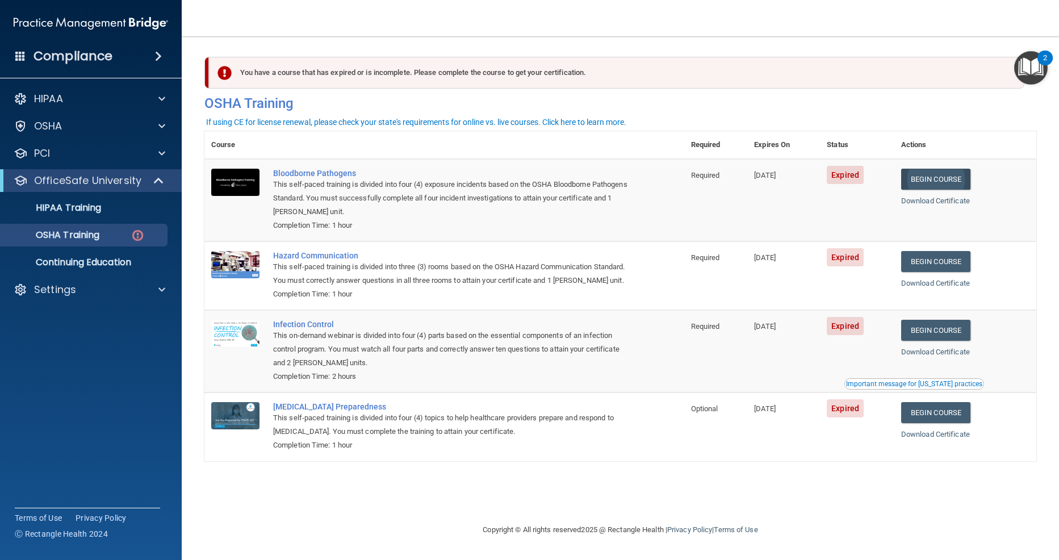
click at [946, 185] on link "Begin Course" at bounding box center [936, 179] width 69 height 21
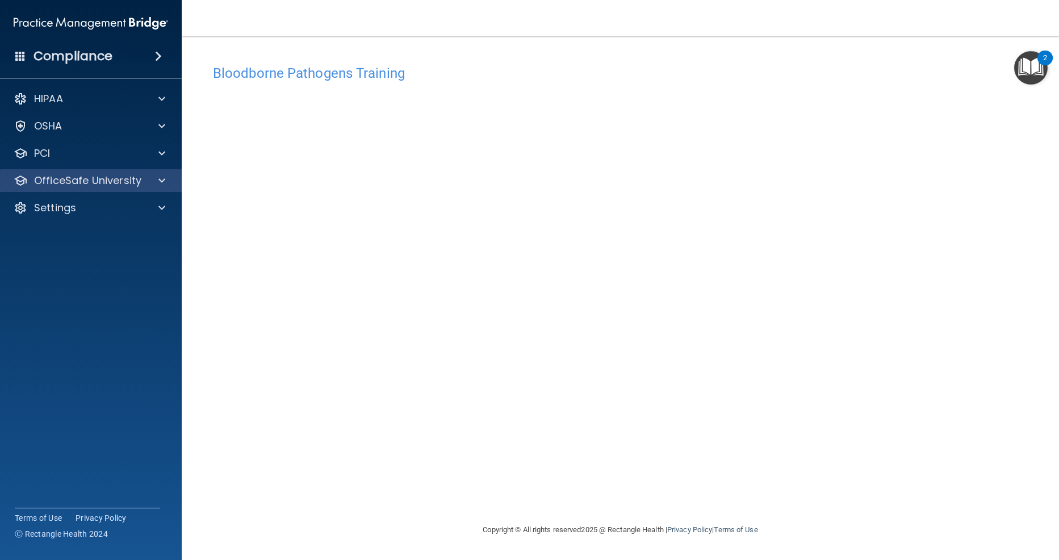
click at [161, 179] on span at bounding box center [161, 181] width 7 height 14
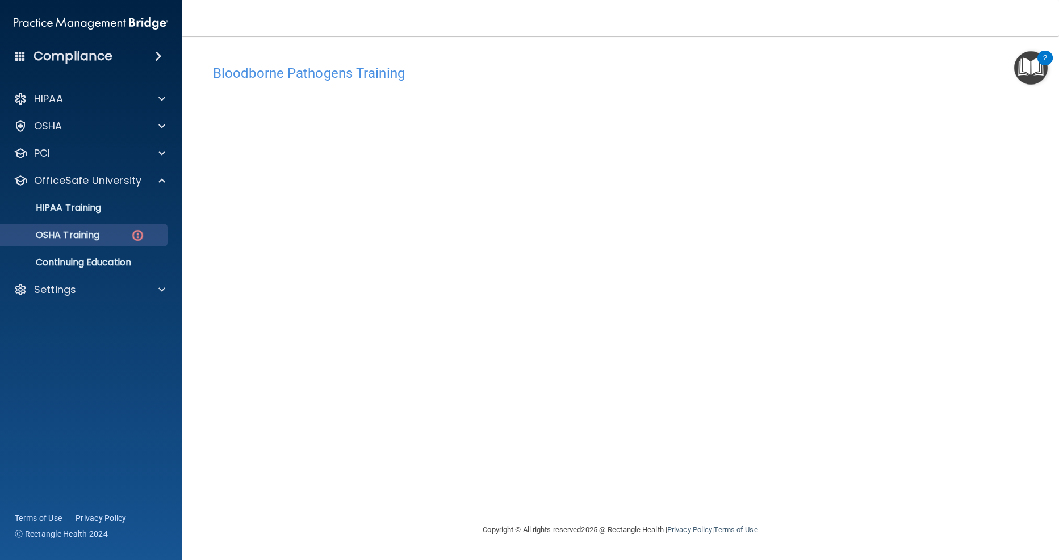
click at [99, 236] on p "OSHA Training" at bounding box center [53, 235] width 92 height 11
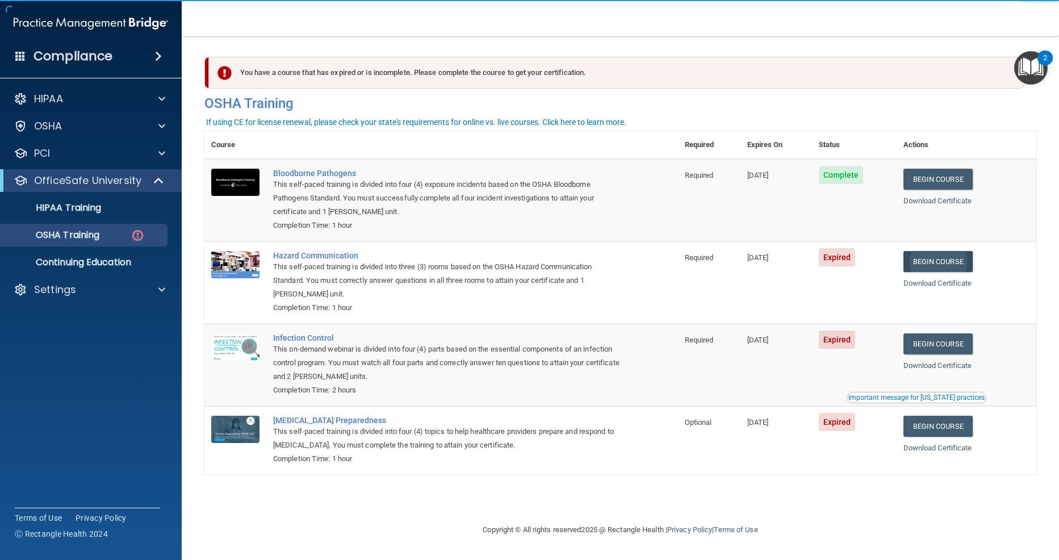
click at [969, 261] on link "Begin Course" at bounding box center [938, 261] width 69 height 21
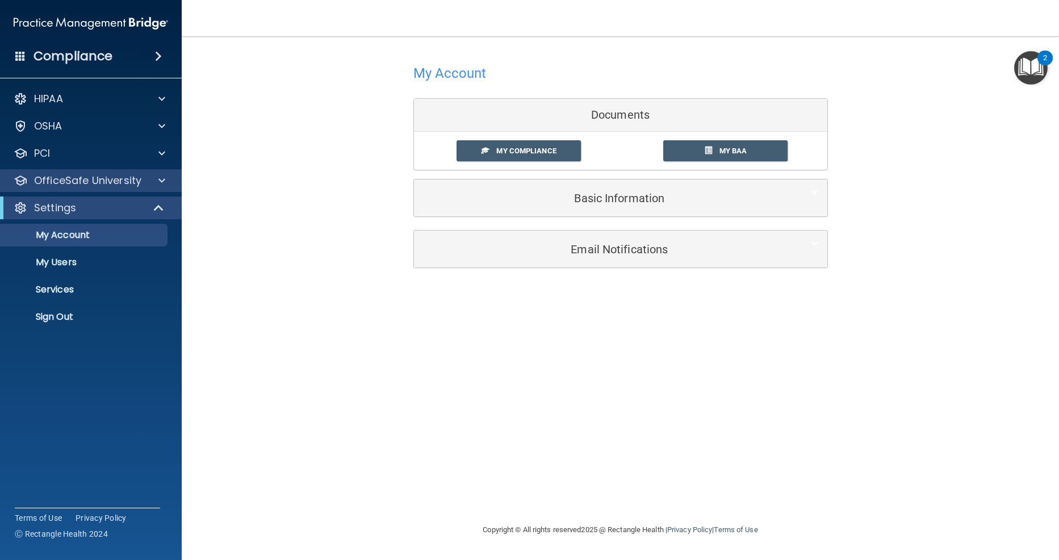
click at [107, 183] on p "OfficeSafe University" at bounding box center [87, 181] width 107 height 14
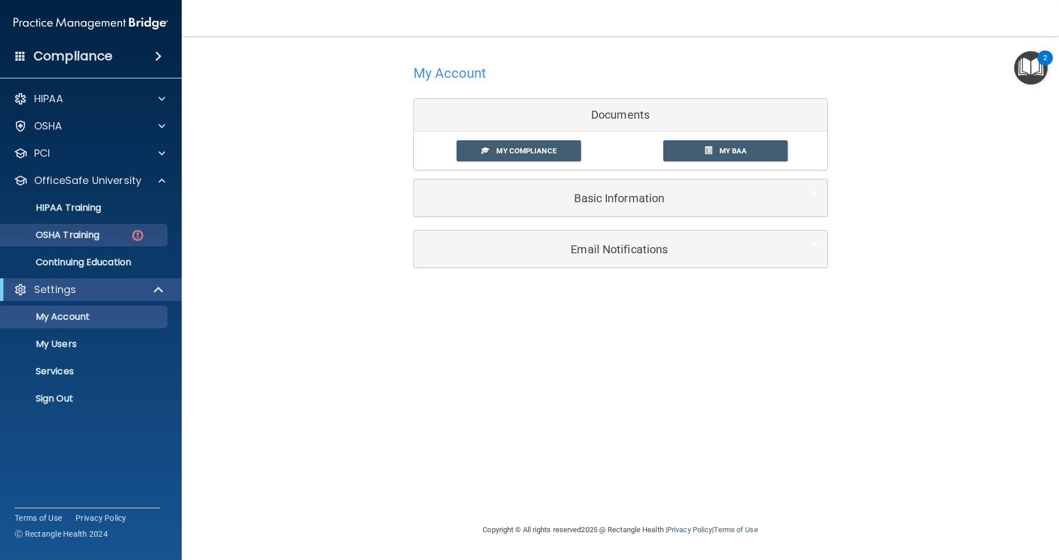
click at [99, 237] on p "OSHA Training" at bounding box center [53, 235] width 92 height 11
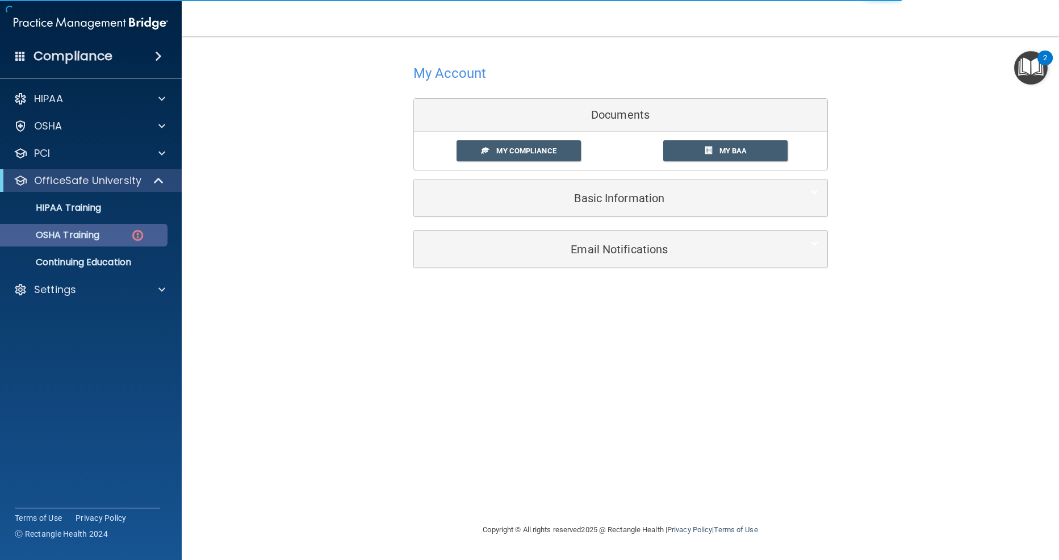
click at [136, 237] on img at bounding box center [138, 235] width 14 height 14
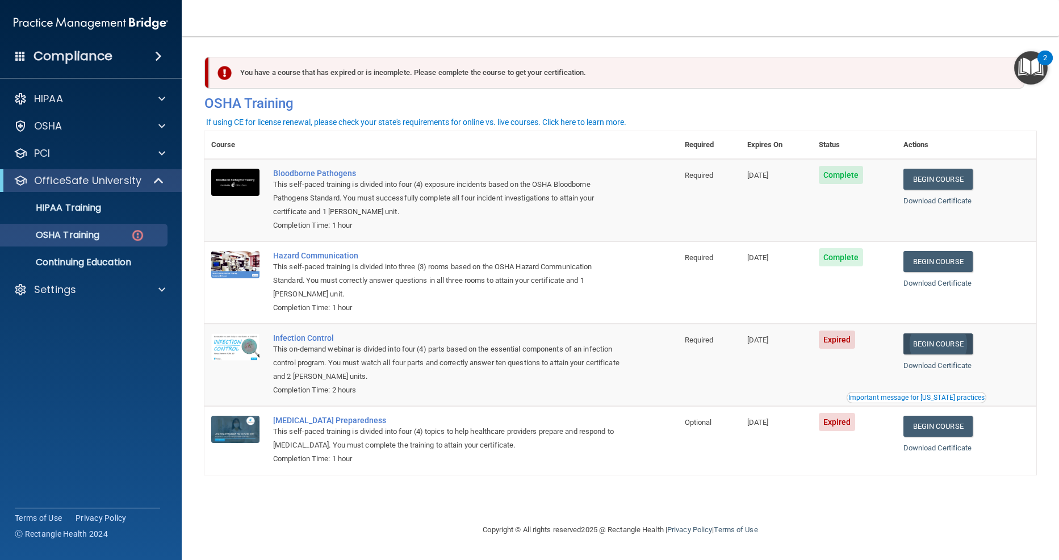
click at [952, 342] on link "Begin Course" at bounding box center [938, 343] width 69 height 21
click at [99, 236] on p "OSHA Training" at bounding box center [53, 235] width 92 height 11
click at [951, 425] on link "Begin Course" at bounding box center [938, 426] width 69 height 21
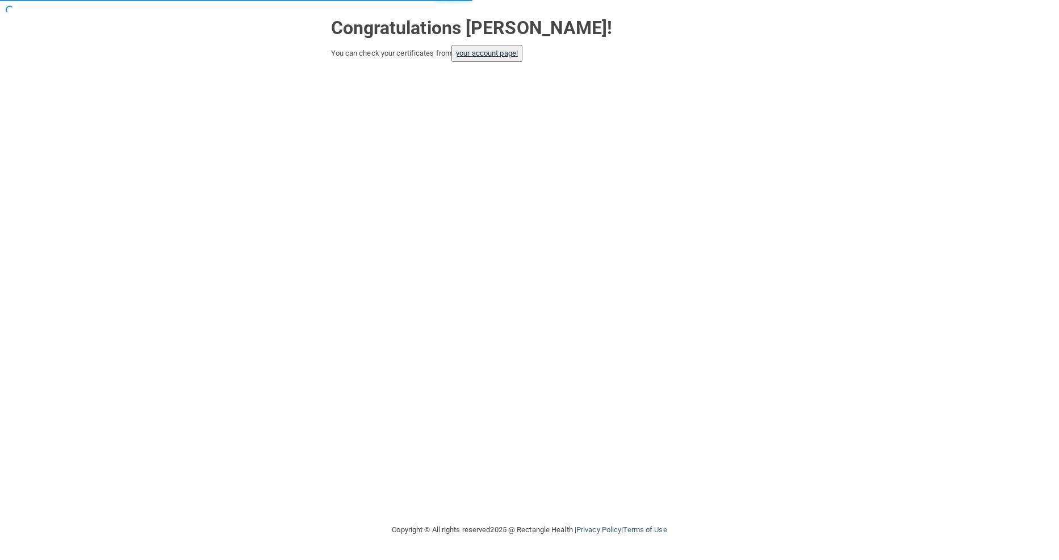
drag, startPoint x: 502, startPoint y: 51, endPoint x: 487, endPoint y: 55, distance: 14.9
click at [501, 51] on link "your account page!" at bounding box center [487, 53] width 62 height 9
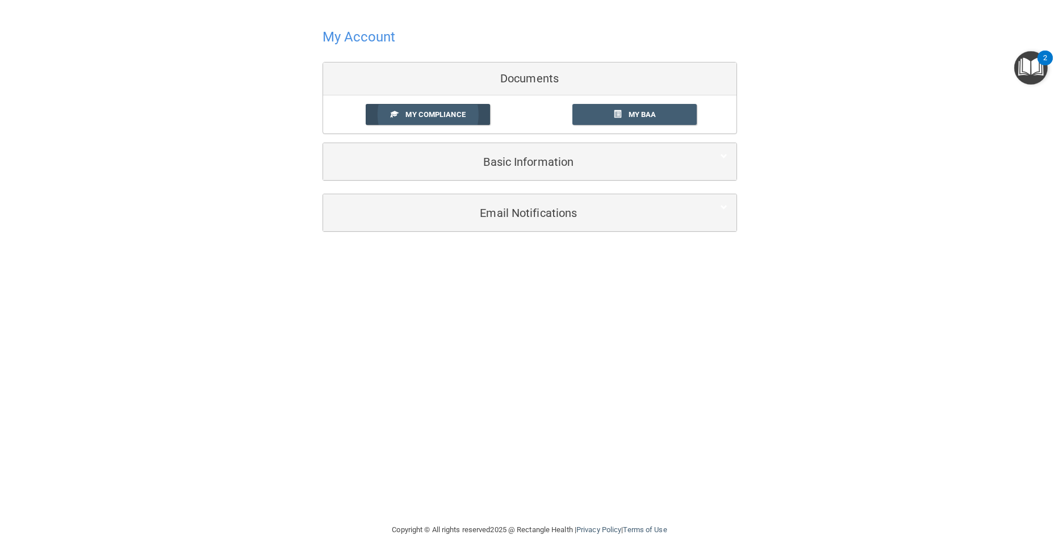
click at [453, 110] on span "My Compliance" at bounding box center [436, 114] width 60 height 9
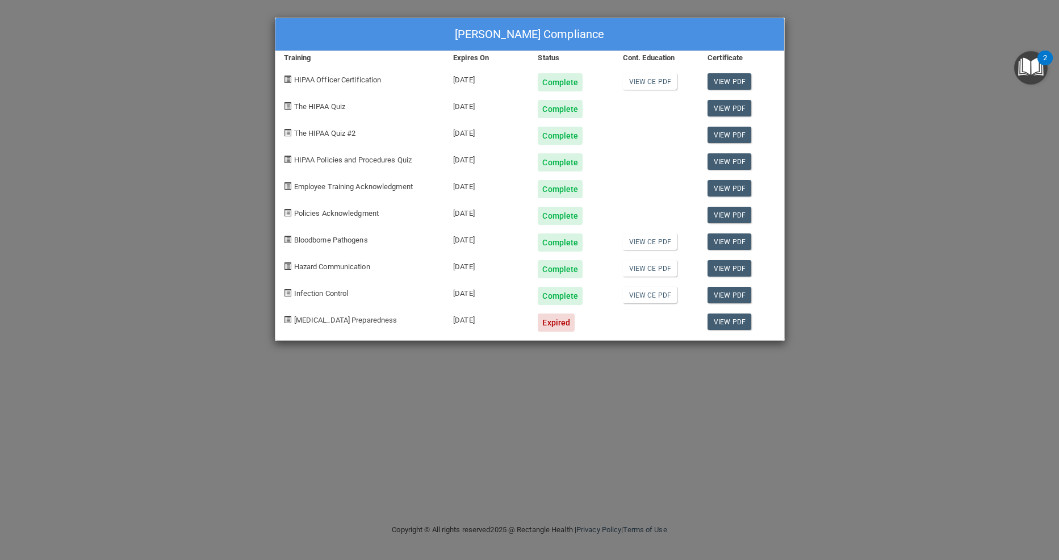
click at [561, 321] on div "Expired" at bounding box center [556, 323] width 37 height 18
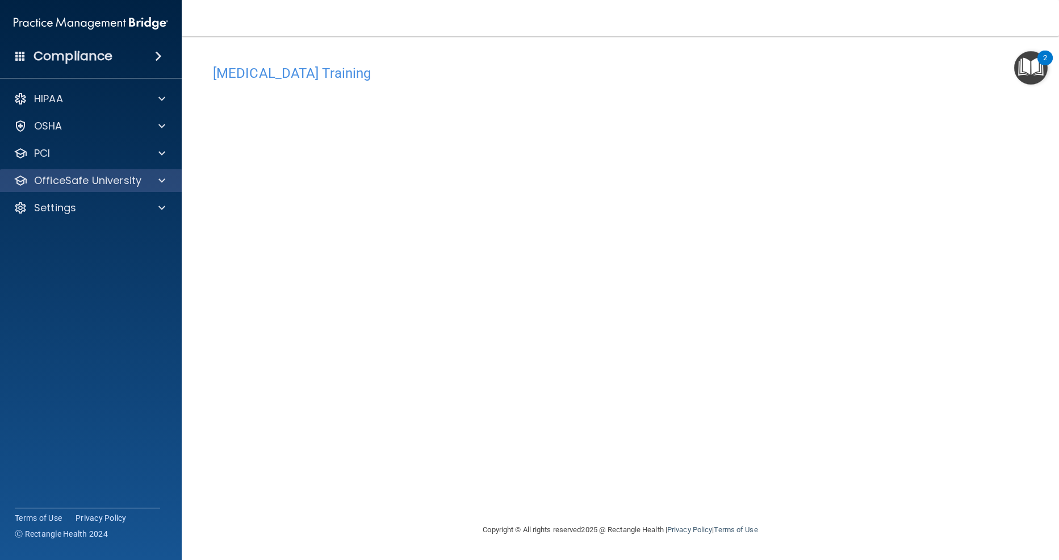
click at [152, 182] on div at bounding box center [160, 181] width 28 height 14
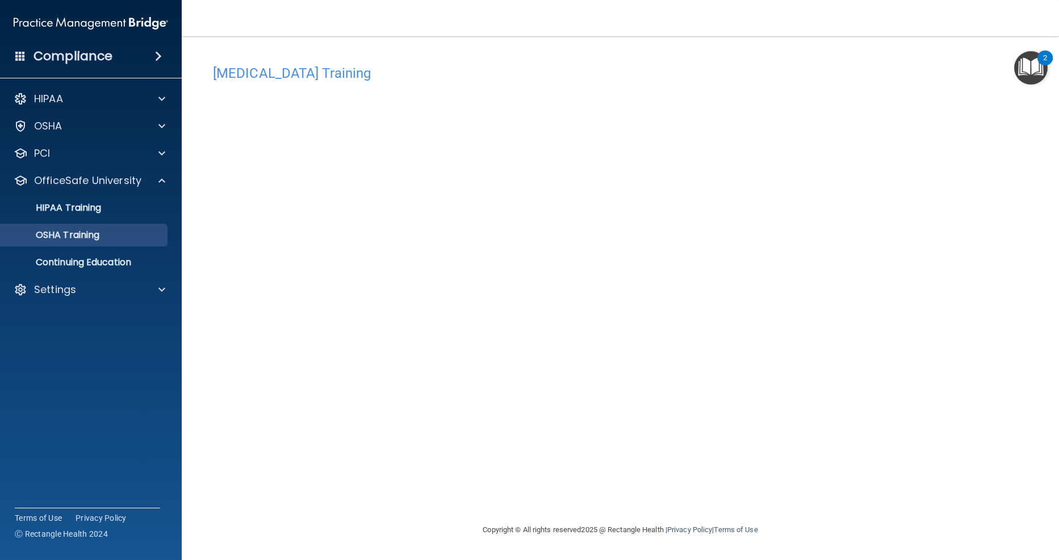
click at [99, 235] on p "OSHA Training" at bounding box center [53, 235] width 92 height 11
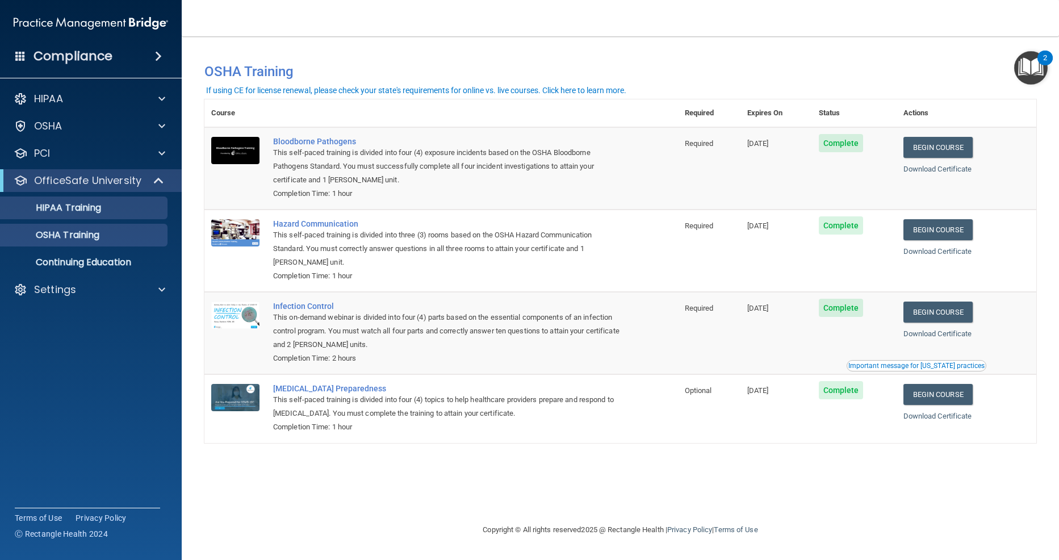
click at [79, 205] on p "HIPAA Training" at bounding box center [54, 207] width 94 height 11
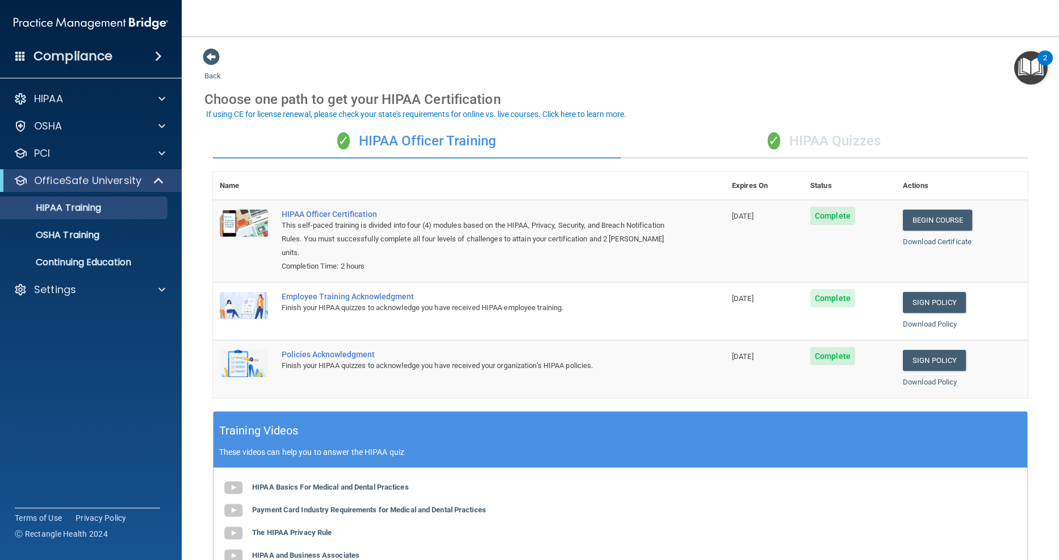
click at [826, 127] on div "✓ HIPAA Quizzes" at bounding box center [825, 141] width 408 height 34
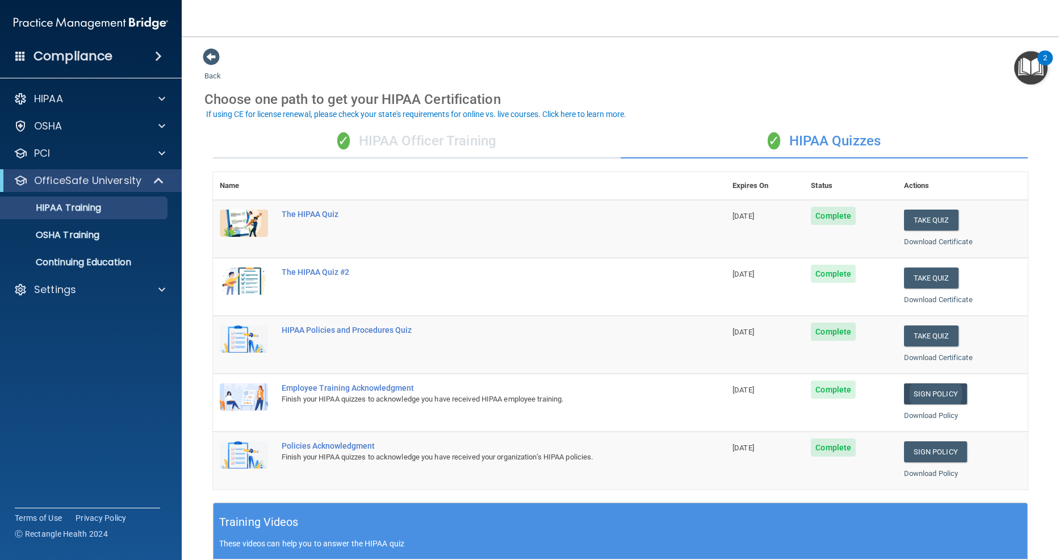
click at [940, 387] on link "Sign Policy" at bounding box center [935, 393] width 63 height 21
click at [942, 447] on link "Sign Policy" at bounding box center [935, 451] width 63 height 21
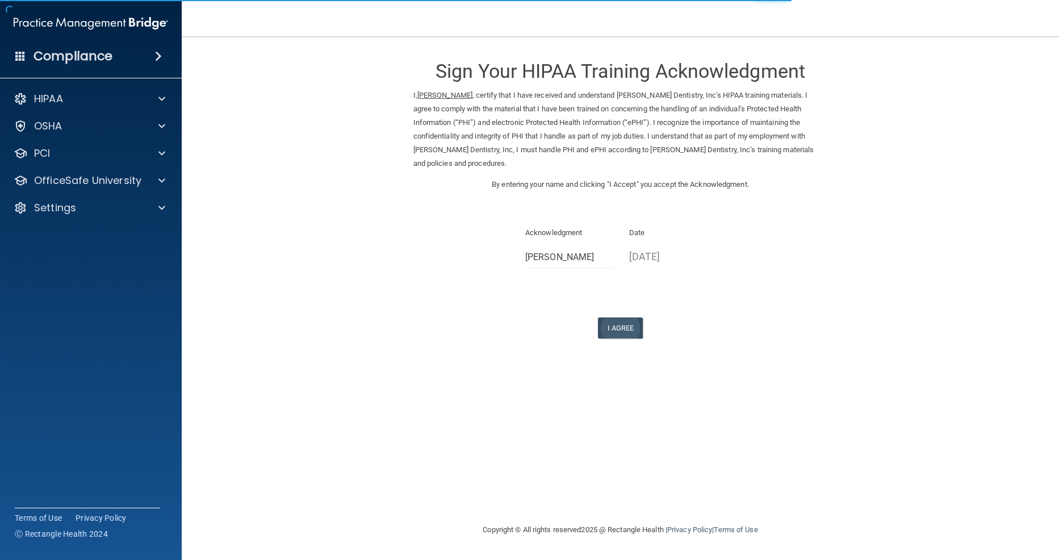
click at [629, 322] on button "I Agree" at bounding box center [620, 328] width 45 height 21
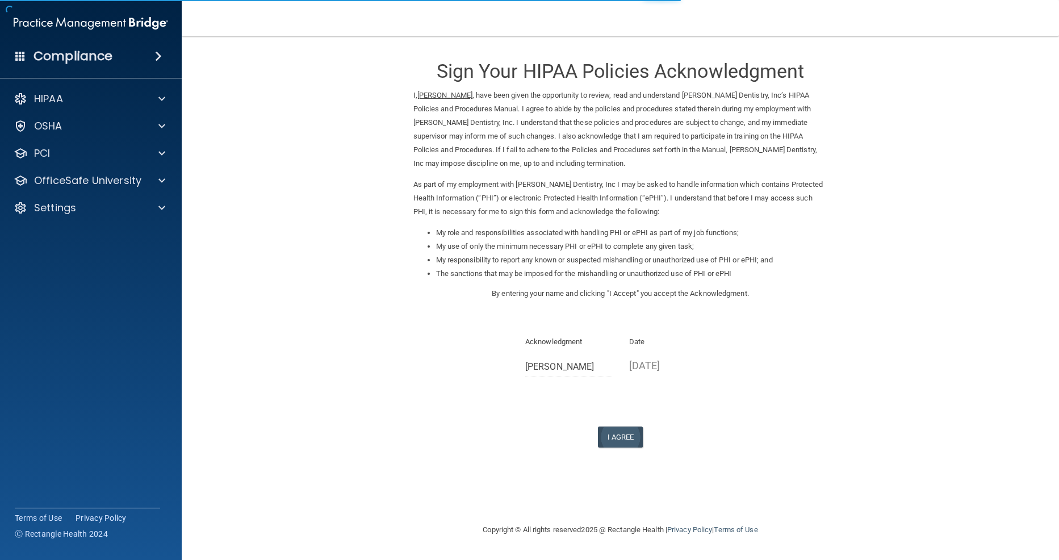
click at [621, 427] on button "I Agree" at bounding box center [620, 437] width 45 height 21
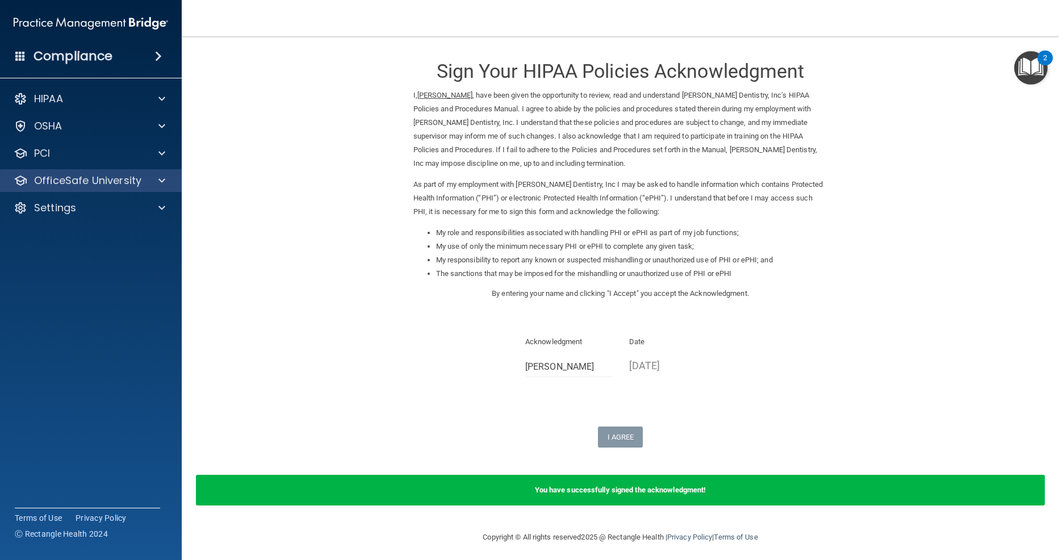
click at [96, 180] on p "OfficeSafe University" at bounding box center [87, 181] width 107 height 14
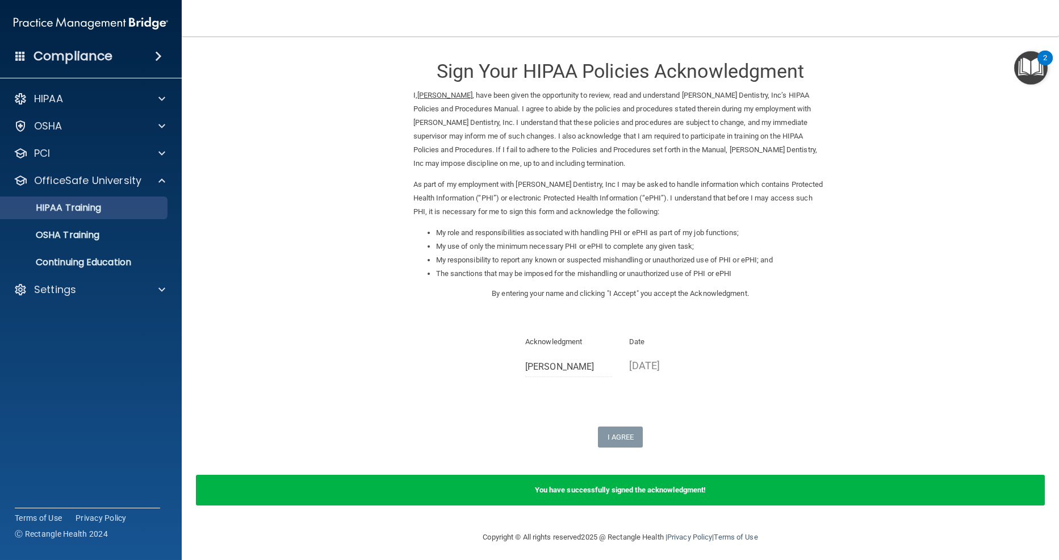
click at [101, 209] on p "HIPAA Training" at bounding box center [54, 207] width 94 height 11
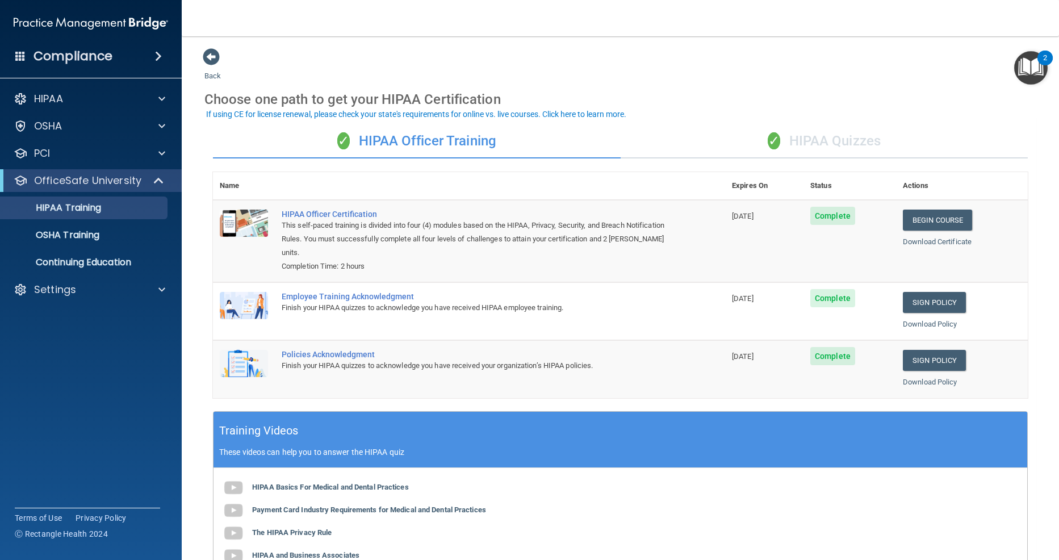
click at [818, 141] on div "✓ HIPAA Quizzes" at bounding box center [825, 141] width 408 height 34
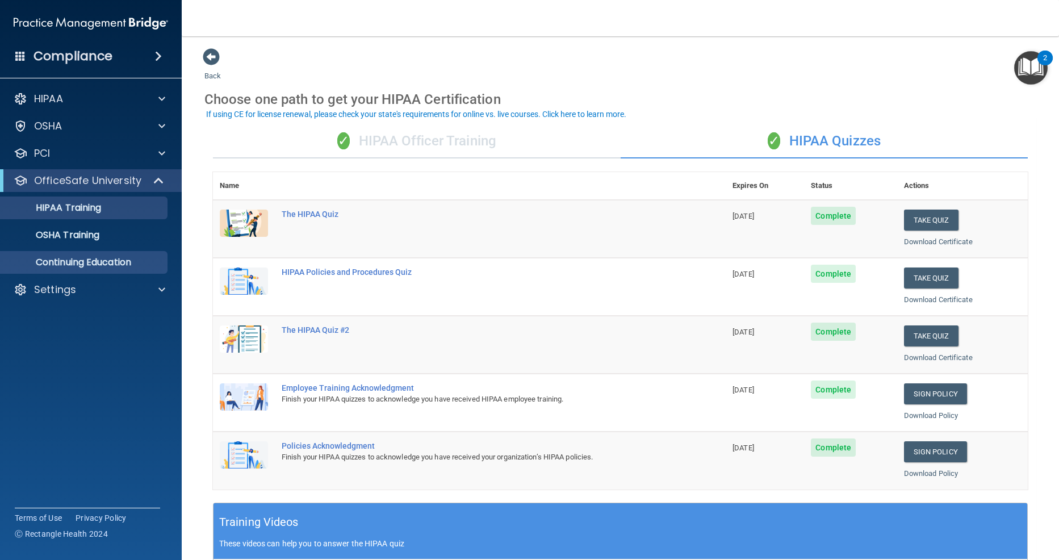
click at [136, 264] on p "Continuing Education" at bounding box center [84, 262] width 155 height 11
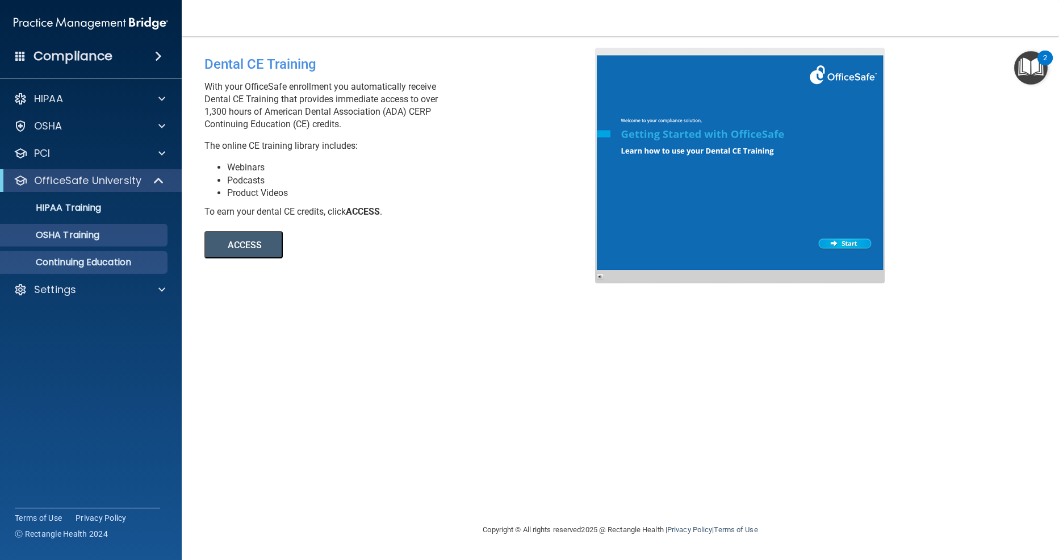
click at [77, 237] on p "OSHA Training" at bounding box center [53, 235] width 92 height 11
